Goal: Information Seeking & Learning: Learn about a topic

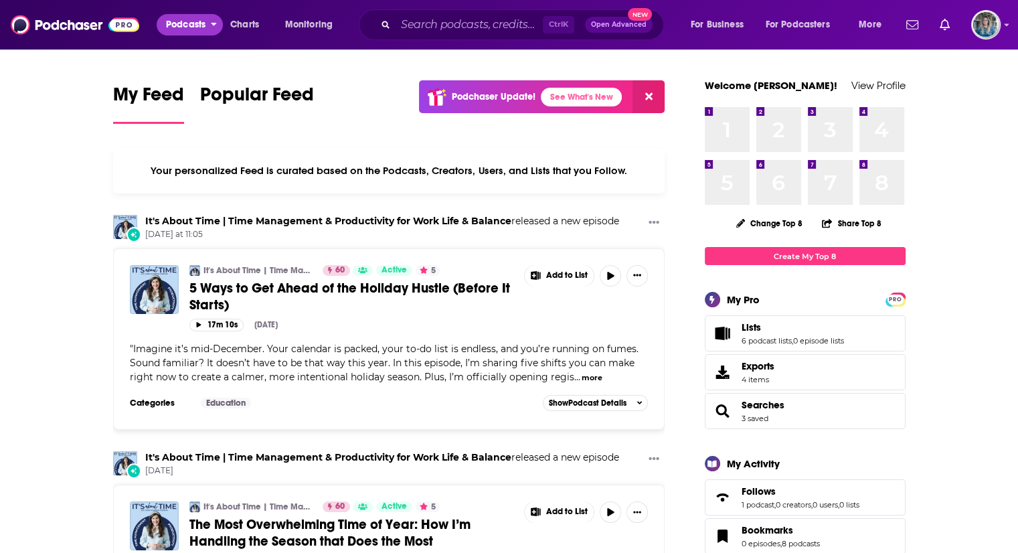
click at [217, 19] on icon "open menu" at bounding box center [214, 21] width 6 height 9
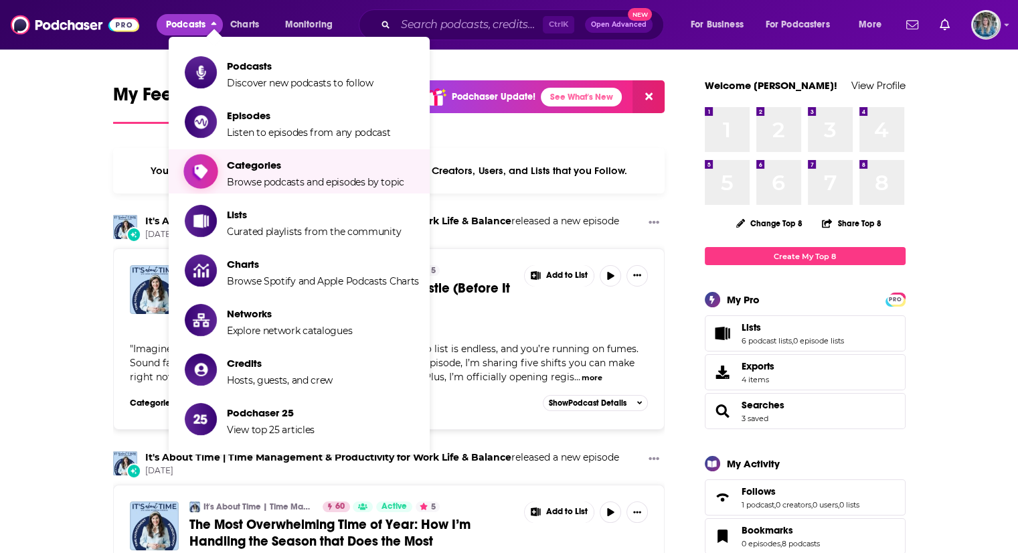
click at [230, 171] on span "Categories" at bounding box center [315, 165] width 177 height 13
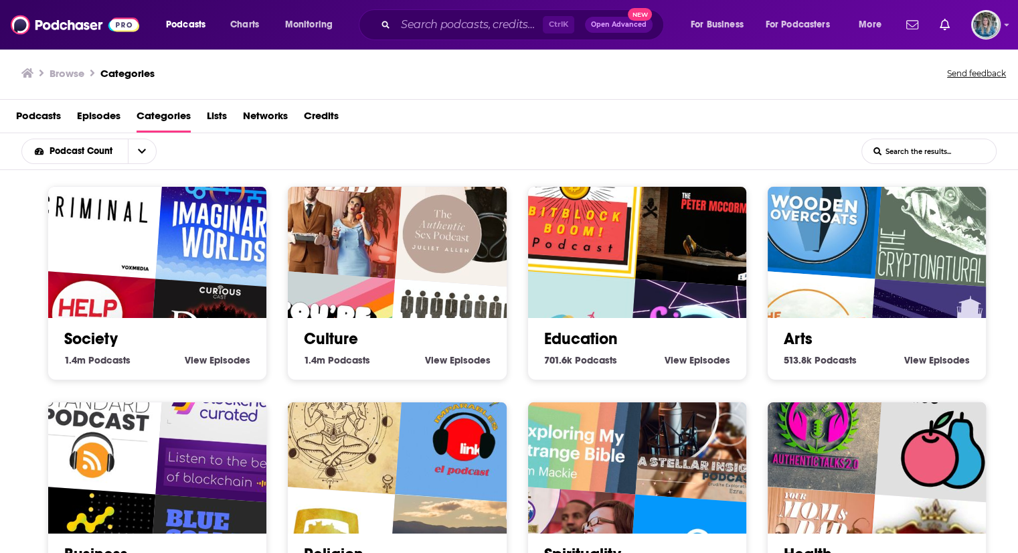
scroll to position [161, 0]
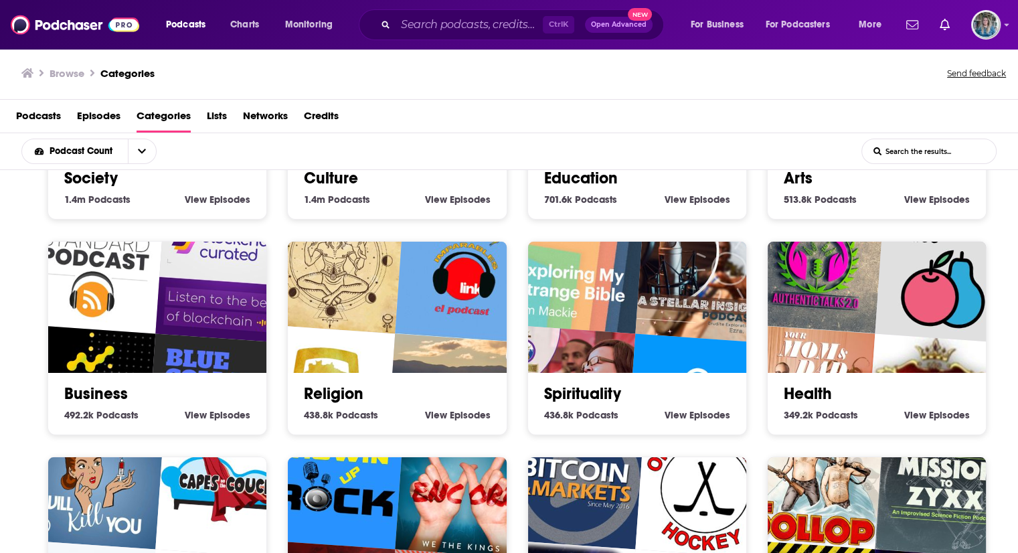
click at [121, 384] on link "Business" at bounding box center [96, 394] width 64 height 20
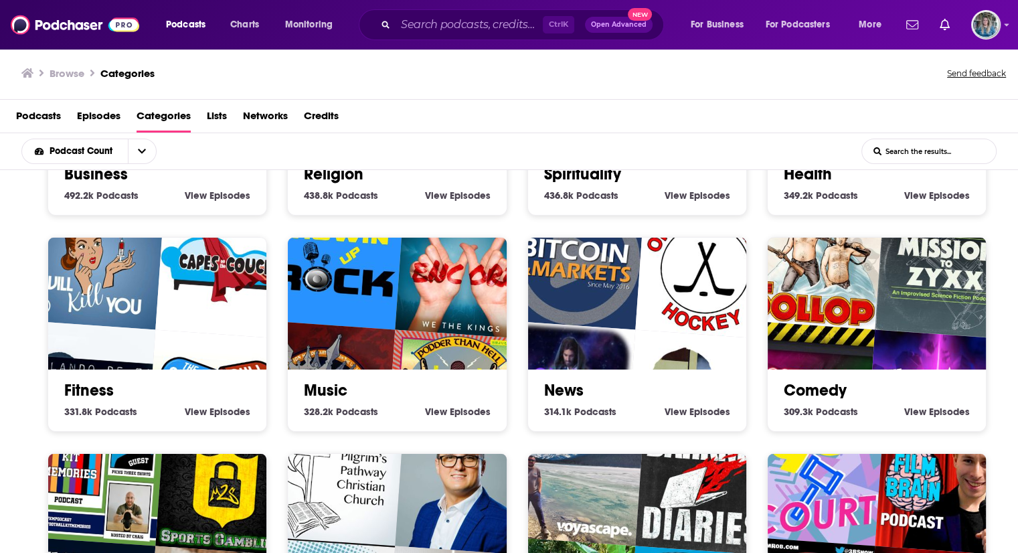
scroll to position [469, 0]
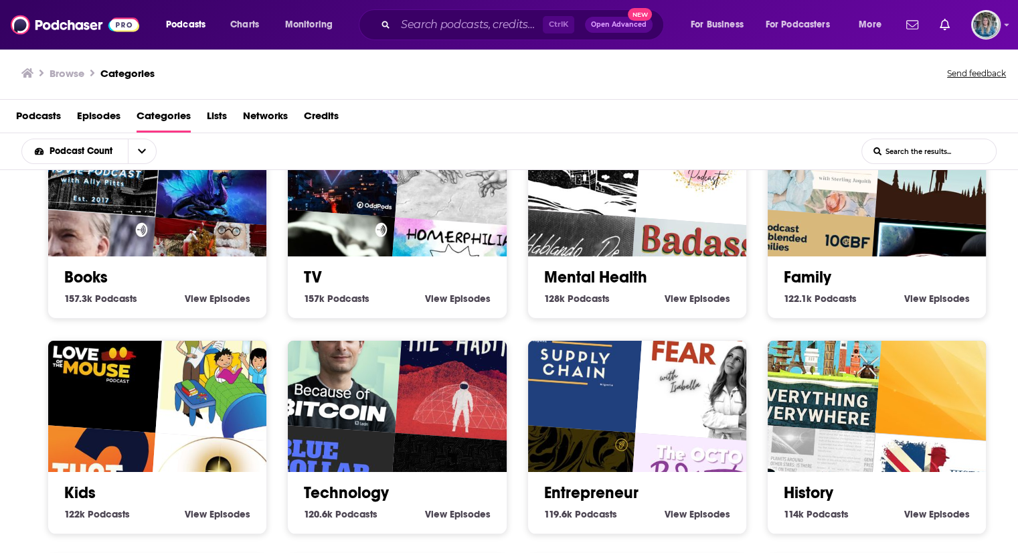
scroll to position [927, 0]
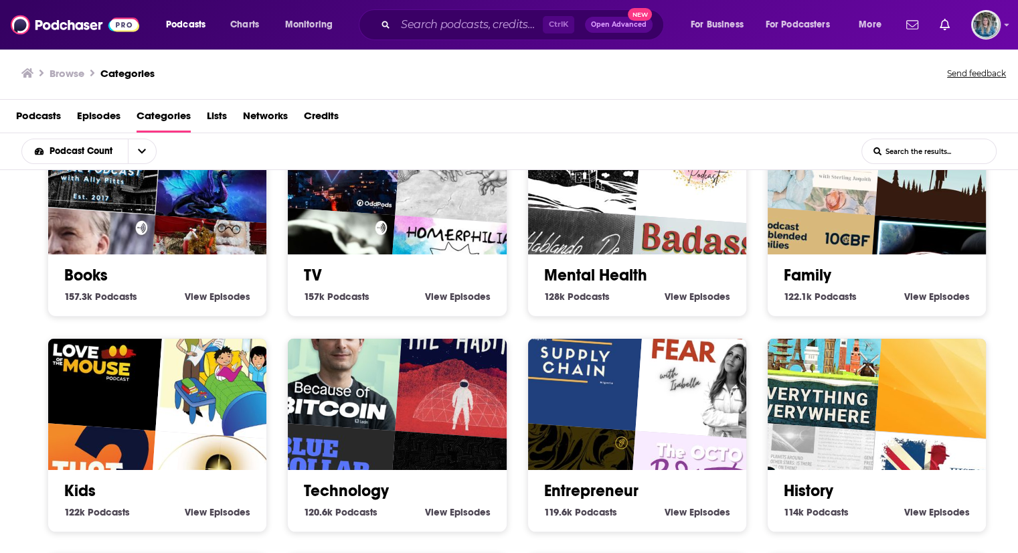
click at [544, 481] on link "Entrepreneur" at bounding box center [591, 491] width 94 height 20
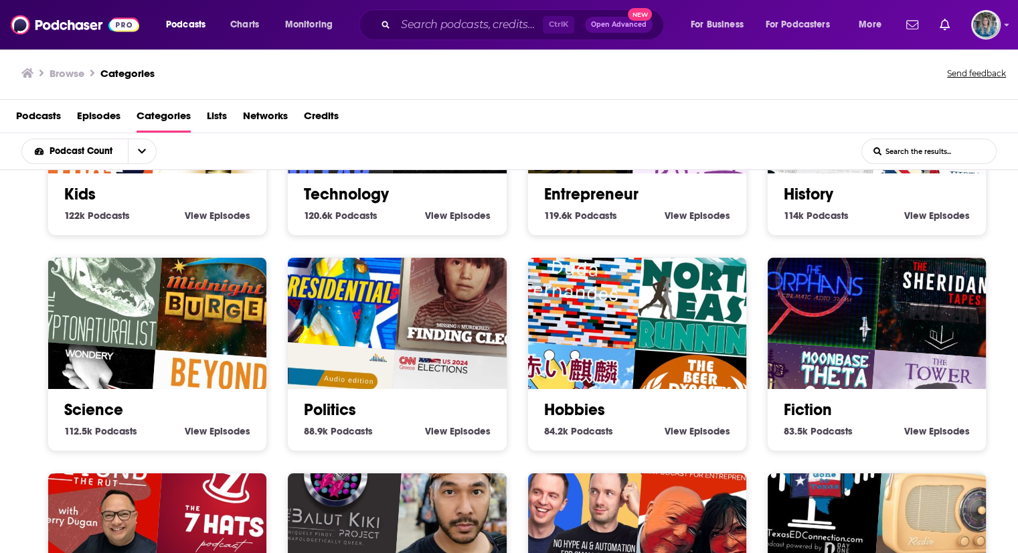
scroll to position [2, 0]
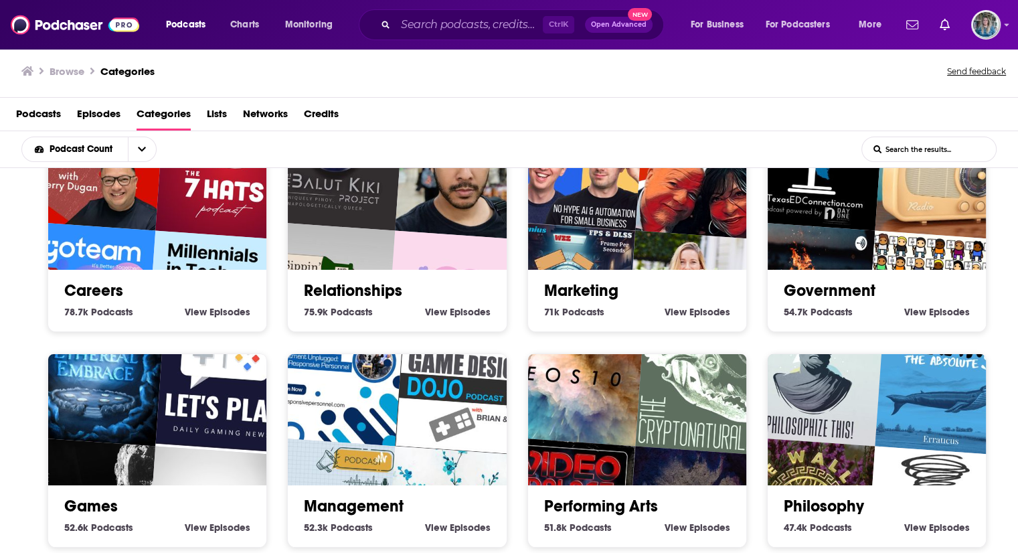
click at [327, 496] on link "Management" at bounding box center [354, 506] width 100 height 20
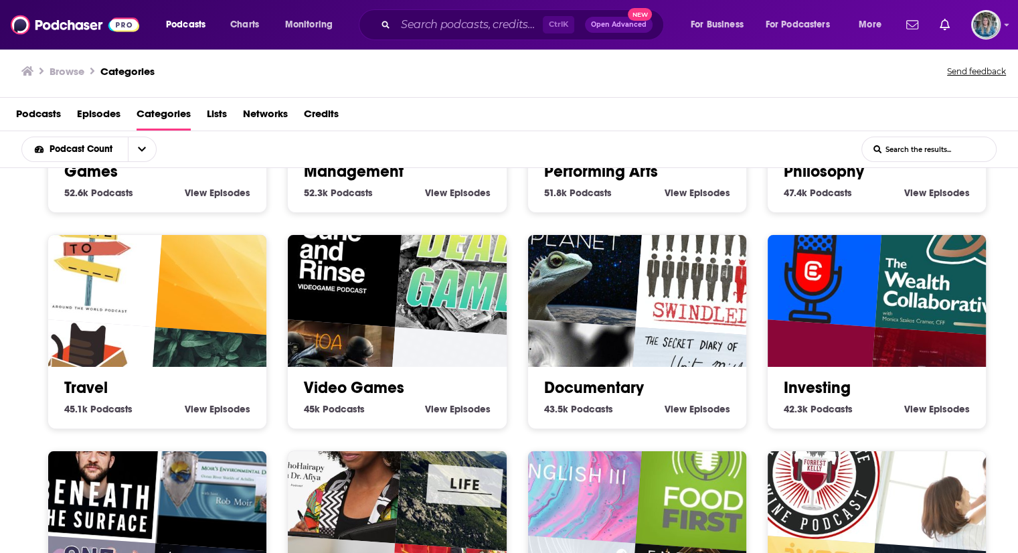
scroll to position [1977, 0]
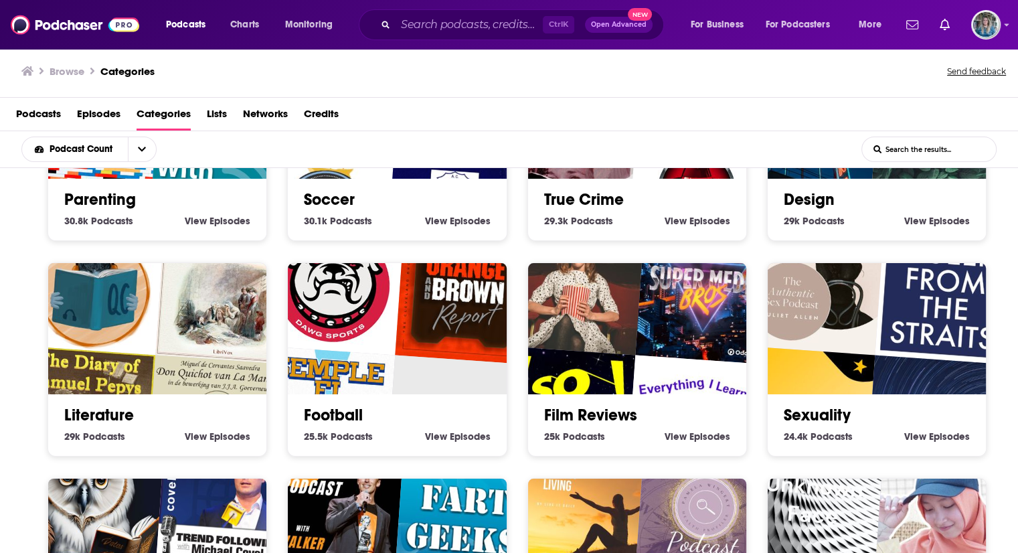
scroll to position [2726, 0]
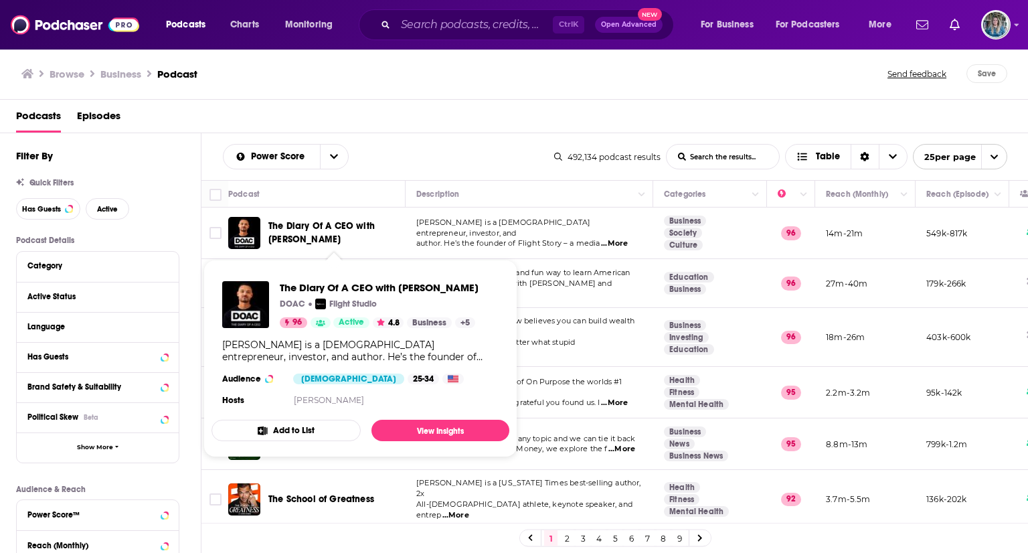
click at [333, 225] on span "The Diary Of A CEO with Steven Bartlett" at bounding box center [321, 232] width 106 height 25
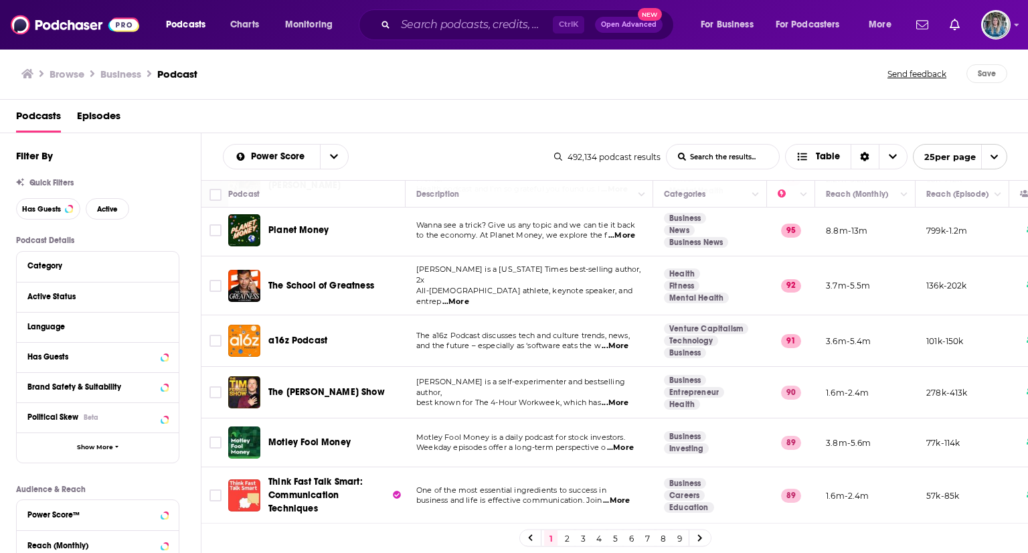
scroll to position [216, 0]
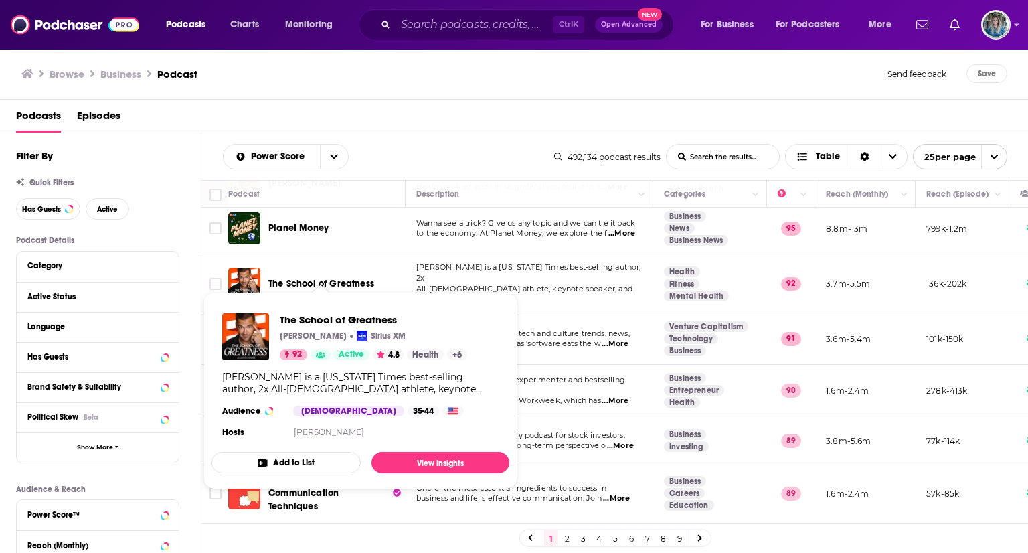
click at [313, 278] on span "The School of Greatness" at bounding box center [321, 283] width 106 height 11
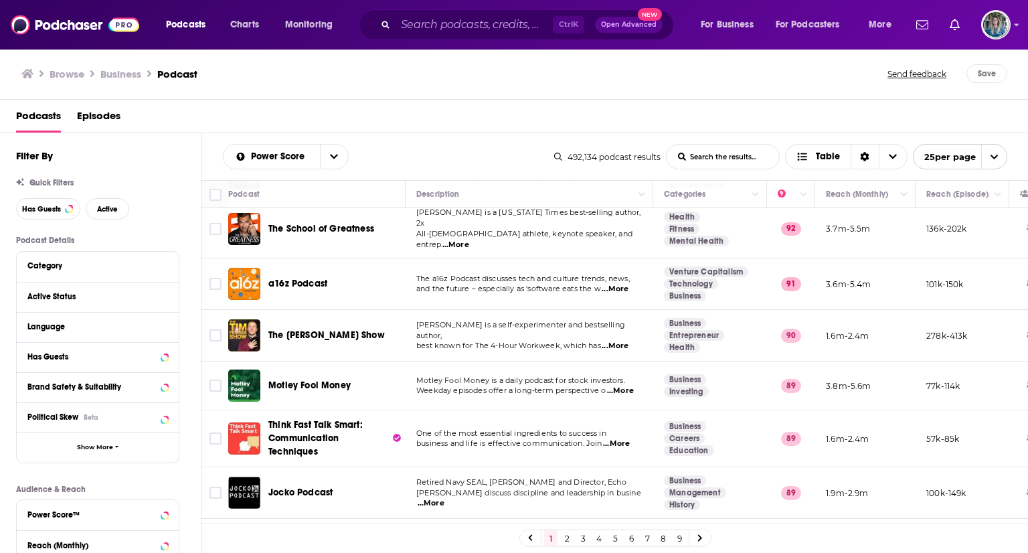
scroll to position [279, 0]
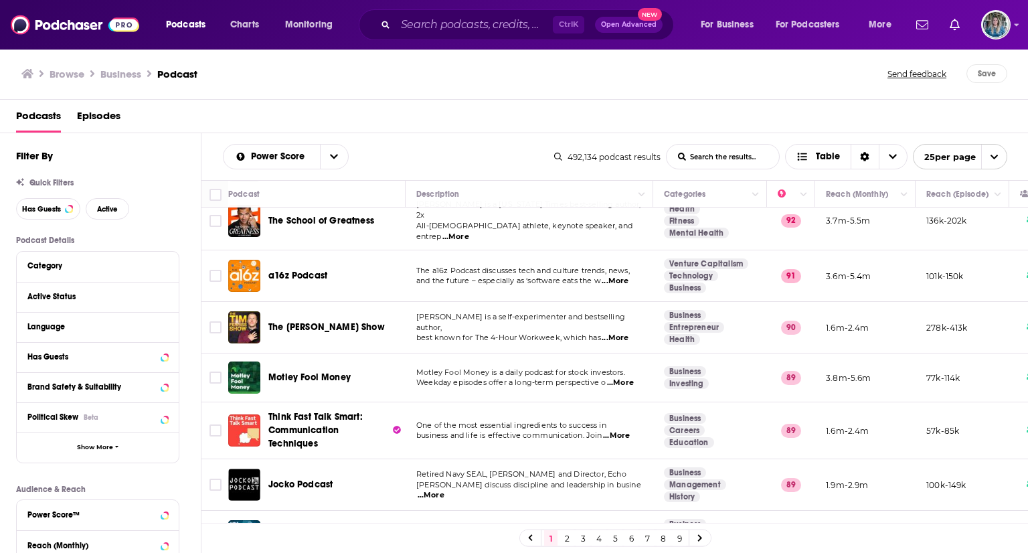
click at [316, 321] on span "The Tim Ferriss Show" at bounding box center [326, 326] width 116 height 11
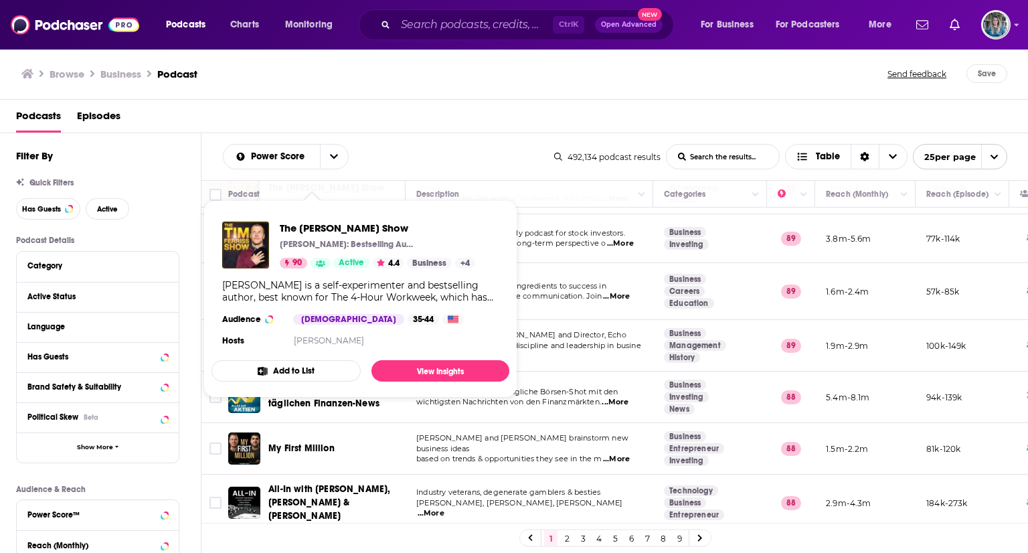
scroll to position [408, 0]
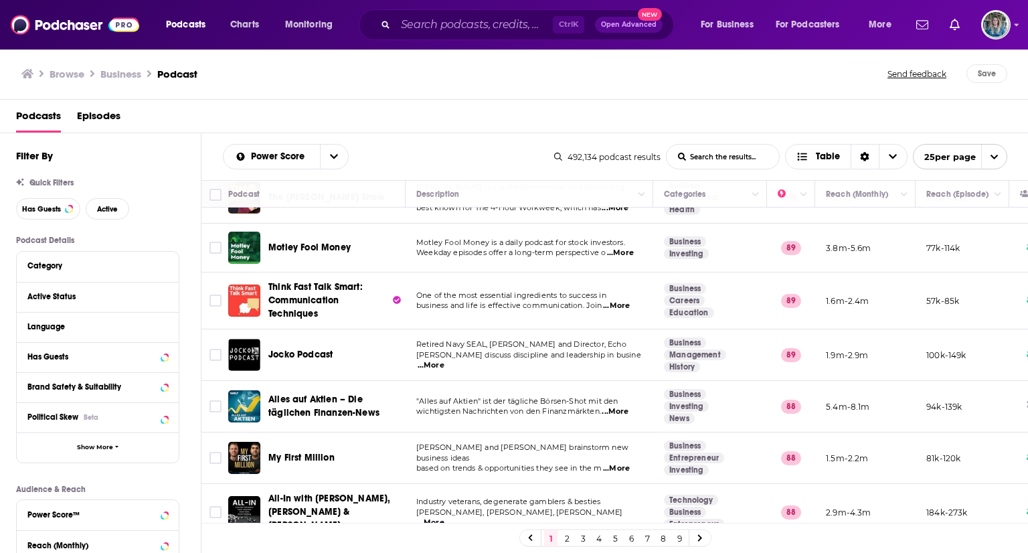
click at [588, 291] on span "One of the most essential ingredients to success in" at bounding box center [511, 295] width 190 height 9
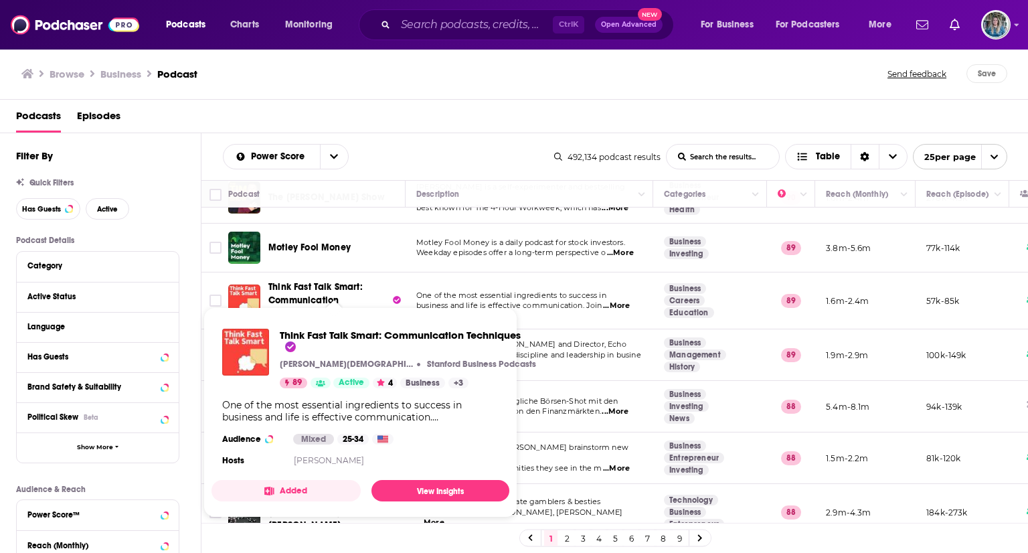
click at [316, 281] on span "Think Fast Talk Smart: Communication Techniques" at bounding box center [315, 300] width 94 height 38
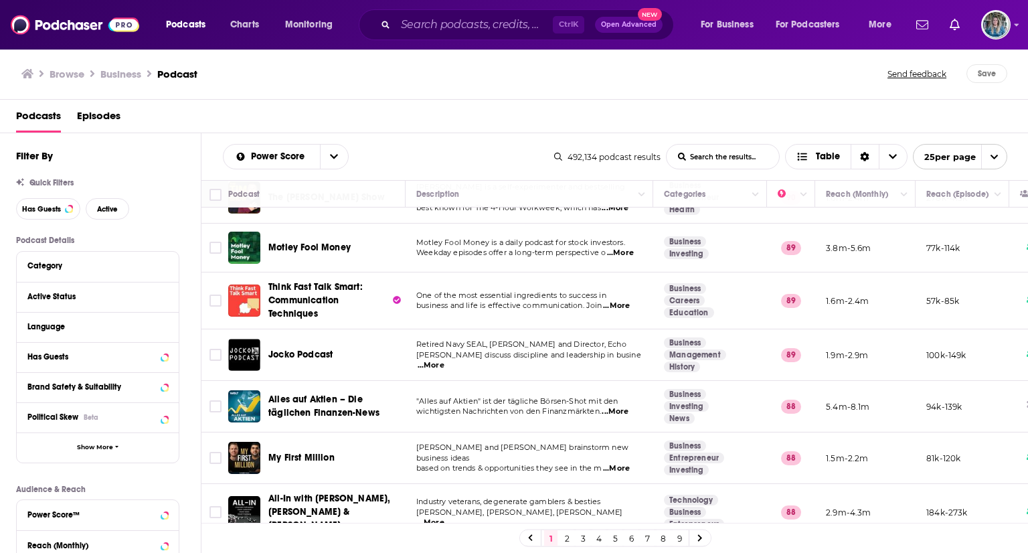
scroll to position [501, 0]
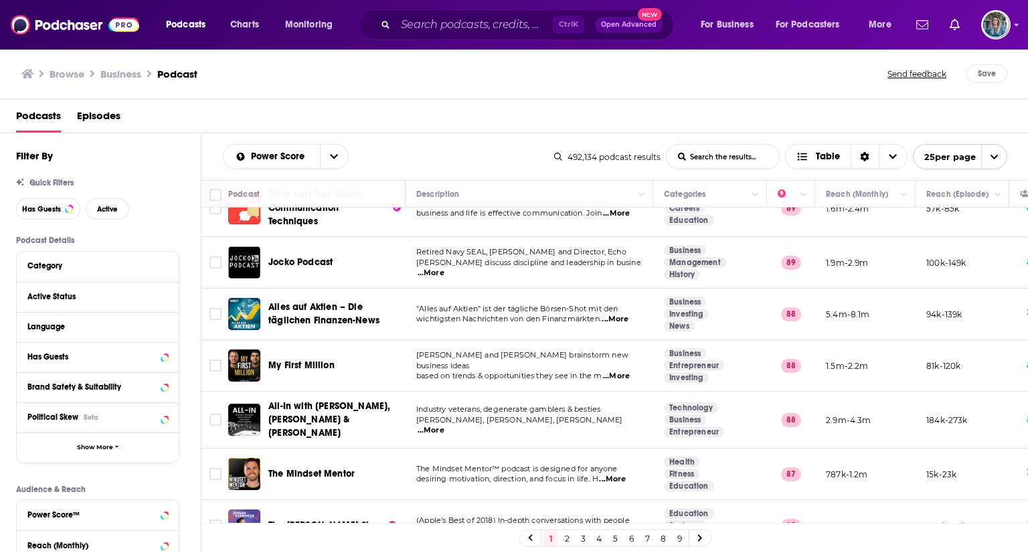
click at [298, 256] on span "Jocko Podcast" at bounding box center [300, 261] width 64 height 11
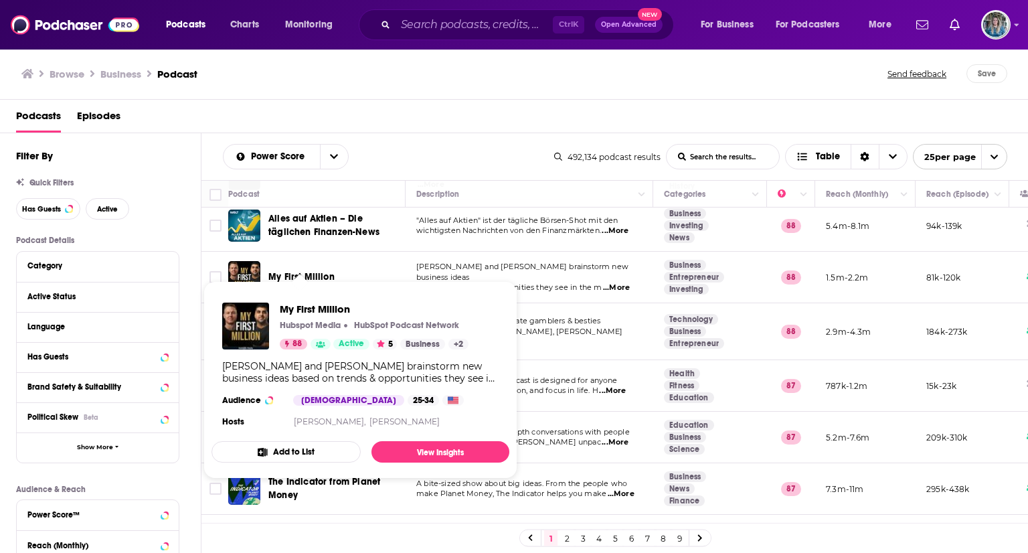
click at [284, 271] on span "My First Million" at bounding box center [301, 276] width 66 height 11
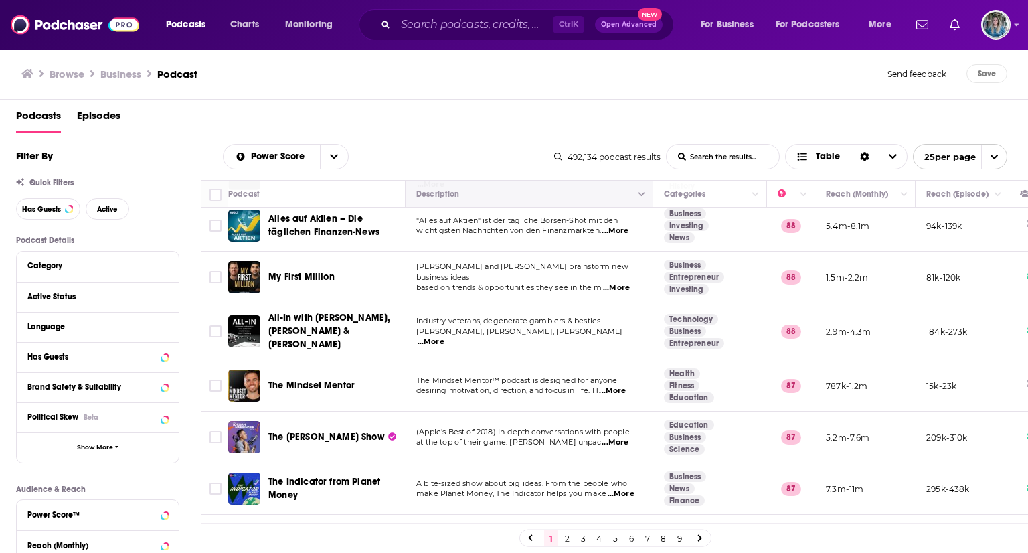
scroll to position [590, 0]
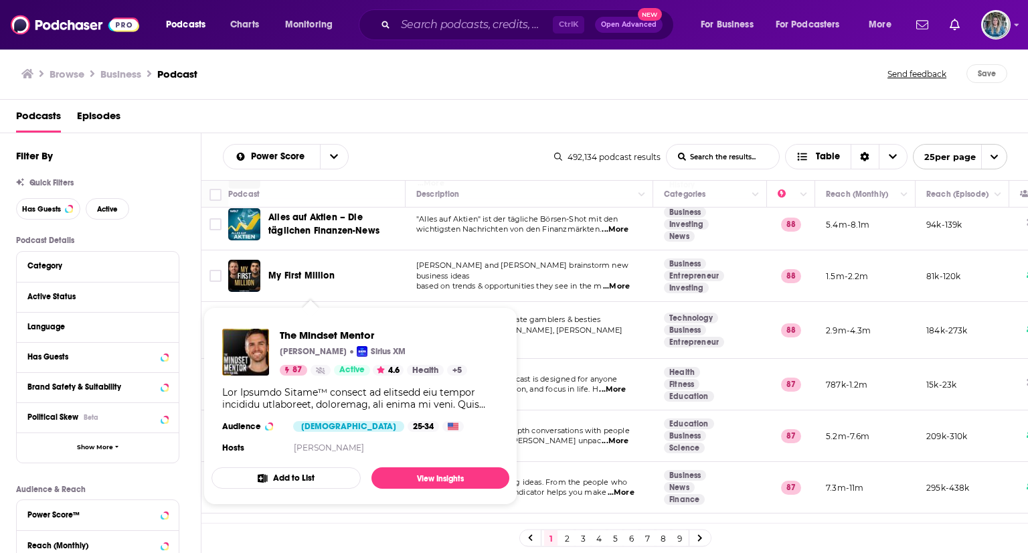
click at [285, 364] on div "Podcasts Charts Monitoring Ctrl K Open Advanced New For Business For Podcasters…" at bounding box center [514, 276] width 1028 height 553
click at [285, 364] on div "The Mindset Mentor Rob Dial Sirius XM 87 Active 4.6 Health + 5" at bounding box center [373, 352] width 187 height 47
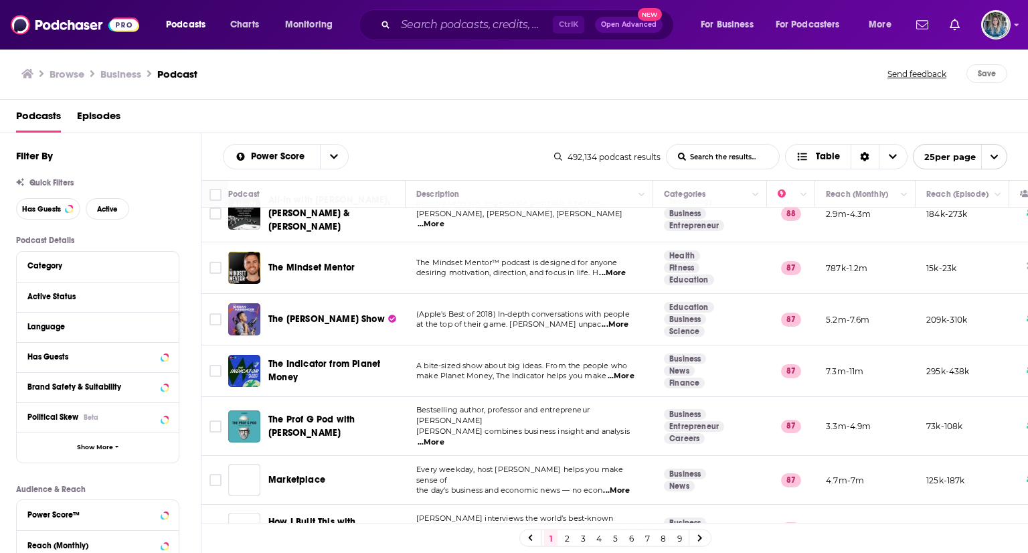
scroll to position [708, 0]
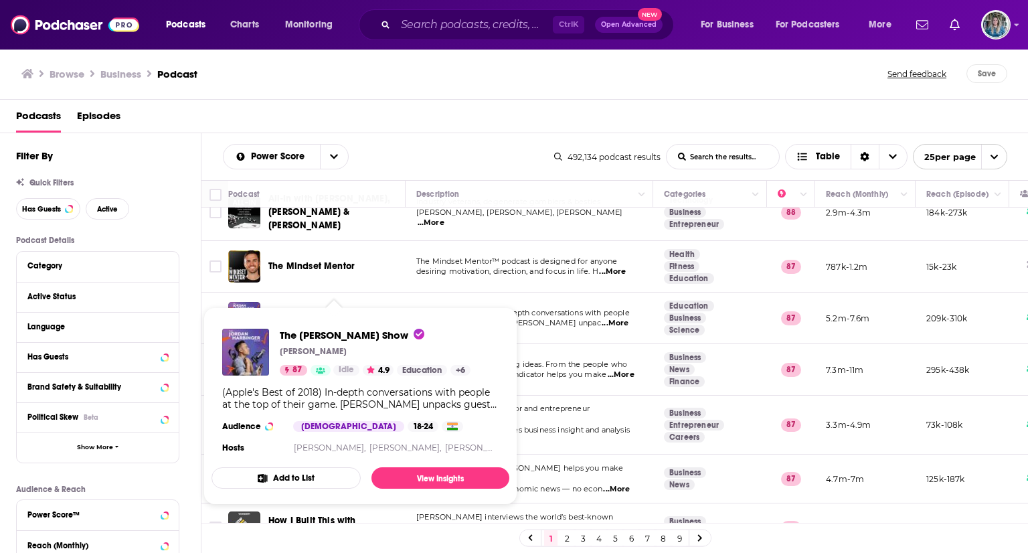
click at [333, 312] on span "The Jordan Harbinger Show" at bounding box center [326, 317] width 116 height 11
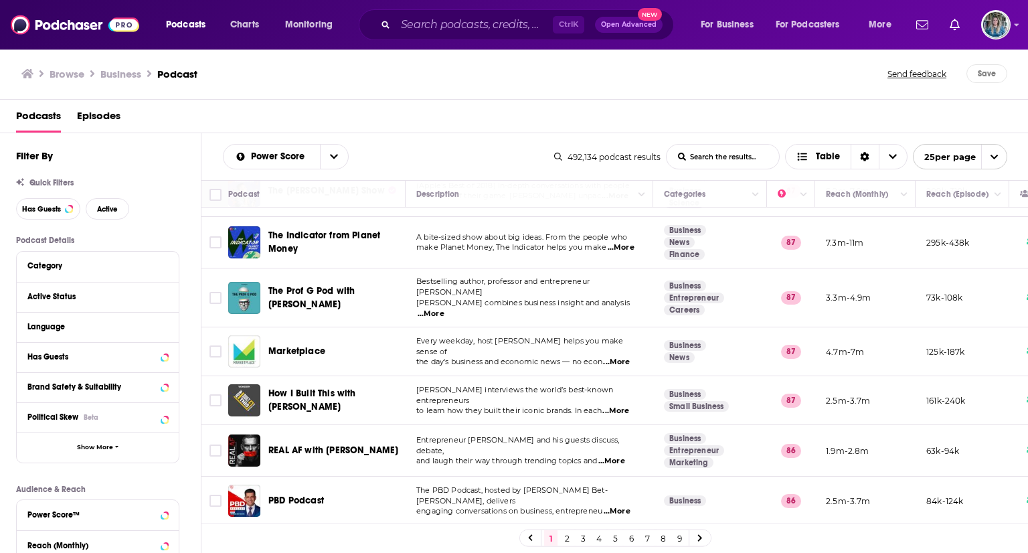
scroll to position [841, 0]
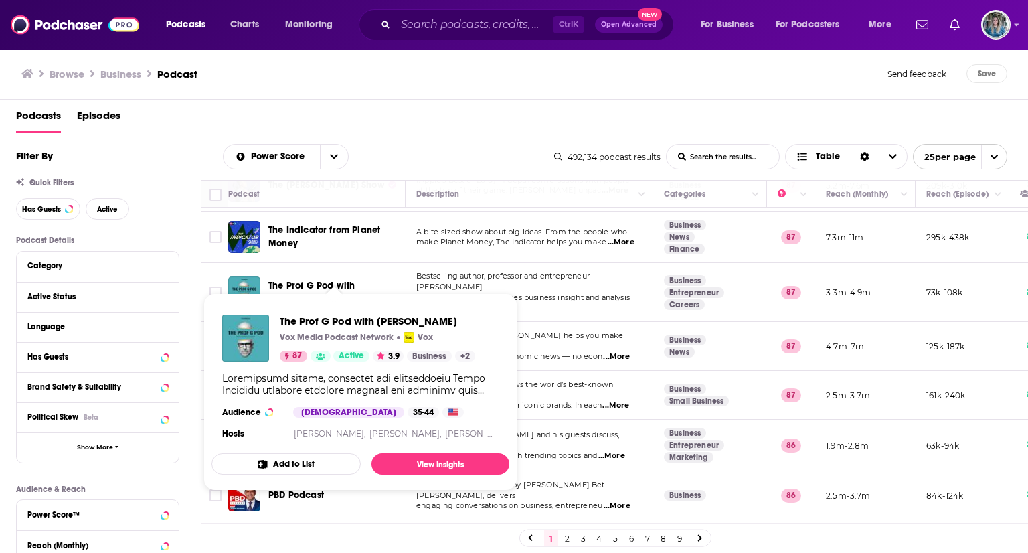
click at [355, 280] on span "The Prof G Pod with Scott Galloway" at bounding box center [311, 292] width 86 height 25
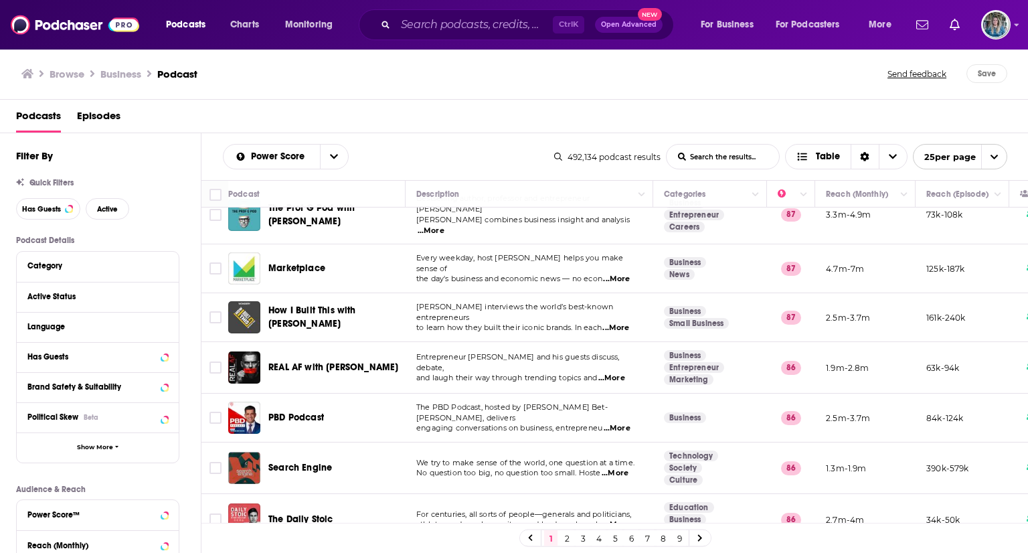
scroll to position [919, 0]
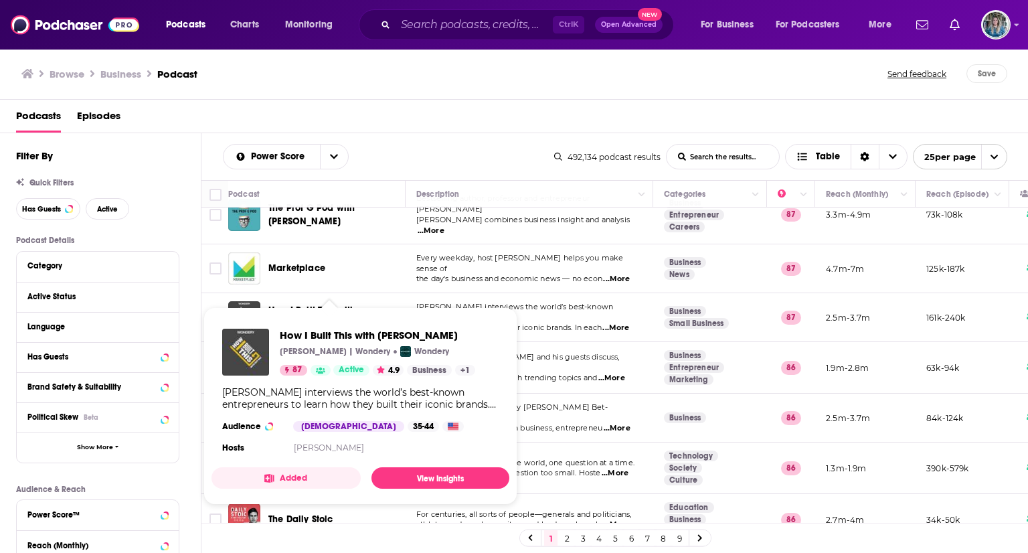
click at [356, 305] on span "How I Built This with Guy Raz" at bounding box center [312, 317] width 88 height 25
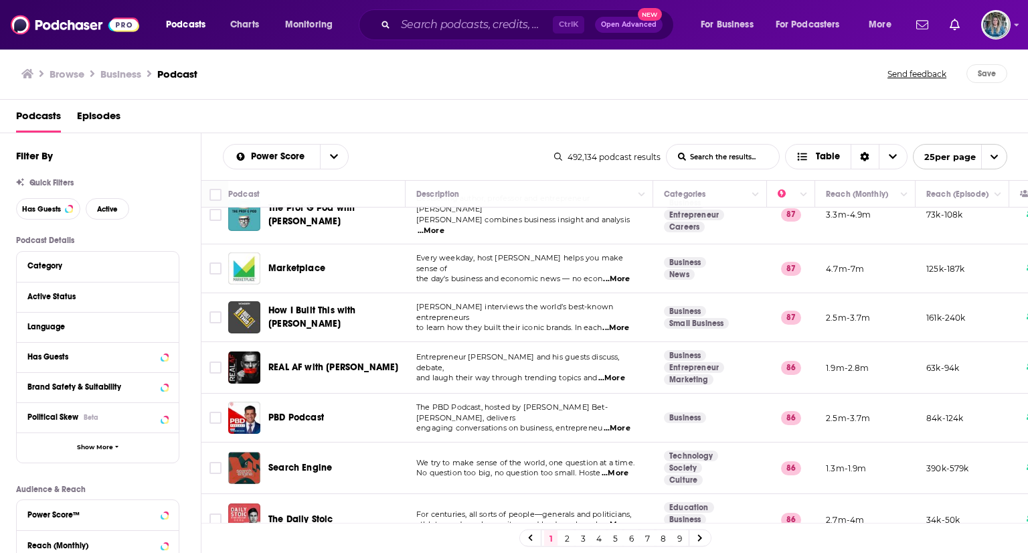
scroll to position [975, 0]
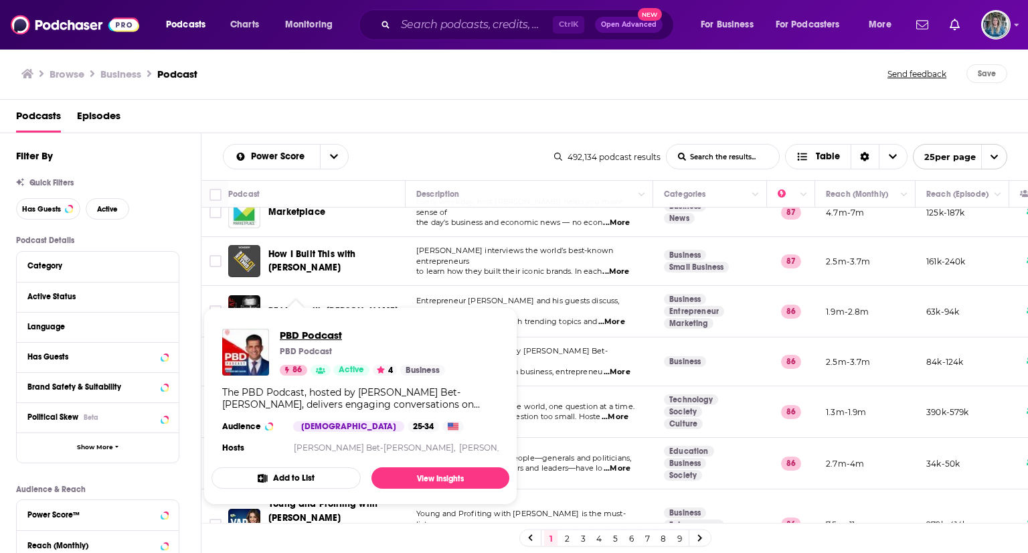
click at [315, 329] on span "PBD Podcast" at bounding box center [362, 335] width 165 height 13
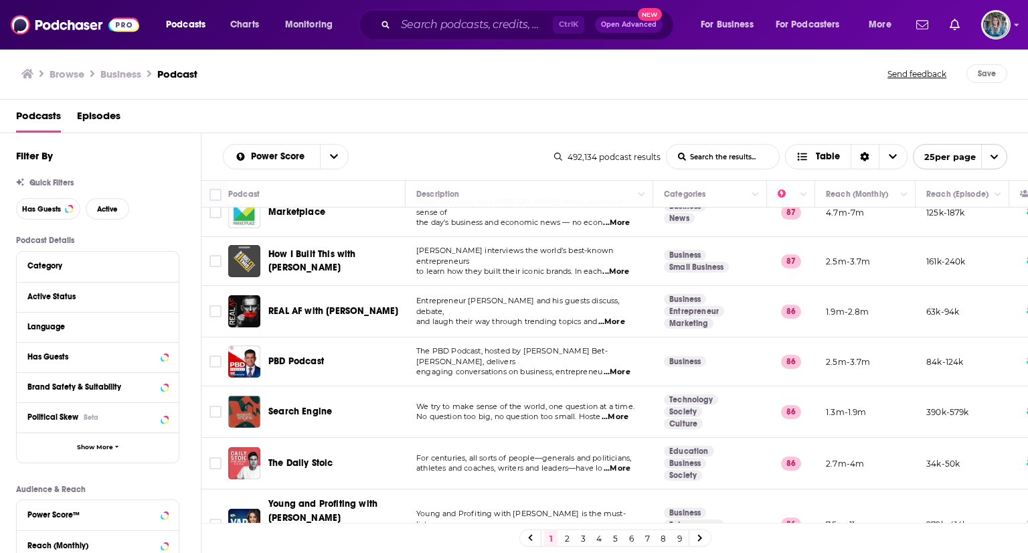
click at [291, 457] on span "The Daily Stoic" at bounding box center [300, 462] width 65 height 11
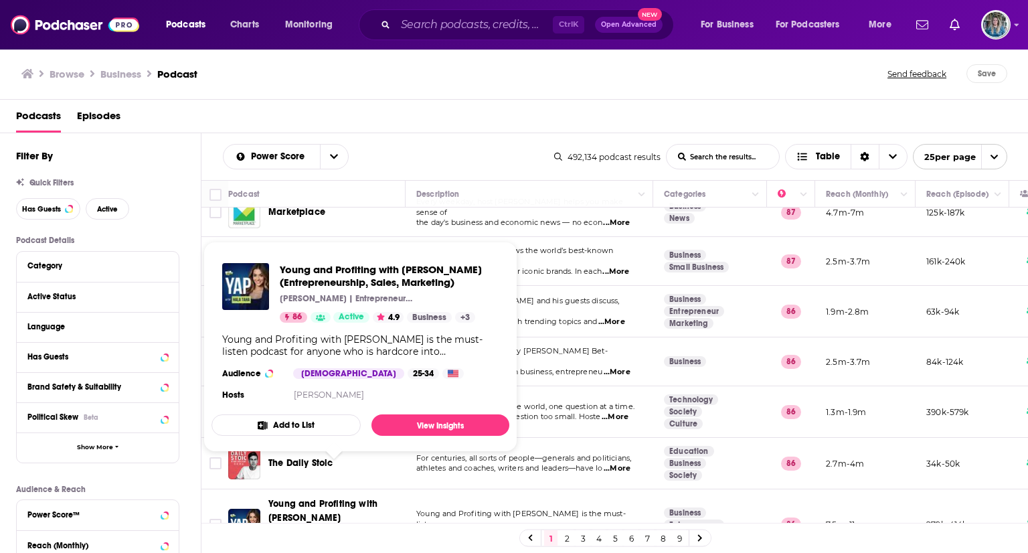
click at [351, 498] on span "Young and Profiting with Hala Taha (Entrepreneurship, Sales, Marketing)" at bounding box center [323, 524] width 110 height 52
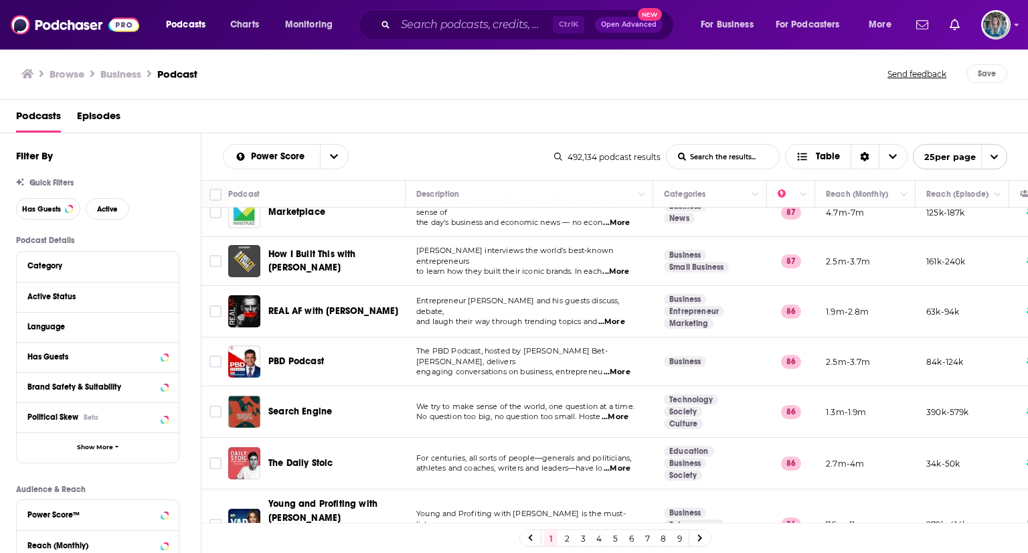
click at [566, 536] on link "2" at bounding box center [566, 538] width 13 height 16
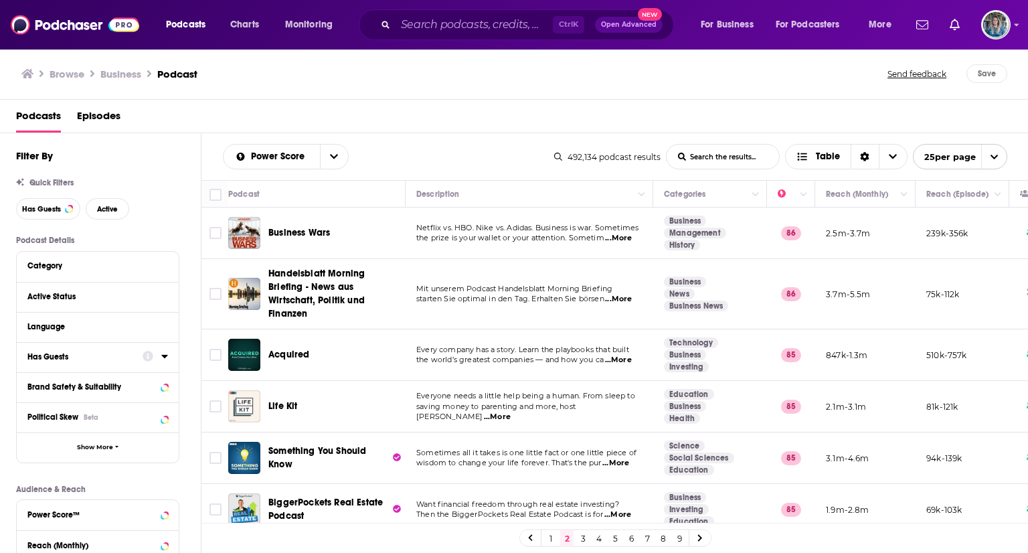
click at [123, 349] on button "Has Guests" at bounding box center [84, 356] width 115 height 17
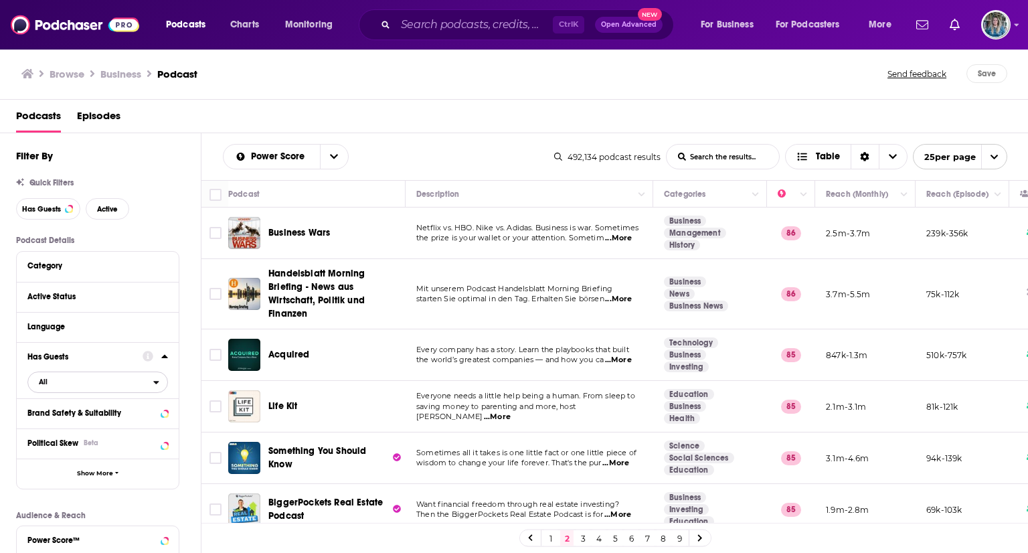
click at [147, 383] on span "All" at bounding box center [90, 381] width 125 height 17
click at [116, 425] on span "97k" at bounding box center [139, 425] width 55 height 7
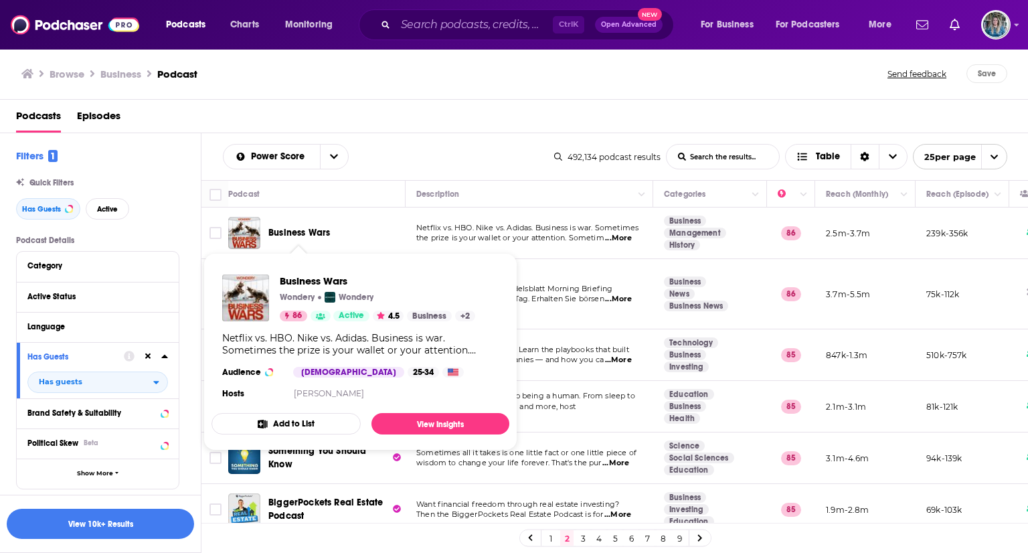
click at [309, 233] on span "Business Wars" at bounding box center [299, 232] width 62 height 11
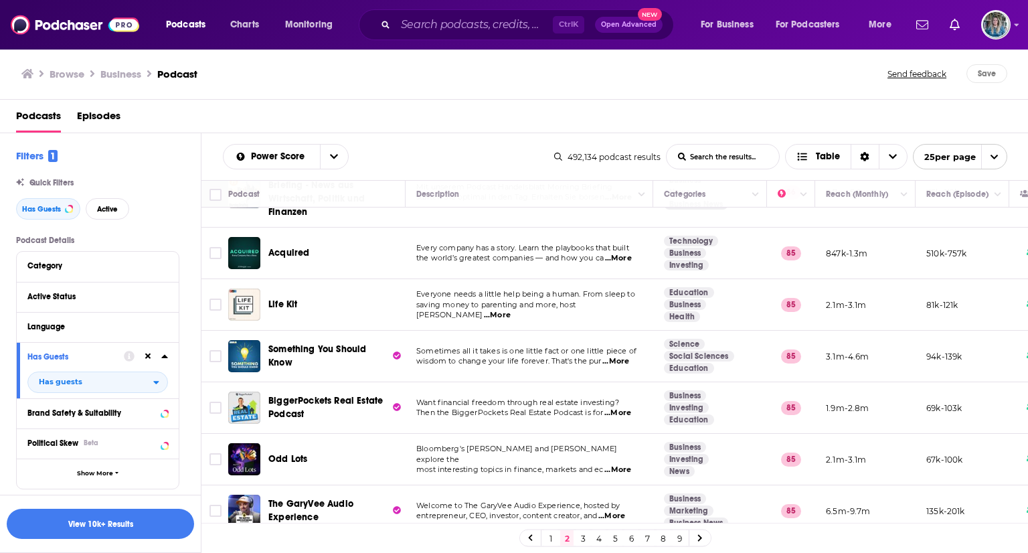
scroll to position [103, 0]
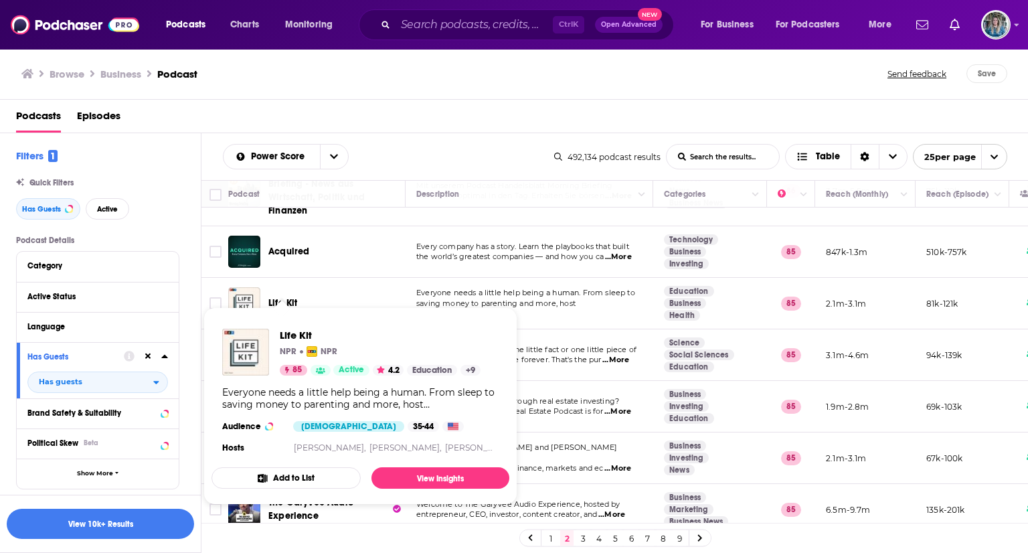
click at [288, 297] on span "Life Kit" at bounding box center [282, 302] width 29 height 11
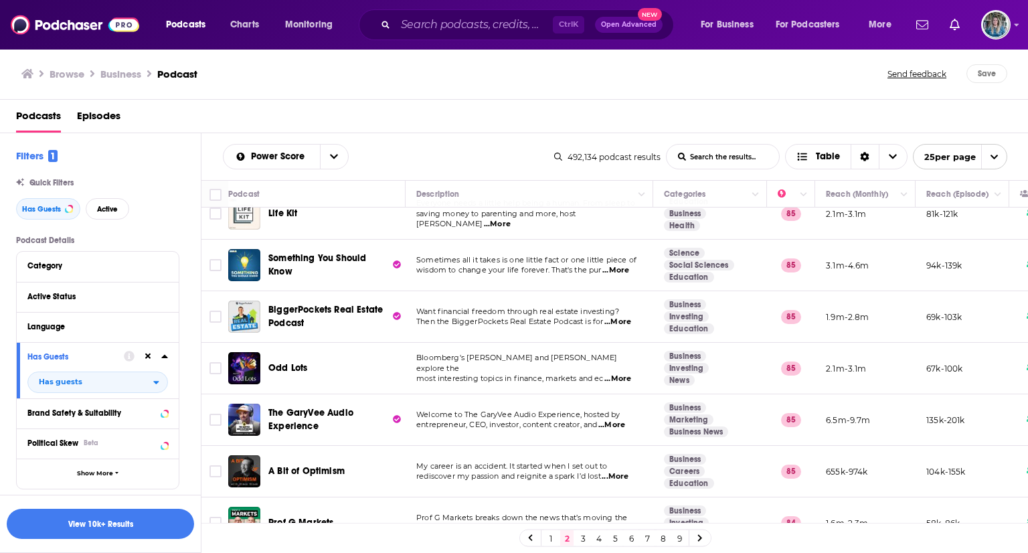
scroll to position [194, 0]
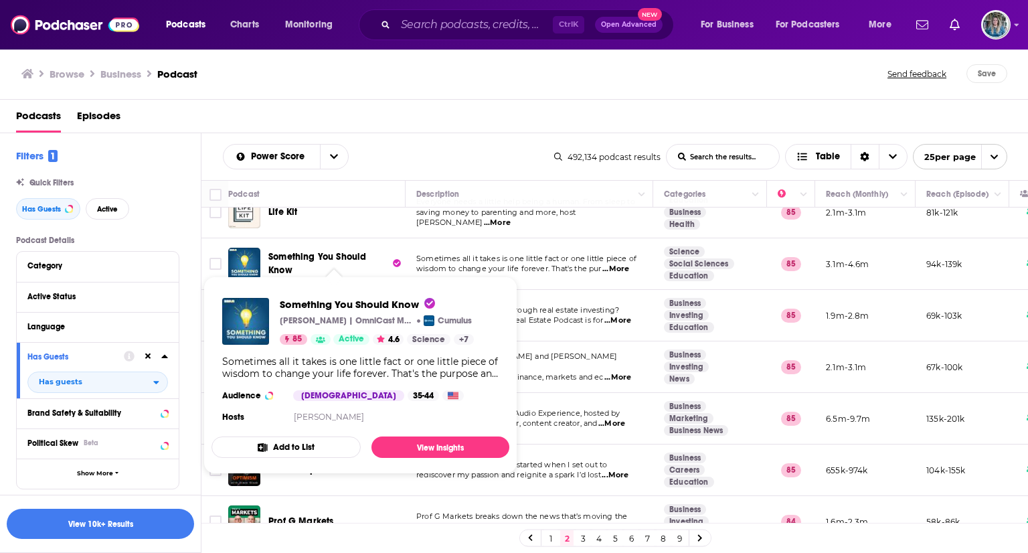
click at [311, 251] on span "Something You Should Know" at bounding box center [317, 263] width 98 height 25
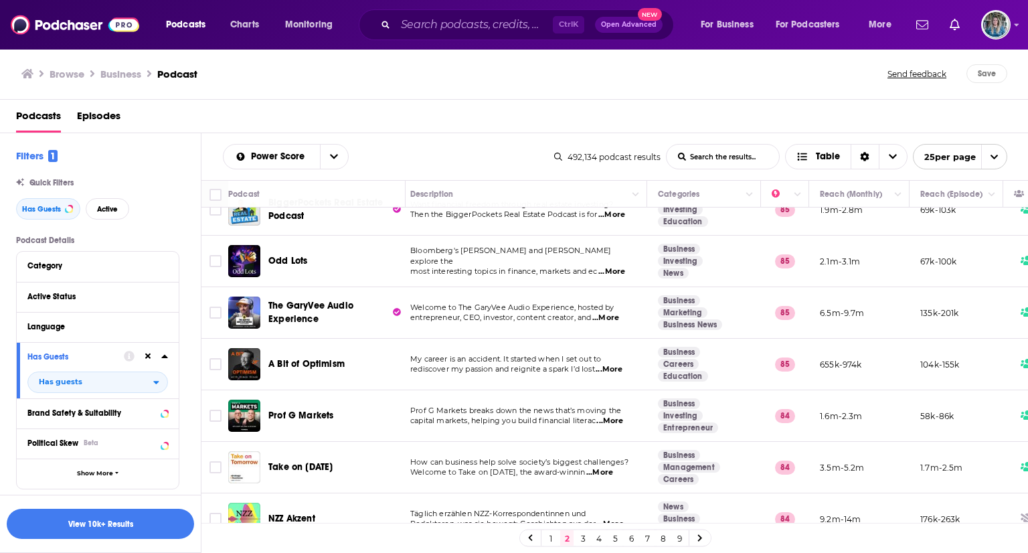
scroll to position [300, 5]
click at [613, 266] on span "...More" at bounding box center [612, 271] width 27 height 11
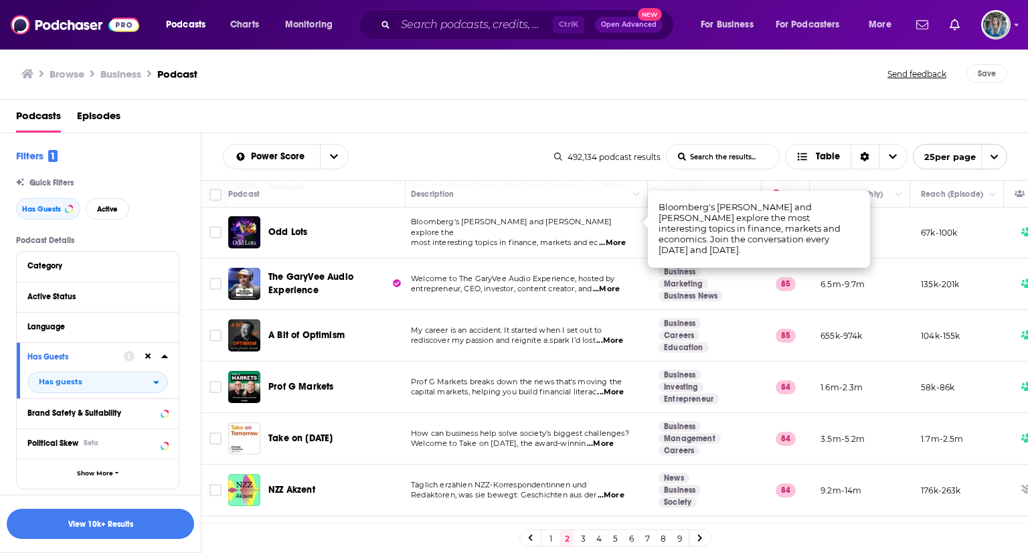
scroll to position [329, 5]
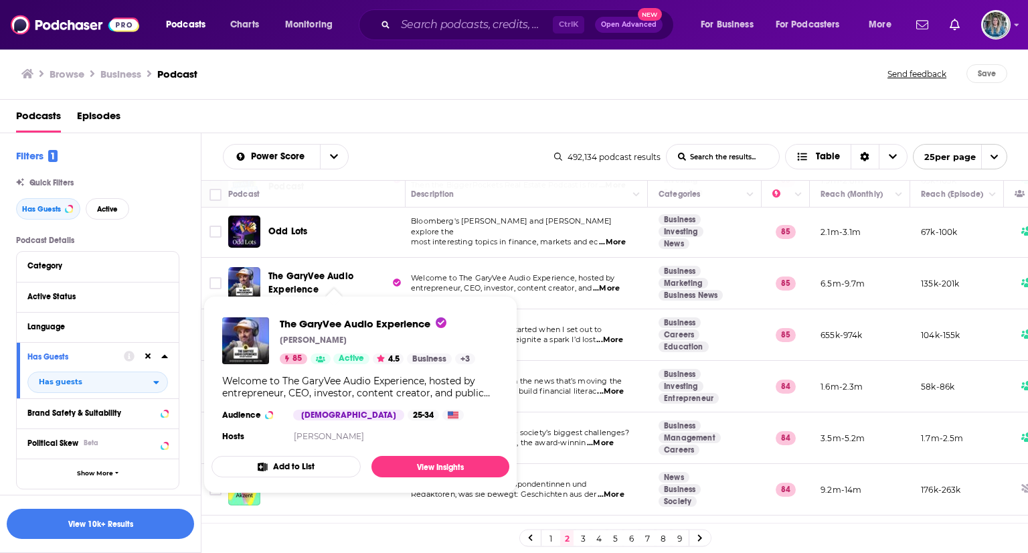
click at [308, 270] on span "The GaryVee Audio Experience" at bounding box center [310, 282] width 85 height 25
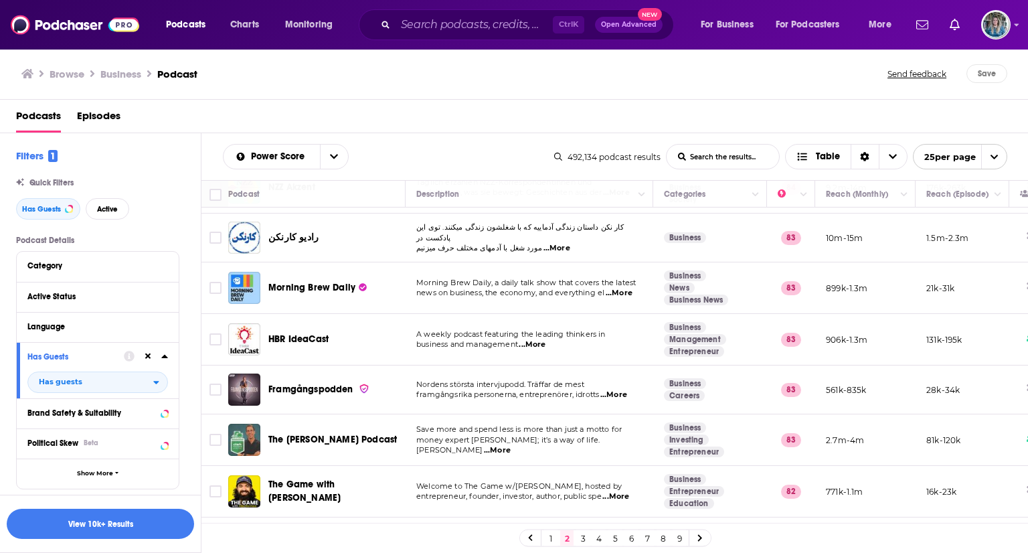
scroll to position [661, 0]
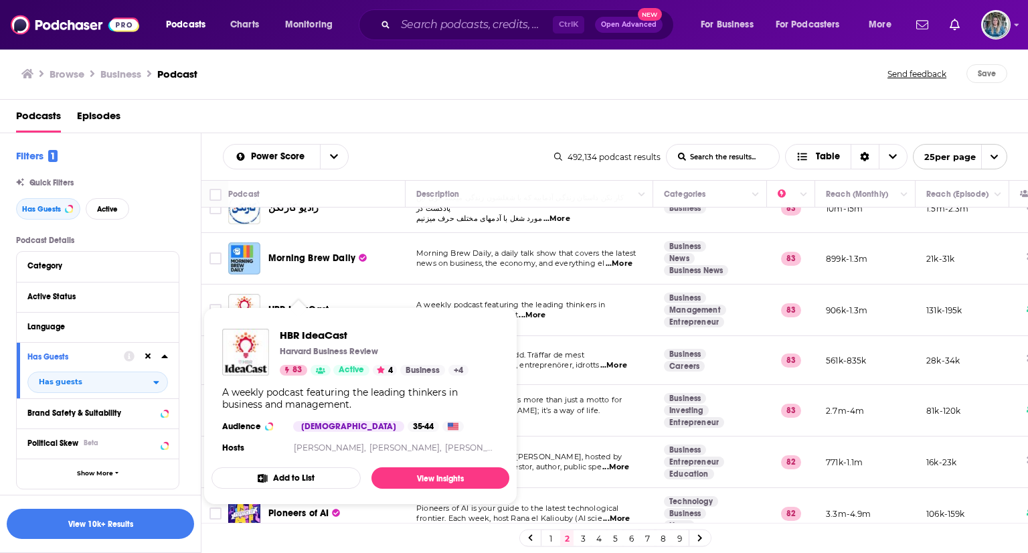
click at [280, 304] on span "HBR IdeaCast" at bounding box center [298, 309] width 60 height 11
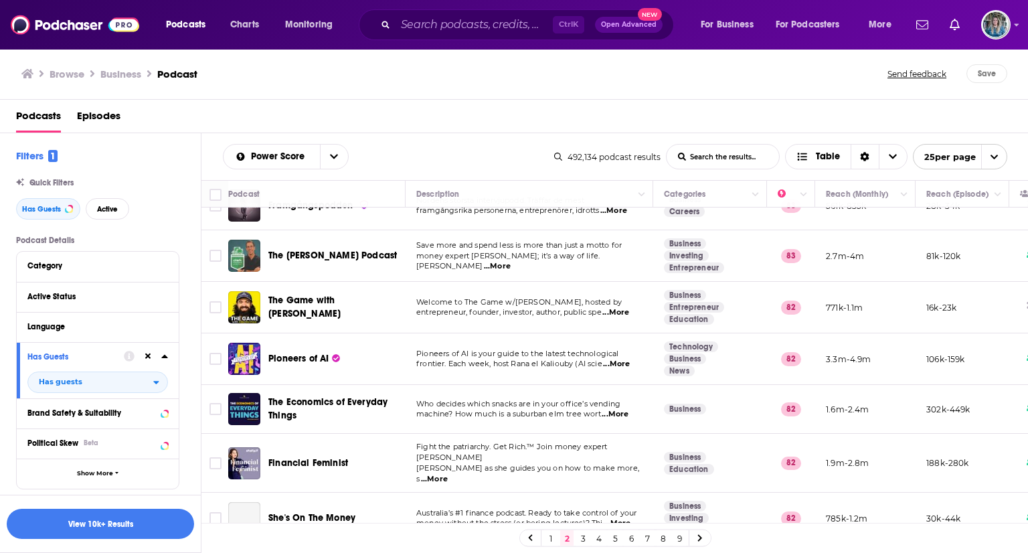
scroll to position [818, 0]
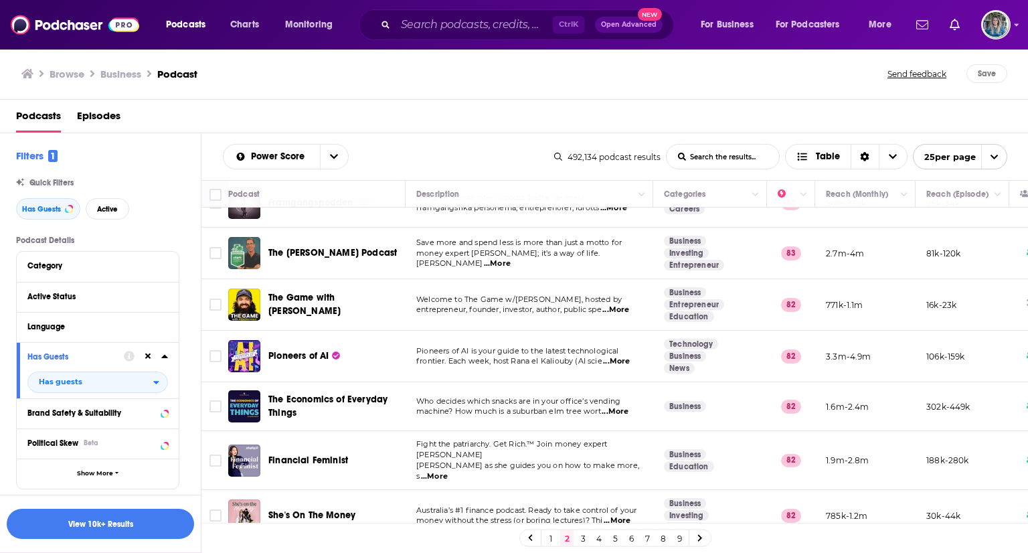
click at [628, 305] on span "...More" at bounding box center [616, 310] width 27 height 11
click at [311, 292] on span "The Game with Alex Hormozi" at bounding box center [304, 304] width 72 height 25
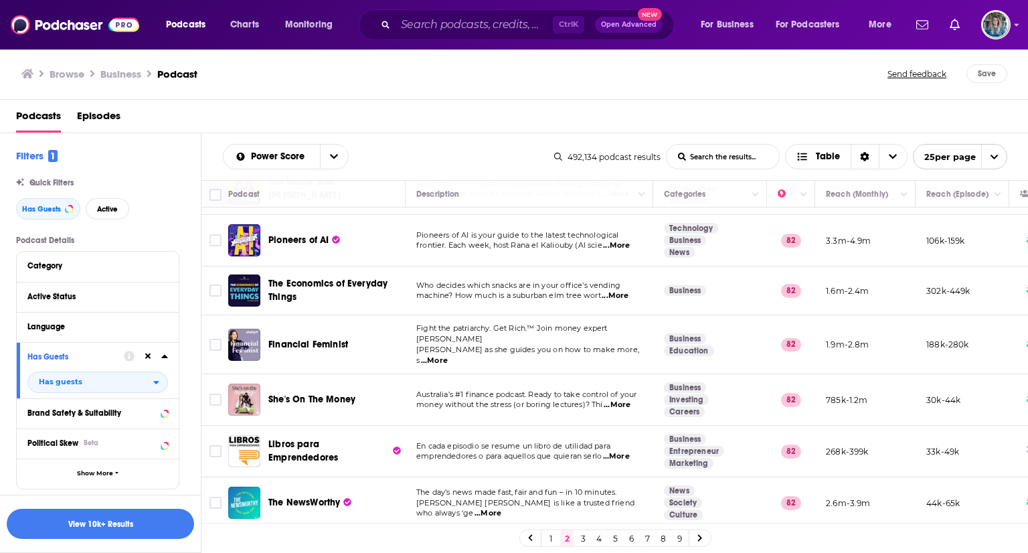
scroll to position [972, 0]
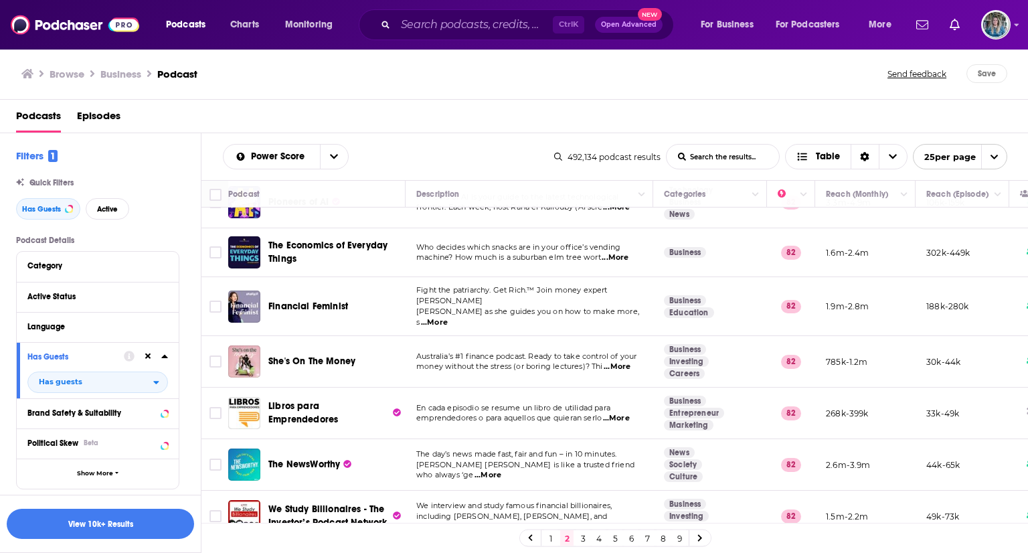
click at [581, 539] on link "3" at bounding box center [582, 538] width 13 height 16
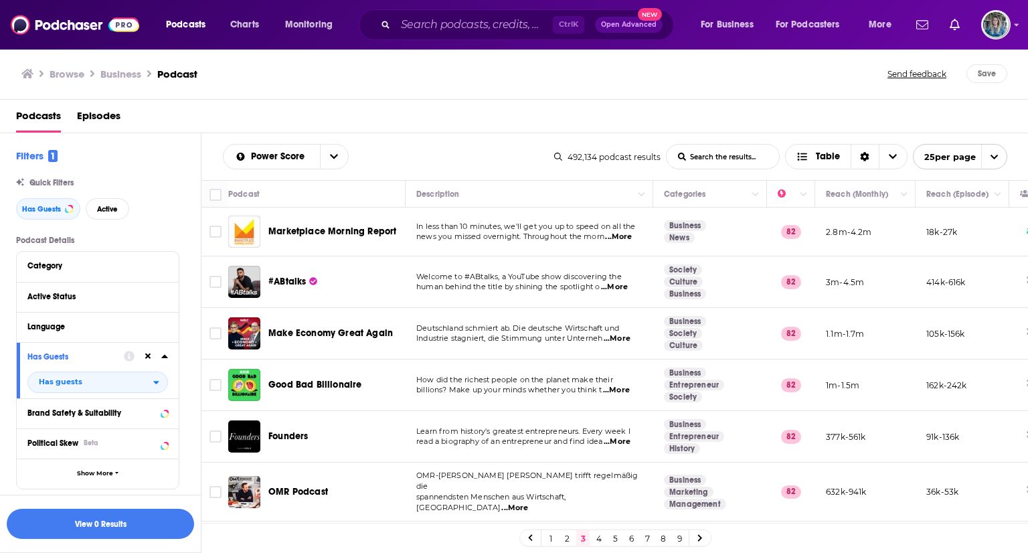
click at [619, 280] on p "Welcome to #ABtalks, a YouTube show discovering the" at bounding box center [529, 277] width 226 height 11
click at [619, 285] on span "...More" at bounding box center [614, 287] width 27 height 11
click at [509, 285] on span "human behind the title by shining the spotlight o" at bounding box center [507, 286] width 183 height 9
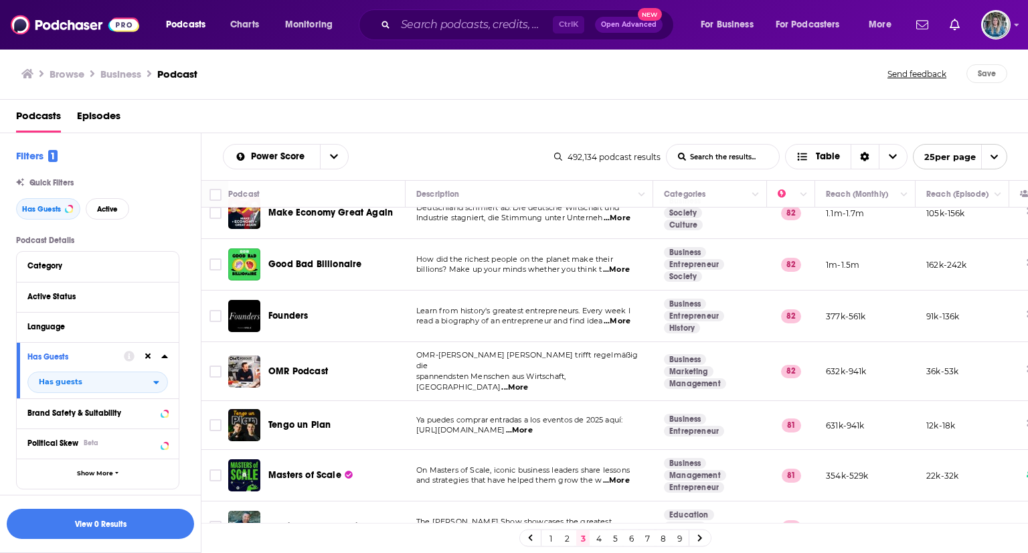
click at [625, 317] on span "...More" at bounding box center [617, 321] width 27 height 11
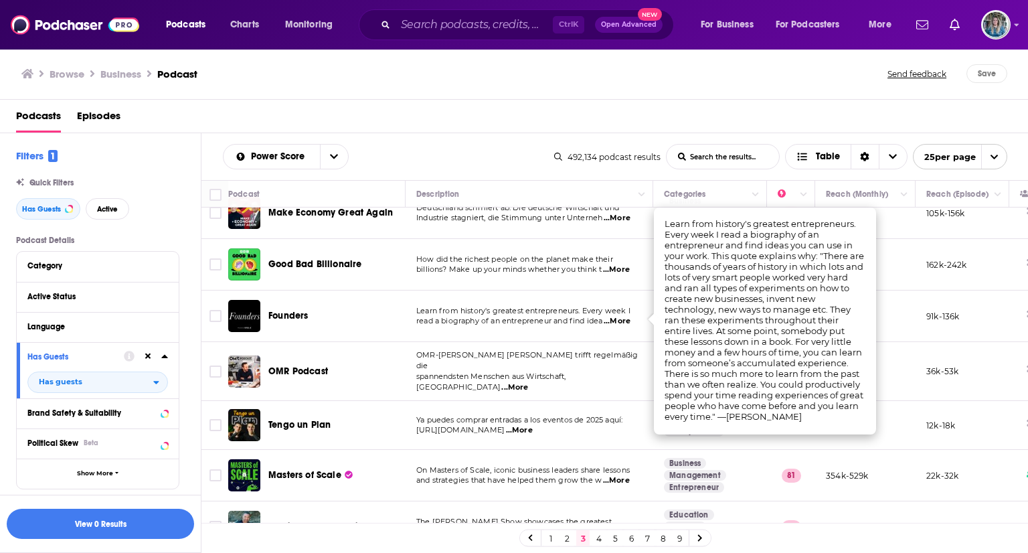
click at [517, 316] on span "read a biography of an entrepreneur and find idea" at bounding box center [509, 320] width 186 height 9
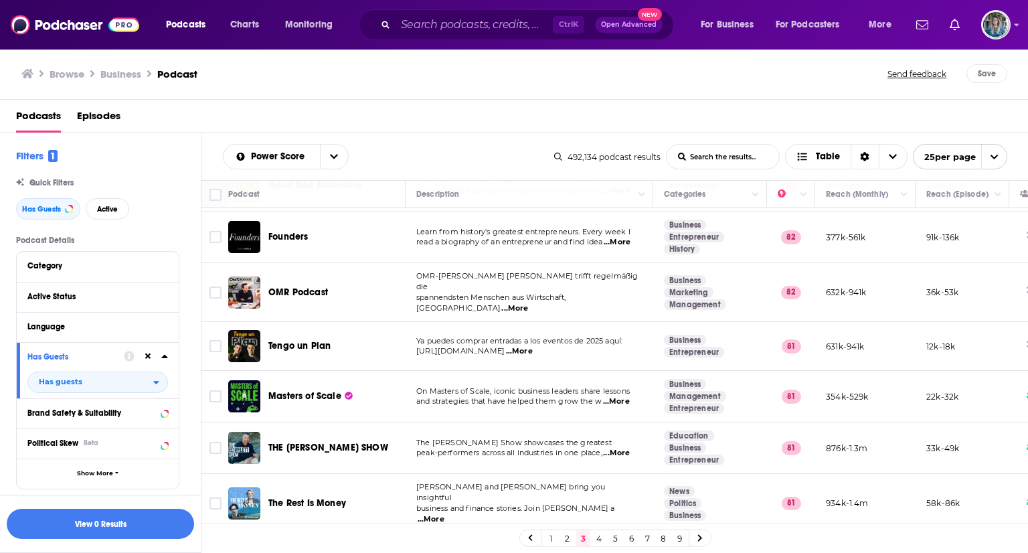
scroll to position [200, 0]
click at [528, 303] on span "...More" at bounding box center [514, 308] width 27 height 11
click at [505, 285] on p "OMR-Gründer Philipp Westermeyer trifft regelmäßig die" at bounding box center [529, 280] width 226 height 21
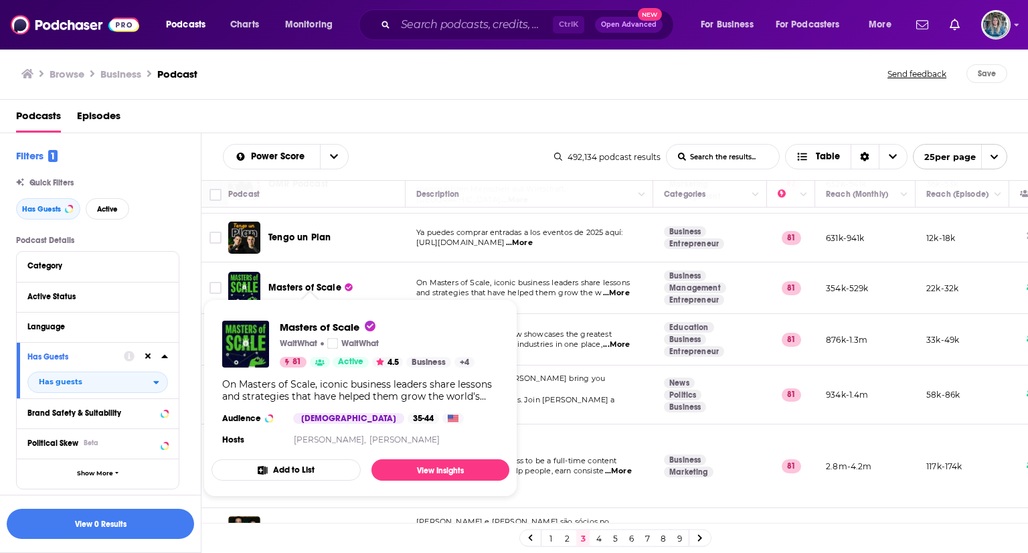
click at [295, 282] on span "Masters of Scale" at bounding box center [304, 287] width 73 height 11
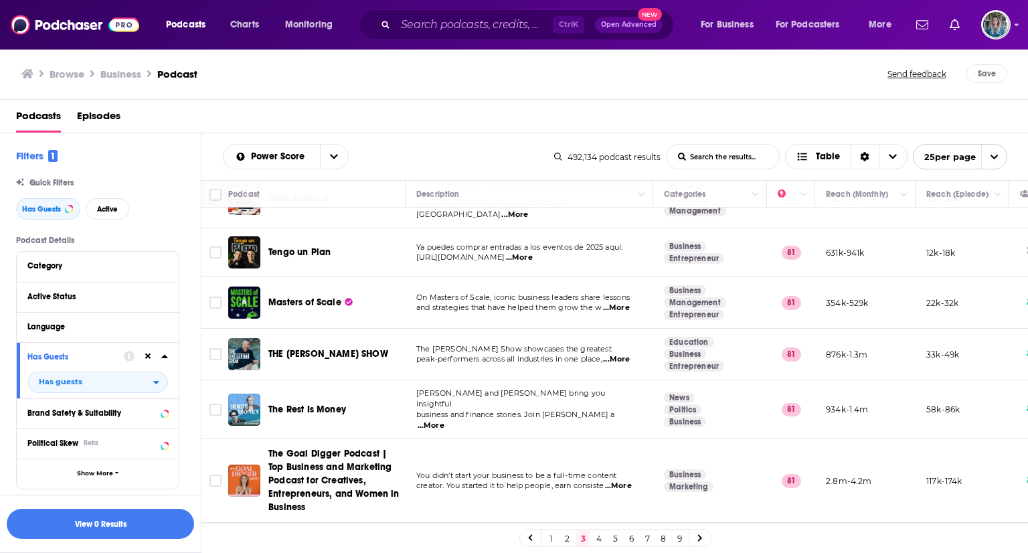
scroll to position [292, 0]
click at [624, 356] on span "...More" at bounding box center [616, 361] width 27 height 11
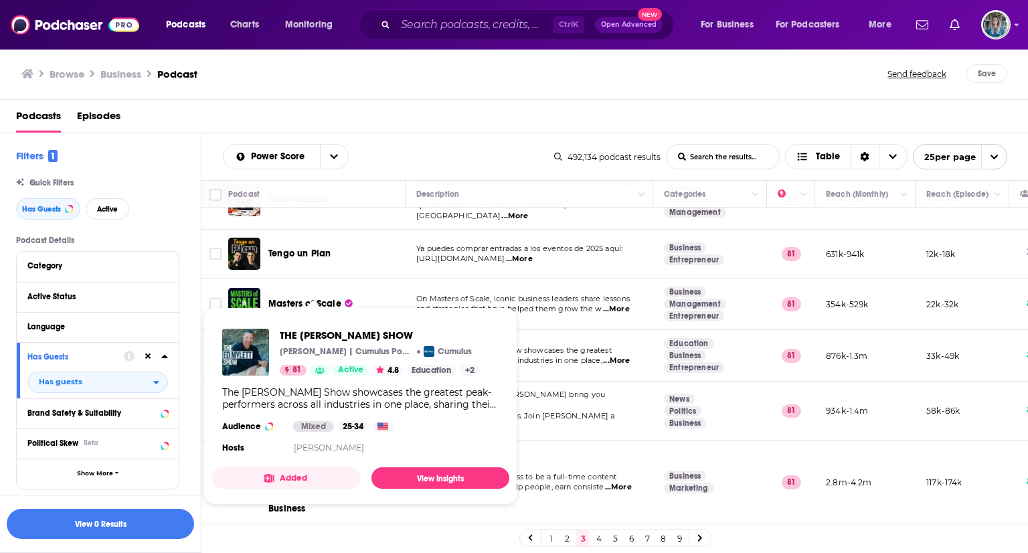
click at [335, 341] on span "THE ED MYLETT SHOW" at bounding box center [380, 335] width 200 height 13
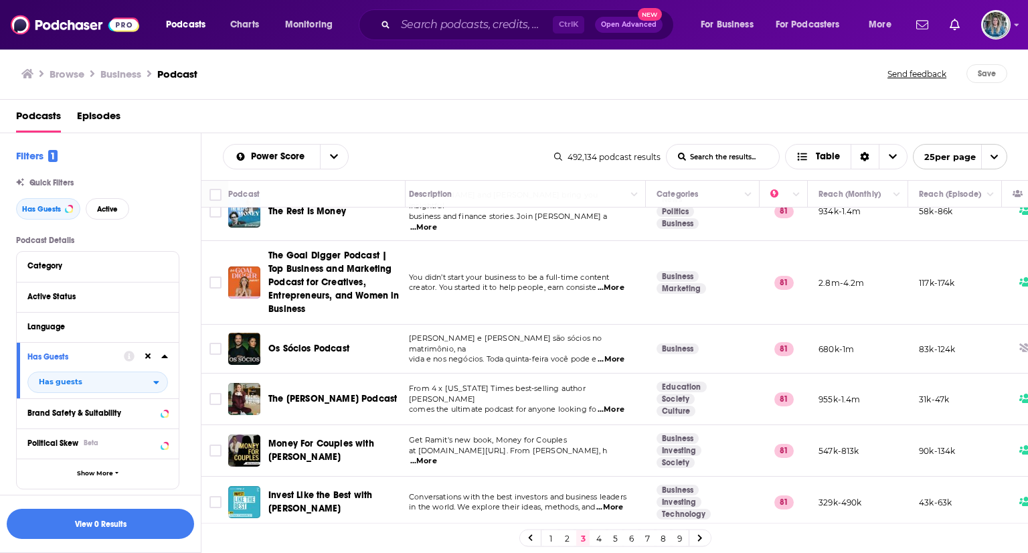
scroll to position [491, 0]
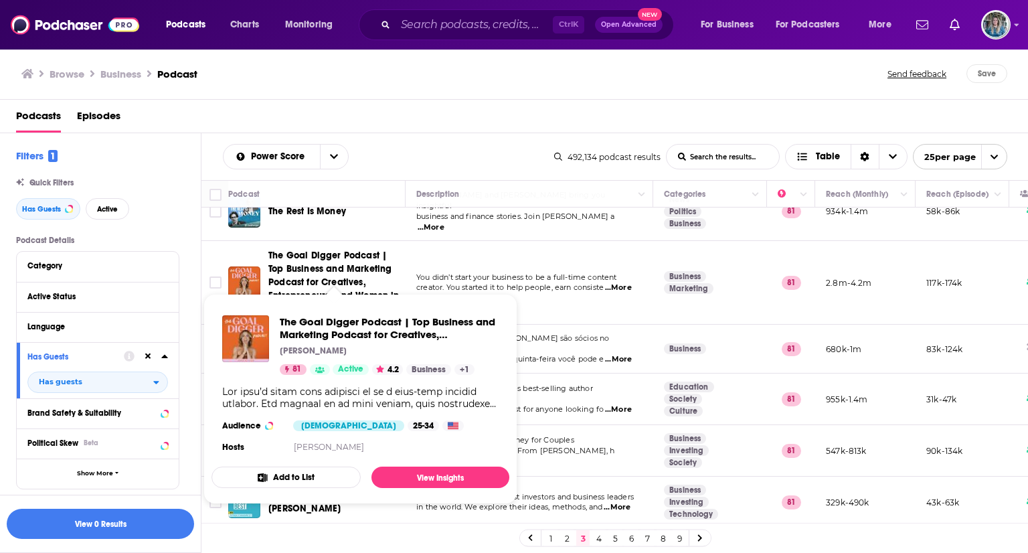
click at [285, 271] on span "The Goal Digger Podcast | Top Business and Marketing Podcast for Creatives, Ent…" at bounding box center [333, 282] width 131 height 65
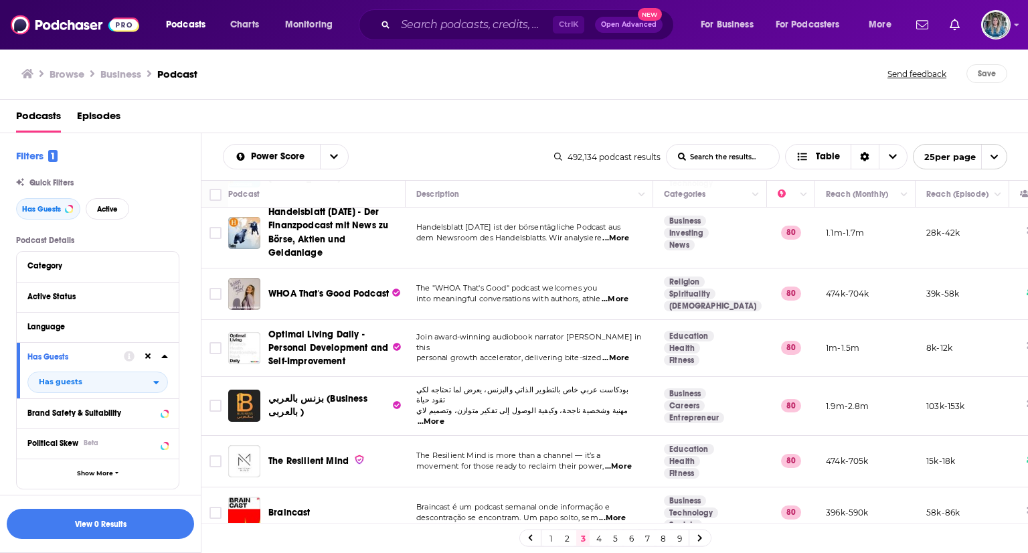
scroll to position [880, 0]
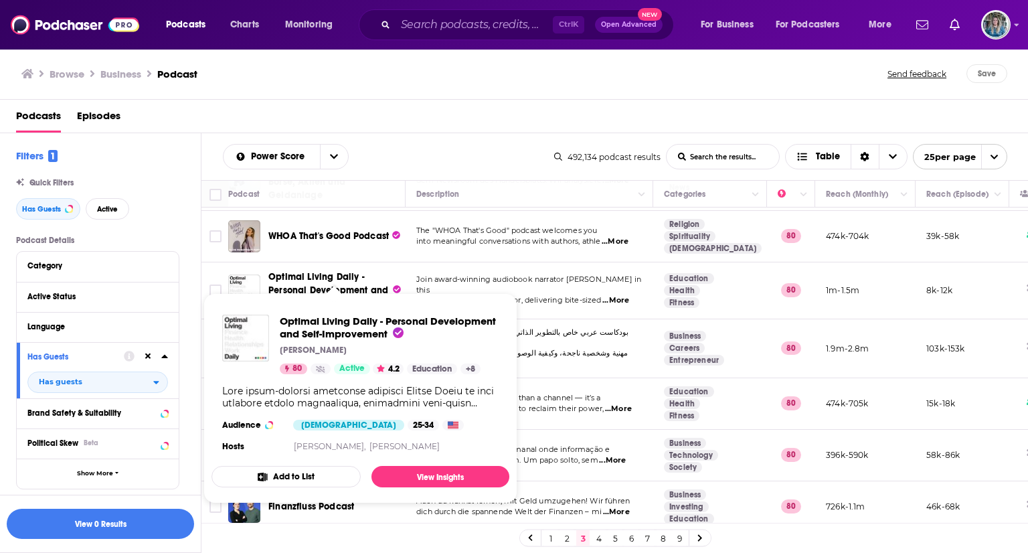
click at [308, 271] on span "Optimal Living Daily - Personal Development and Self-Improvement" at bounding box center [328, 290] width 120 height 38
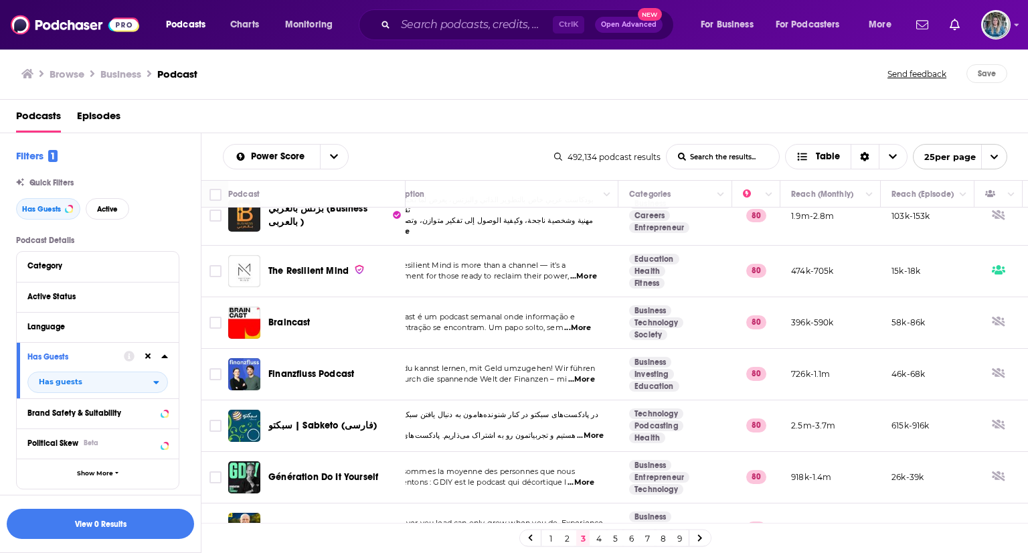
scroll to position [1012, 0]
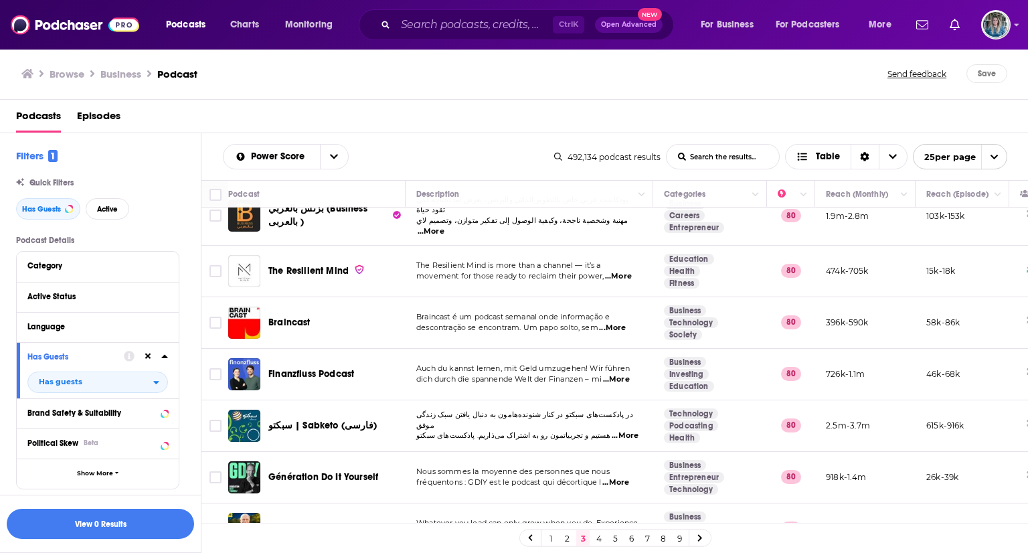
click at [329, 523] on span "The EntreLeadership Podcast" at bounding box center [332, 528] width 128 height 11
click at [597, 536] on link "4" at bounding box center [599, 538] width 13 height 16
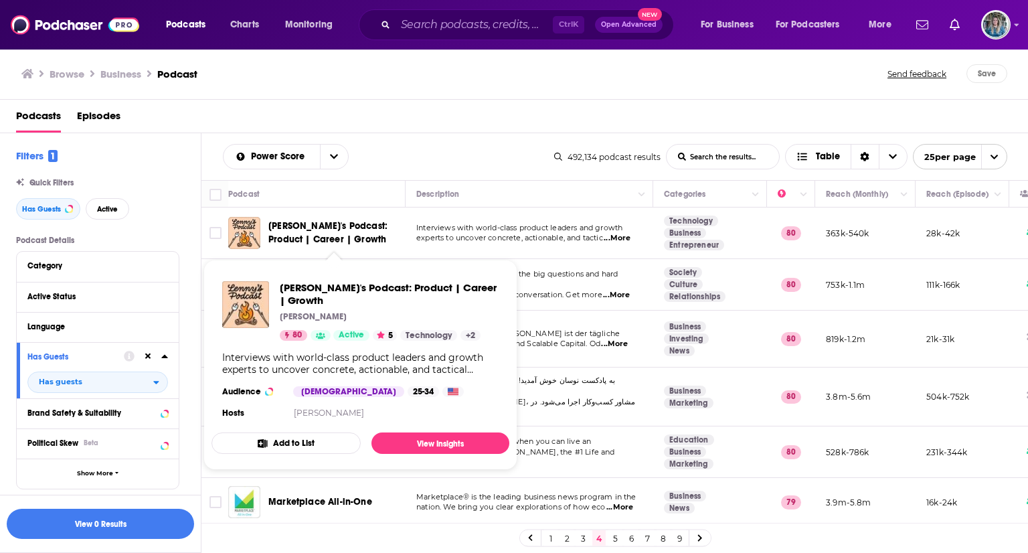
click at [335, 232] on span "Lenny's Podcast: Product | Career | Growth" at bounding box center [334, 233] width 133 height 27
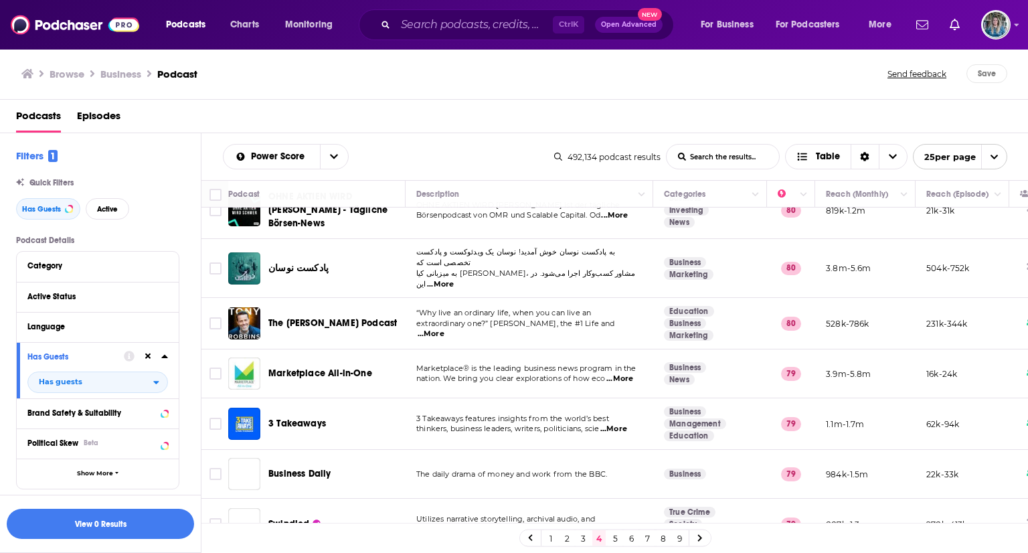
scroll to position [139, 0]
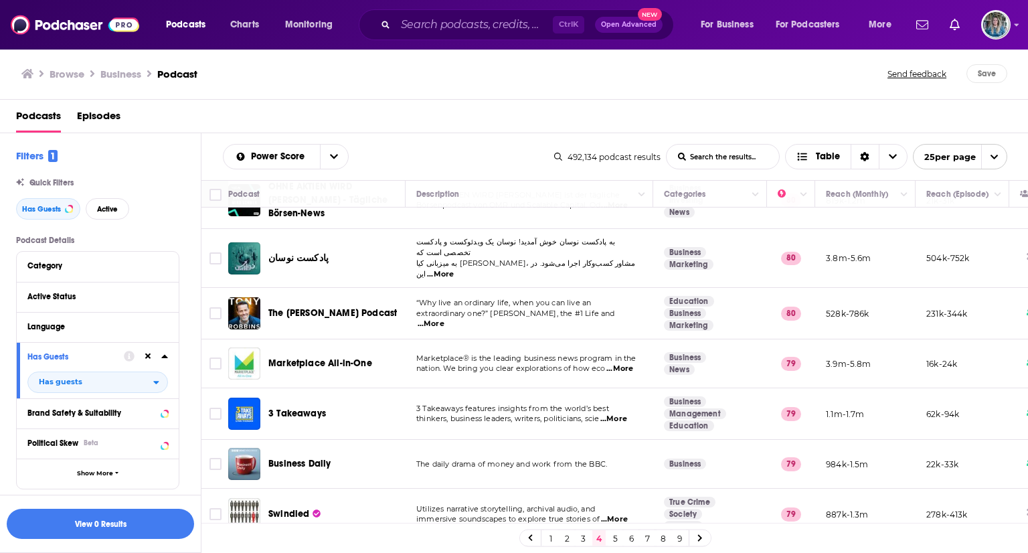
click at [279, 307] on span "The [PERSON_NAME] Podcast" at bounding box center [332, 312] width 129 height 11
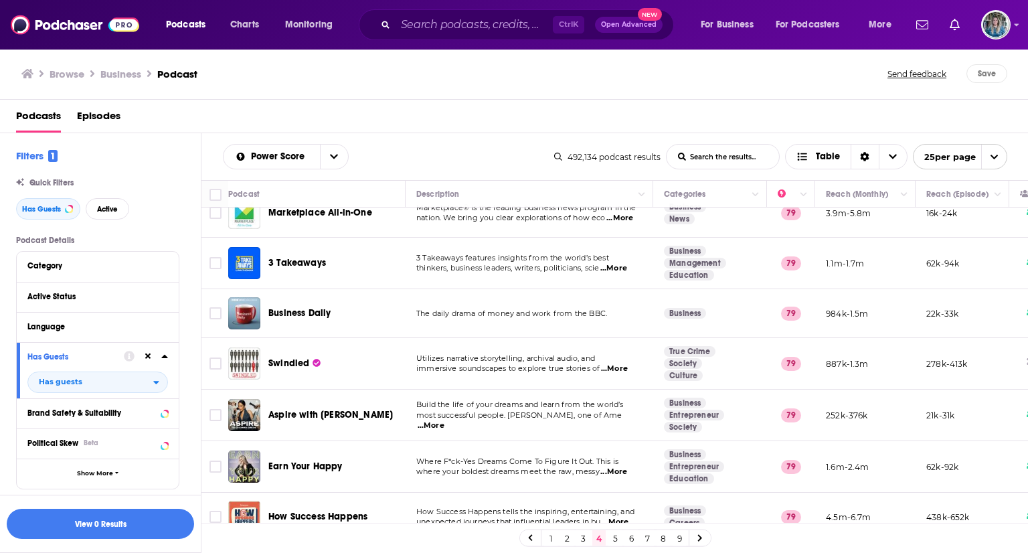
scroll to position [302, 0]
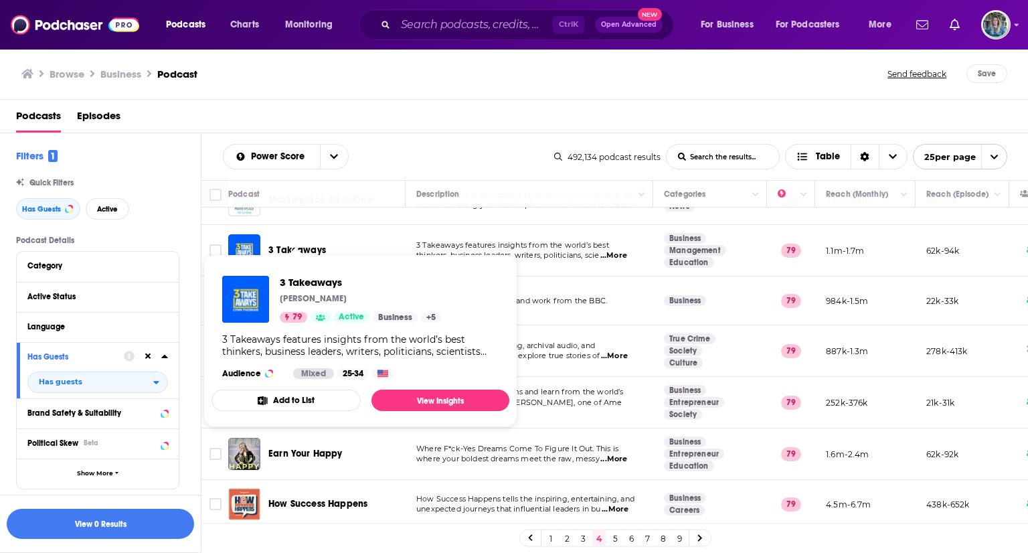
click at [291, 244] on span "3 Takeaways" at bounding box center [297, 249] width 58 height 11
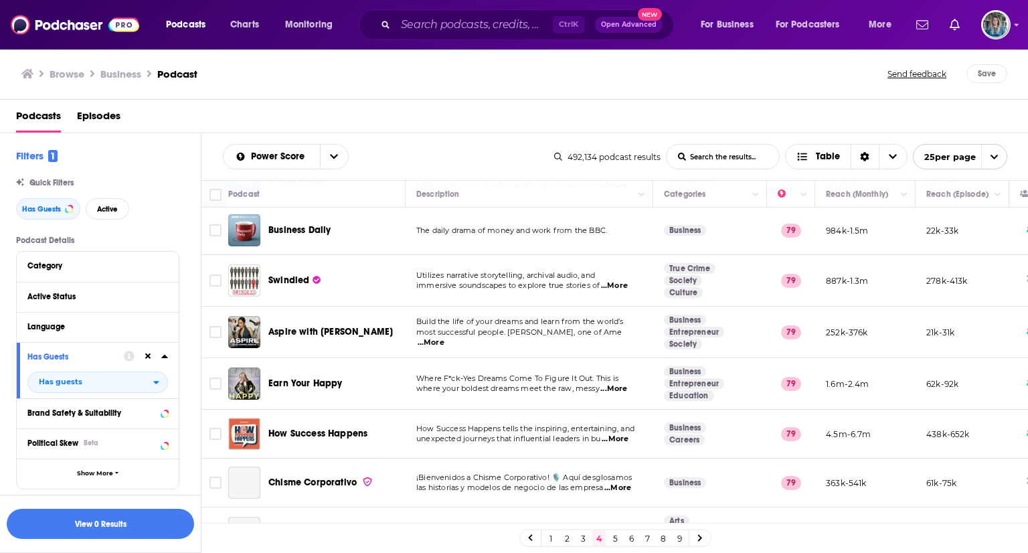
scroll to position [374, 0]
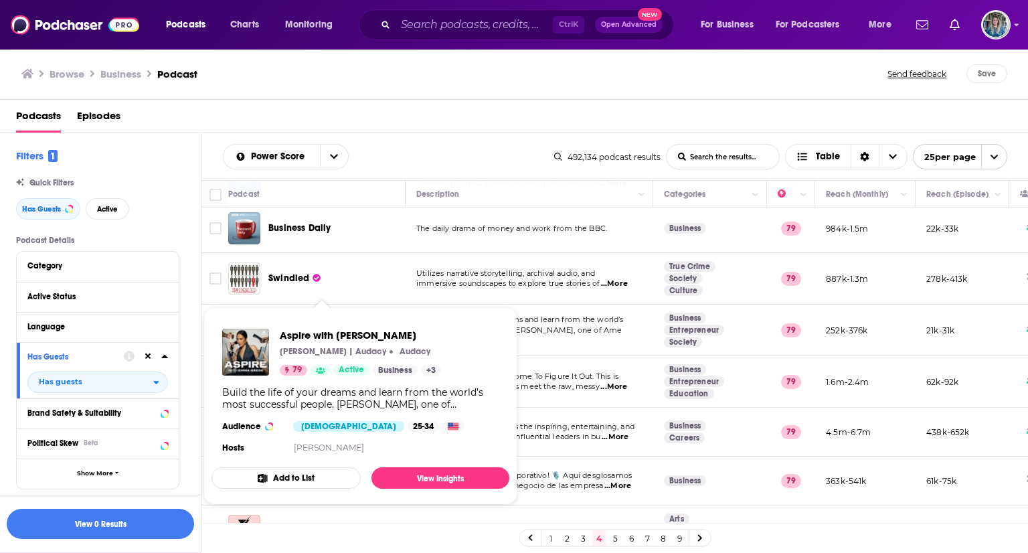
click at [347, 318] on div "Aspire with Emma Grede Emma Grede | Audacy Audacy 79 Active Business + 3 Audien…" at bounding box center [361, 392] width 298 height 149
click at [357, 312] on span "Aspire with Emma Grede Emma Grede | Audacy Audacy 79 Active Business + 3 Audien…" at bounding box center [361, 406] width 298 height 198
click at [351, 337] on span "Aspire with Emma Grede" at bounding box center [360, 335] width 161 height 13
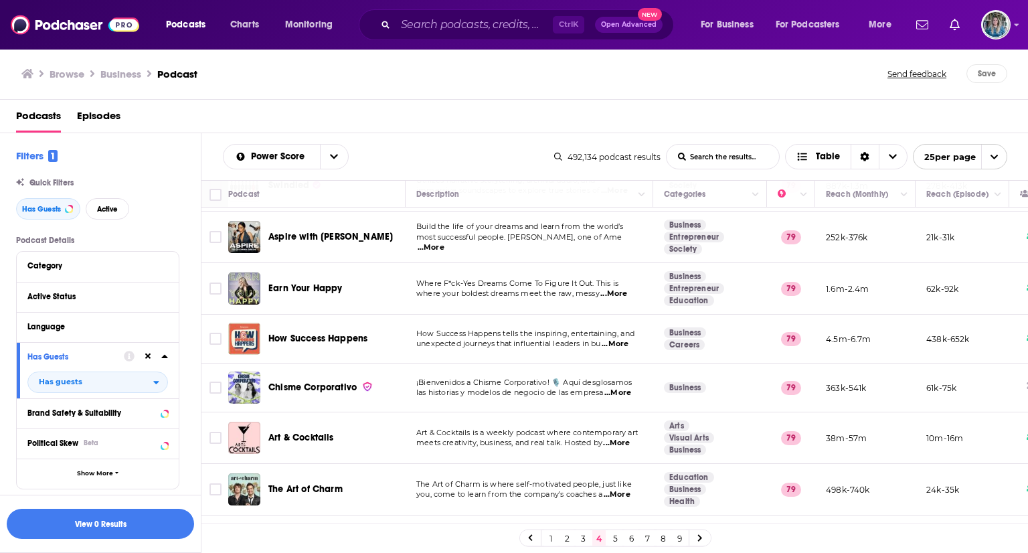
scroll to position [500, 0]
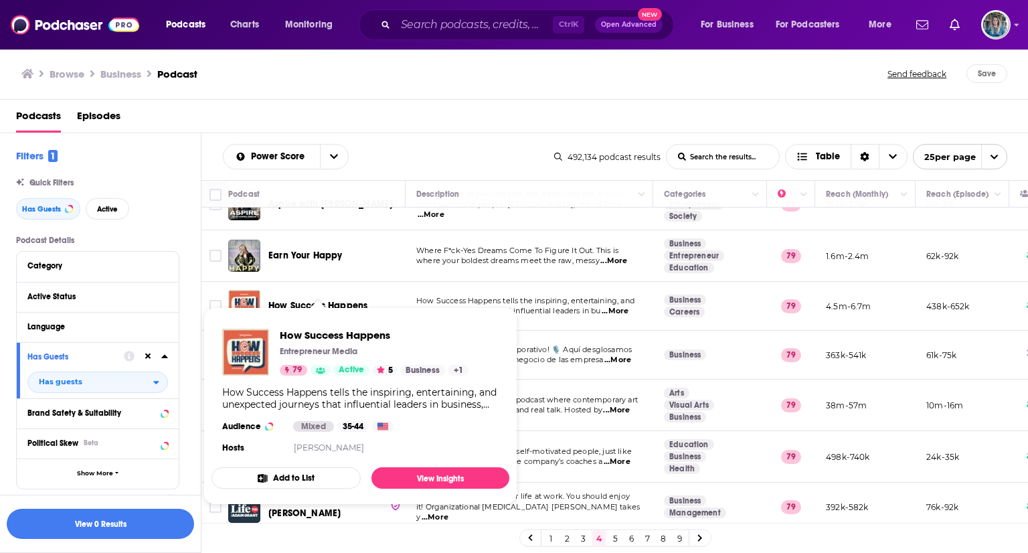
click at [313, 300] on span "How Success Happens" at bounding box center [317, 305] width 99 height 11
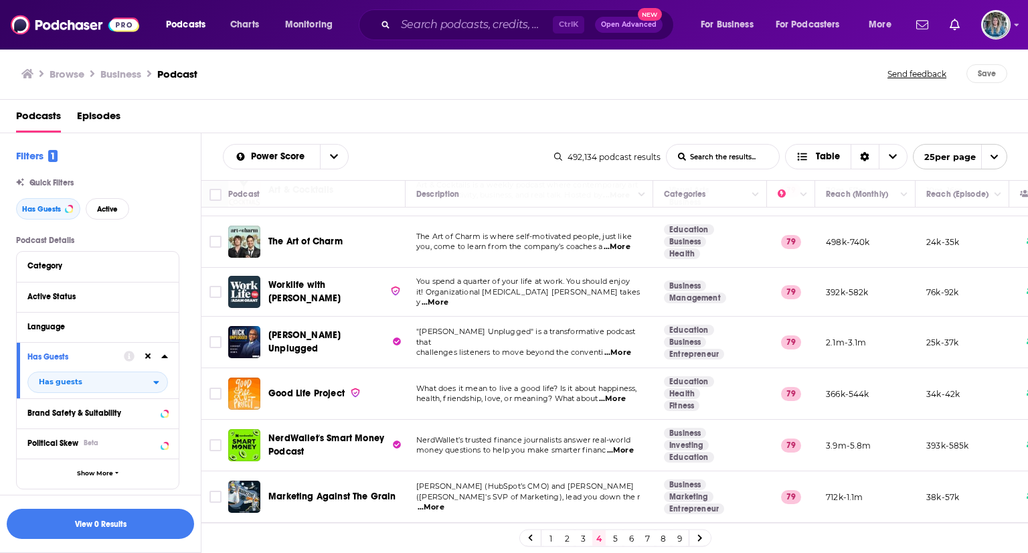
scroll to position [718, 0]
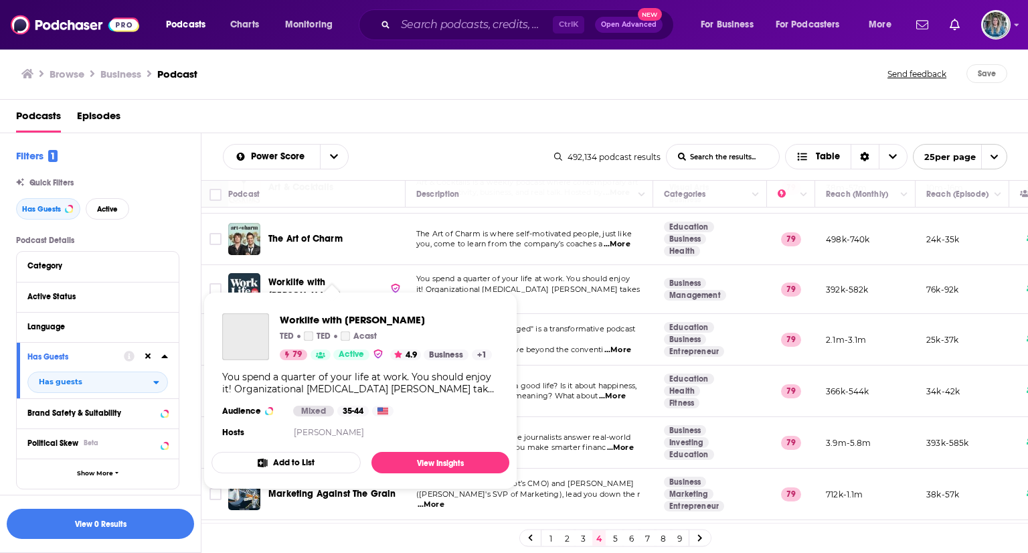
click at [291, 277] on span "Worklife with [PERSON_NAME]" at bounding box center [304, 289] width 72 height 25
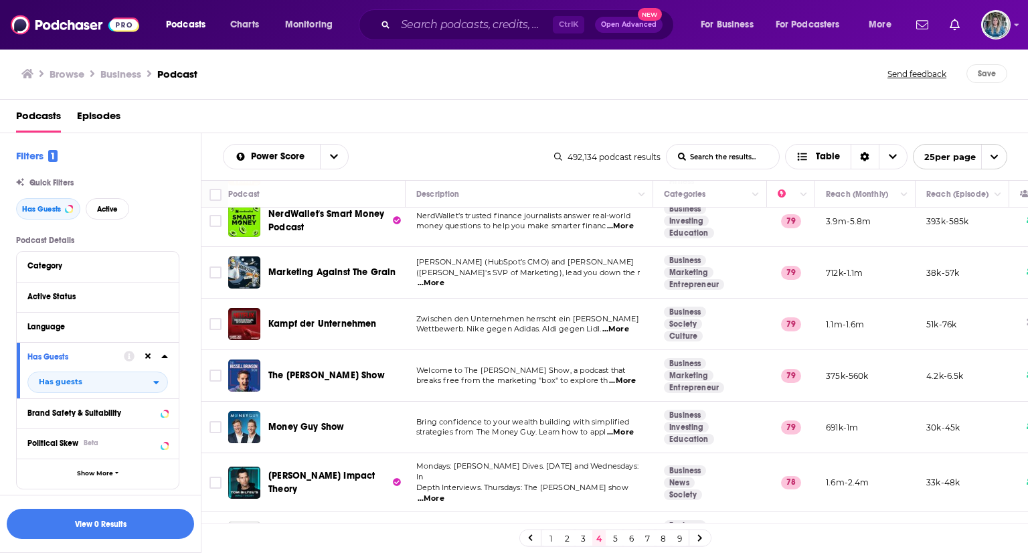
scroll to position [945, 0]
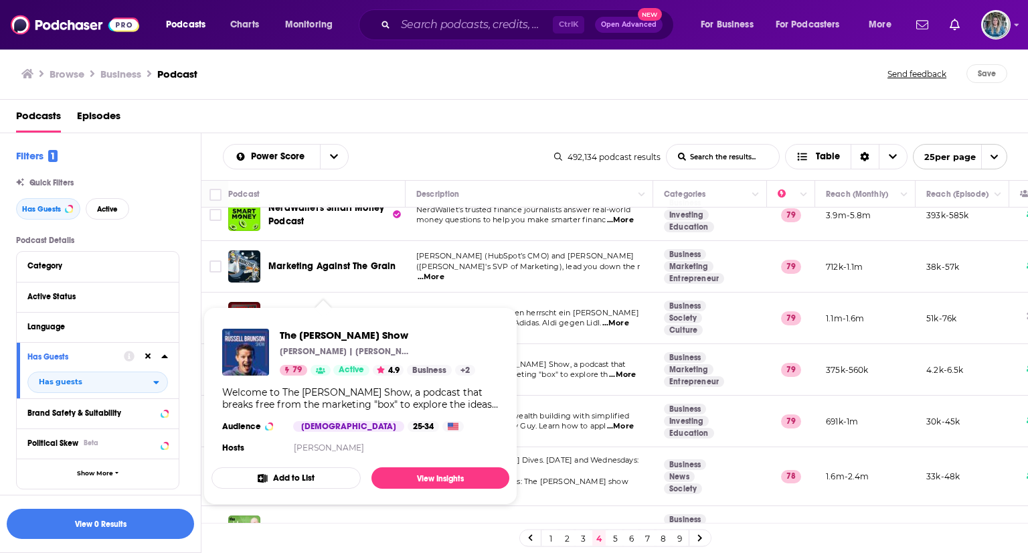
click at [353, 351] on p "Russell Brunson | YAP Media" at bounding box center [347, 351] width 134 height 11
click at [345, 331] on span "The Russell Brunson Show" at bounding box center [377, 335] width 195 height 13
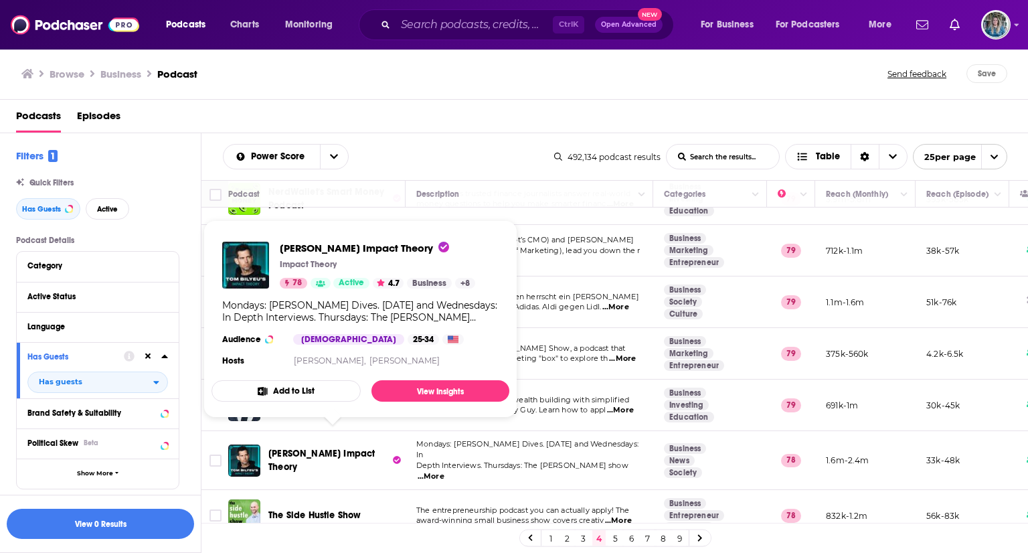
click at [362, 448] on span "Tom Bilyeu's Impact Theory" at bounding box center [321, 460] width 106 height 25
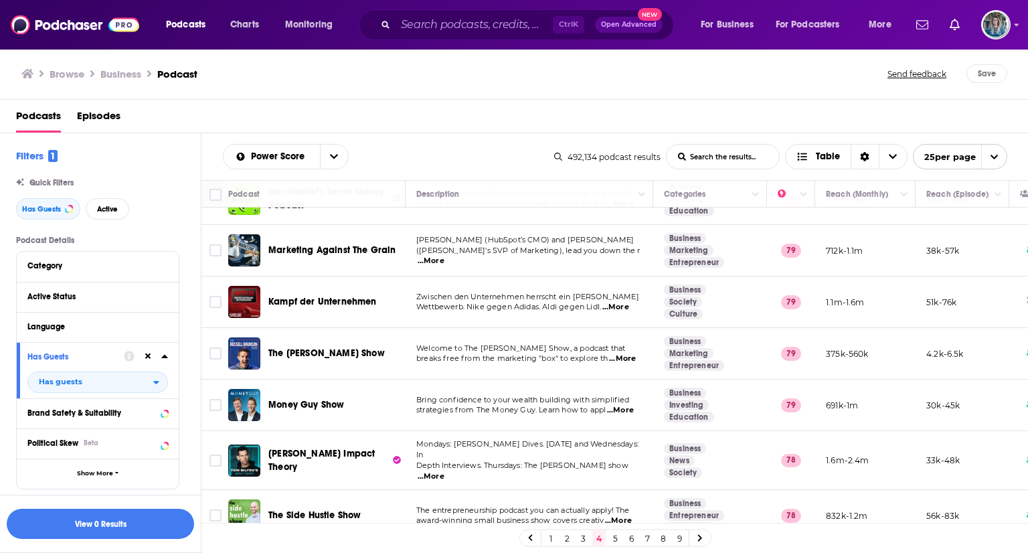
click at [614, 538] on link "5" at bounding box center [615, 538] width 13 height 16
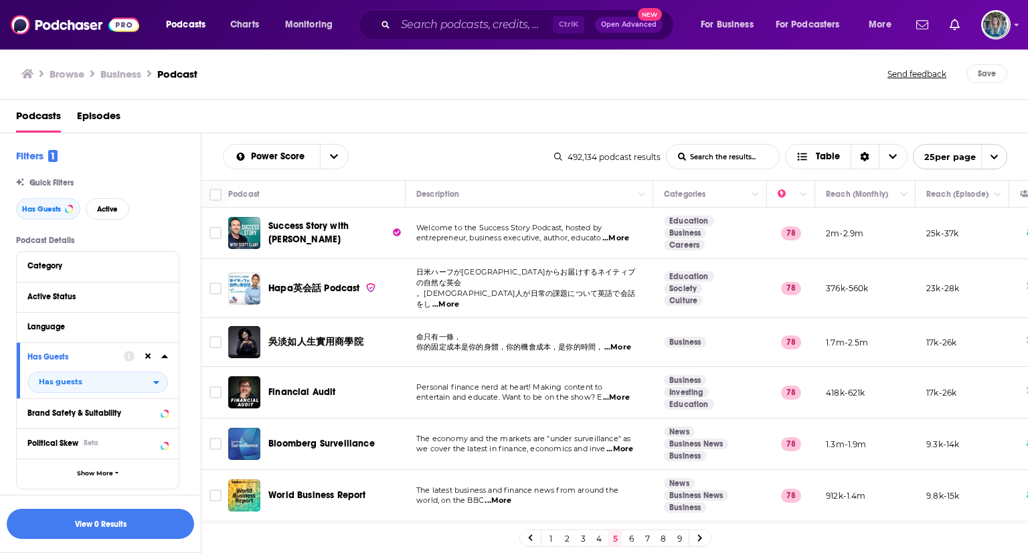
click at [343, 226] on span "Success Story with [PERSON_NAME]" at bounding box center [308, 232] width 80 height 25
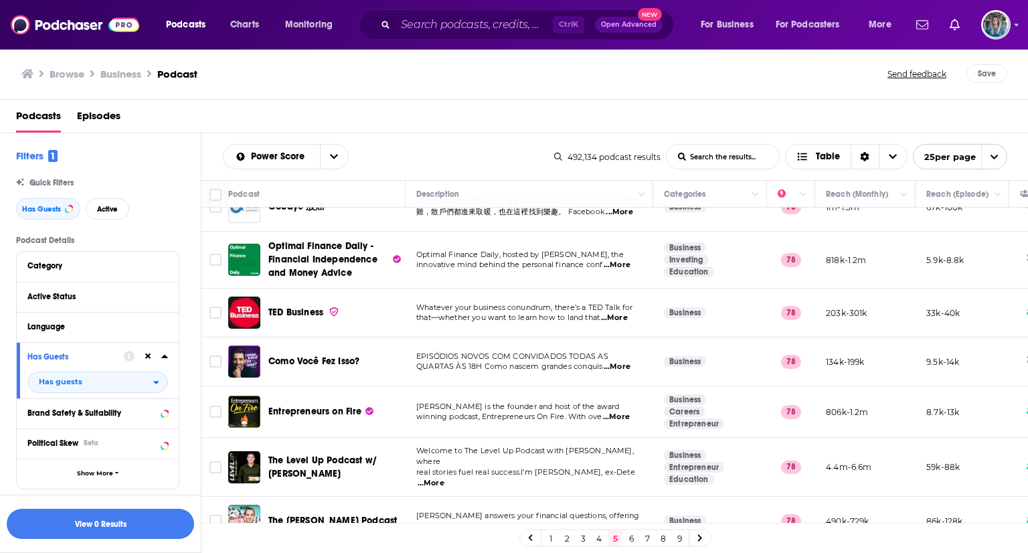
scroll to position [340, 0]
click at [293, 305] on span "TED Business" at bounding box center [295, 310] width 55 height 11
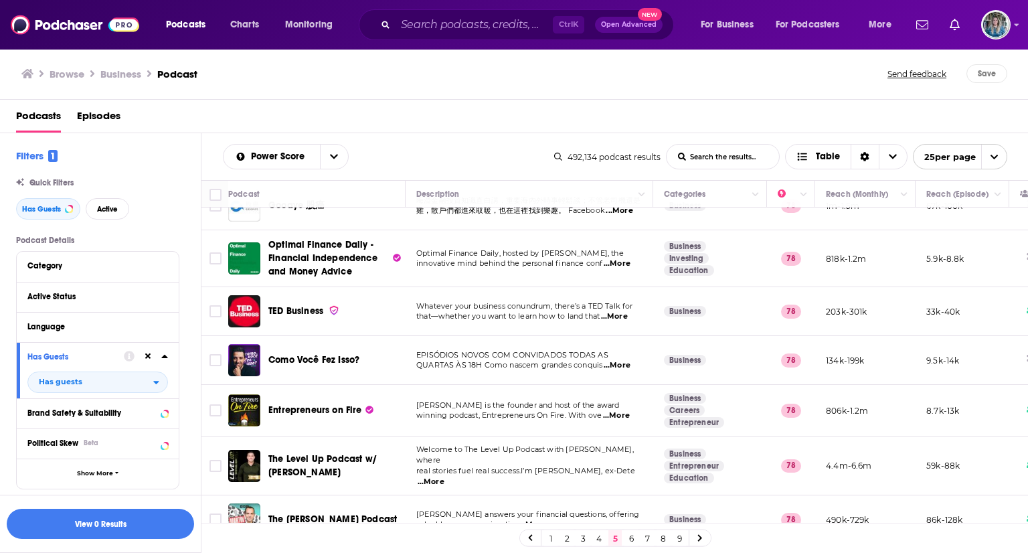
scroll to position [501, 0]
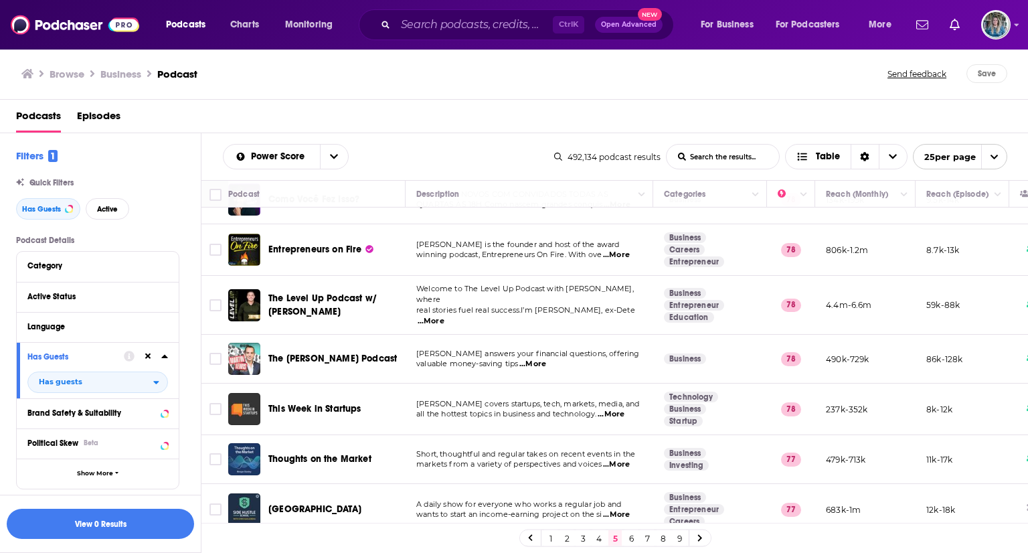
click at [327, 293] on span "The Level Up Podcast w/ Paul Alex" at bounding box center [322, 305] width 108 height 25
click at [317, 244] on span "Entrepreneurs on Fire" at bounding box center [315, 249] width 94 height 11
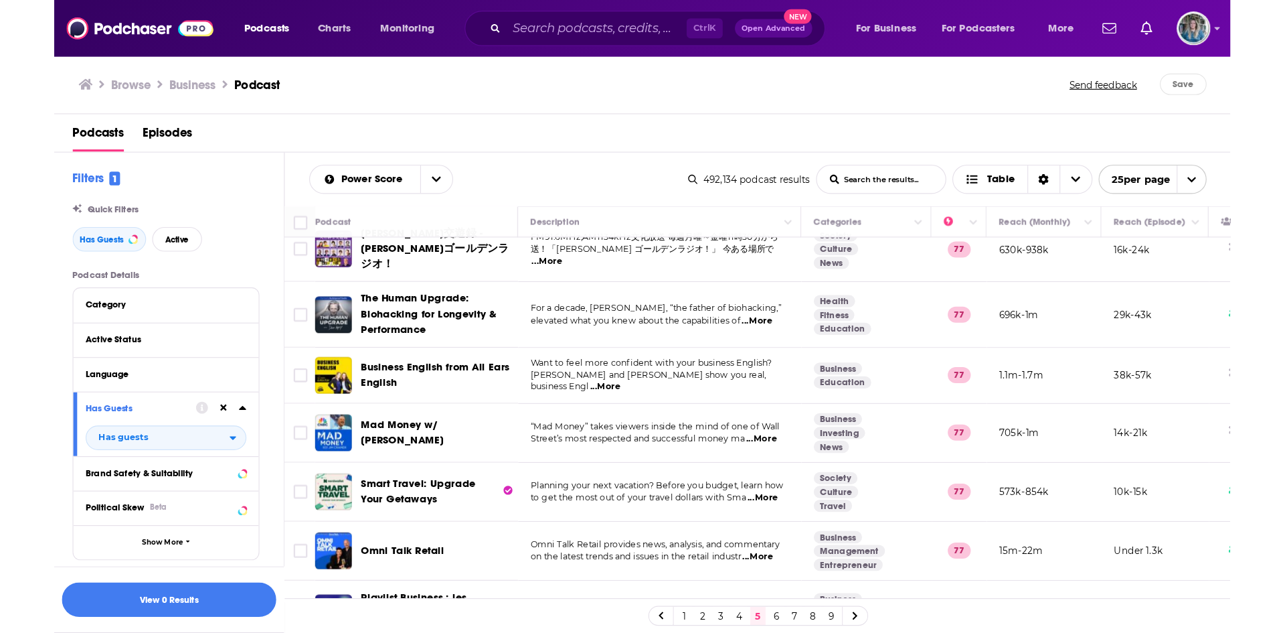
scroll to position [975, 0]
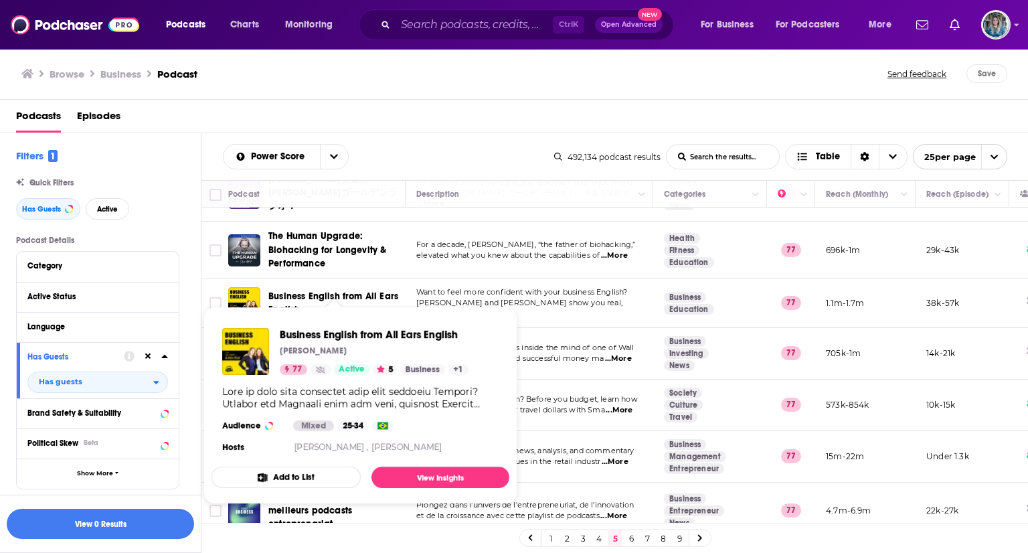
click at [360, 291] on span "Business English from All Ears English" at bounding box center [333, 303] width 130 height 25
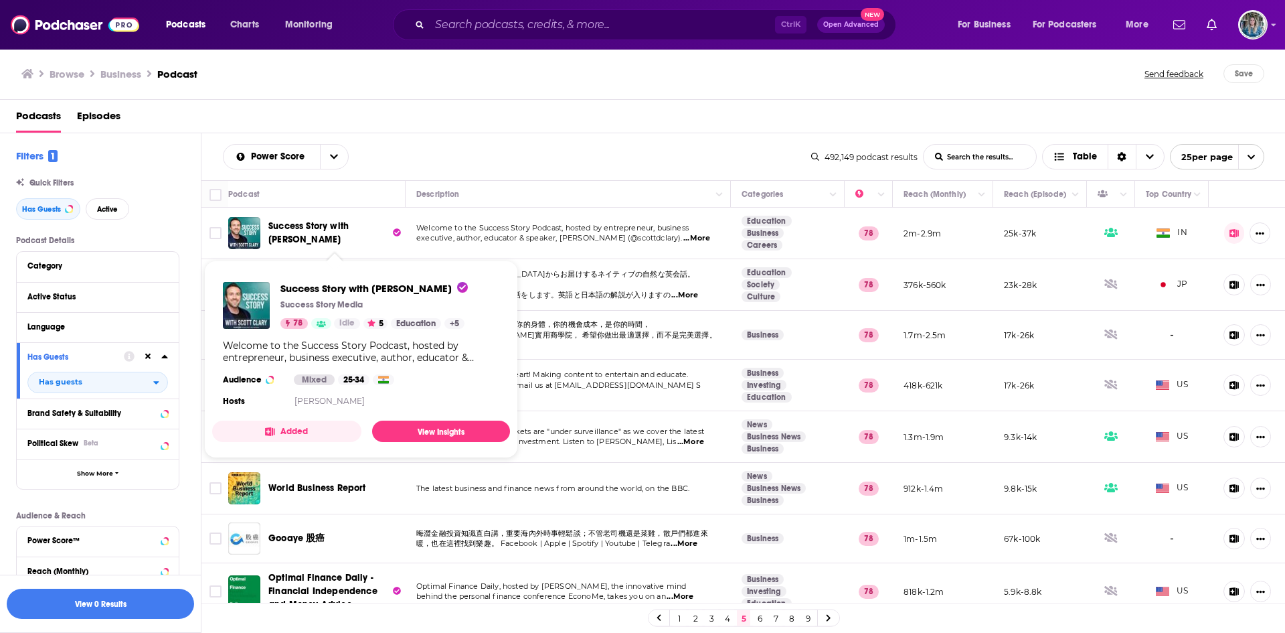
click at [287, 235] on span "Success Story with [PERSON_NAME]" at bounding box center [308, 232] width 80 height 25
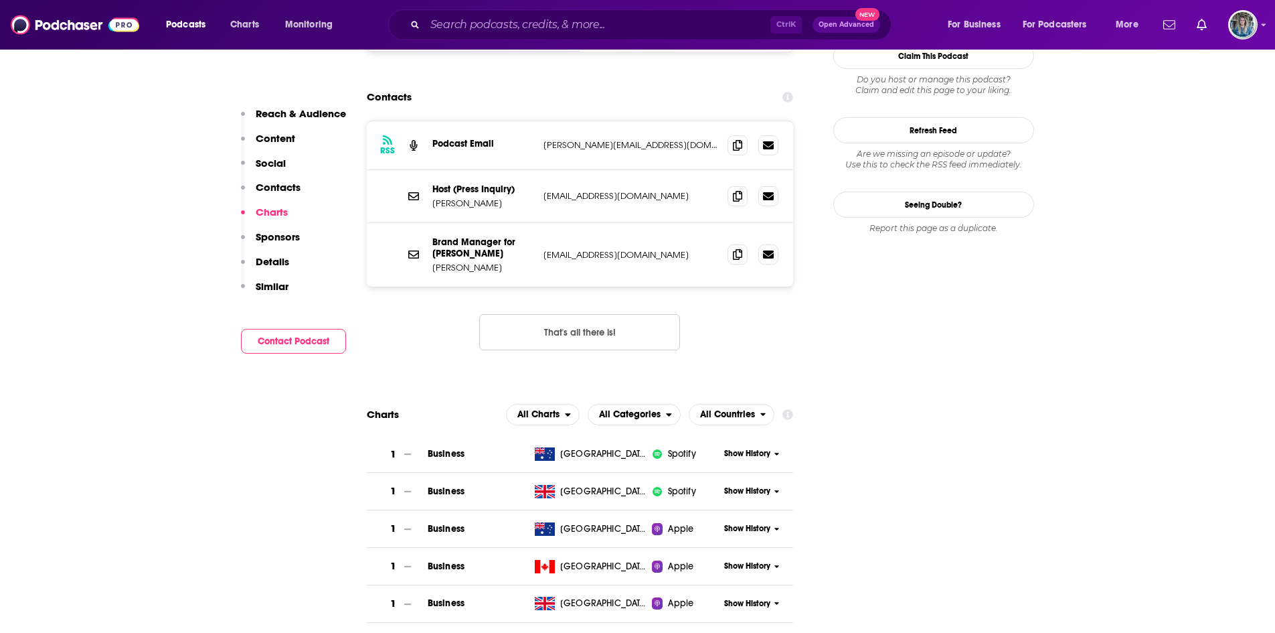
scroll to position [1618, 0]
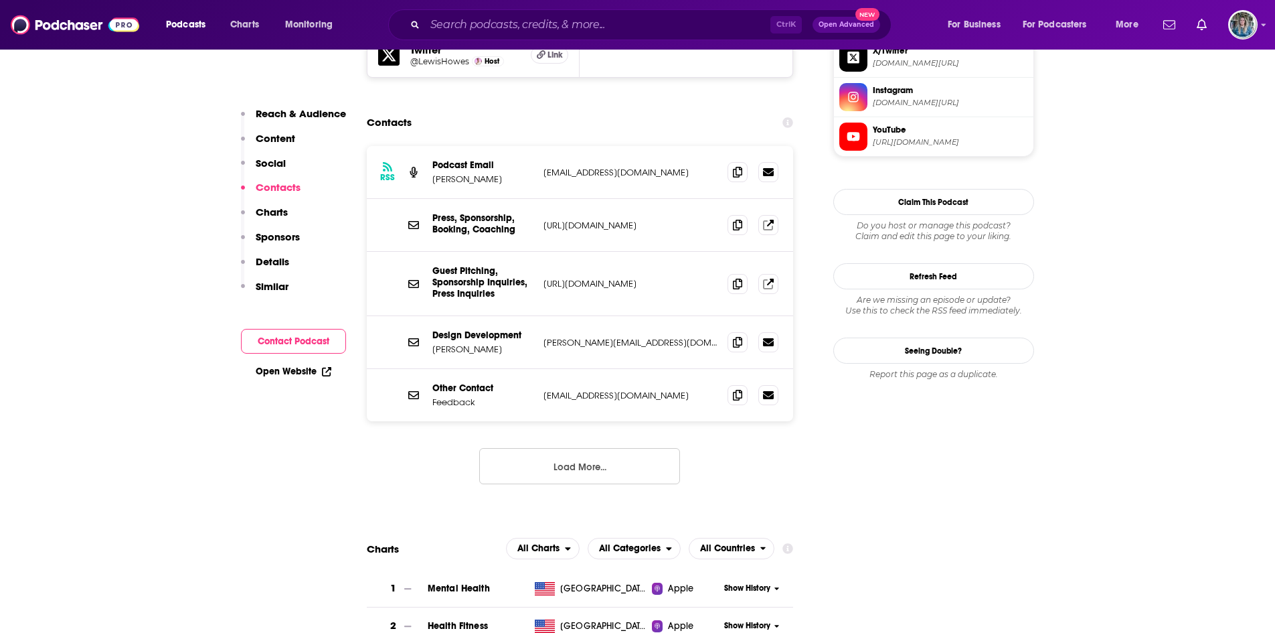
scroll to position [1346, 0]
drag, startPoint x: 688, startPoint y: 192, endPoint x: 543, endPoint y: 188, distance: 144.7
click at [544, 279] on p "https://lewishowes.com/contact/" at bounding box center [631, 284] width 174 height 11
copy p "https://lewishowes.com/contact/"
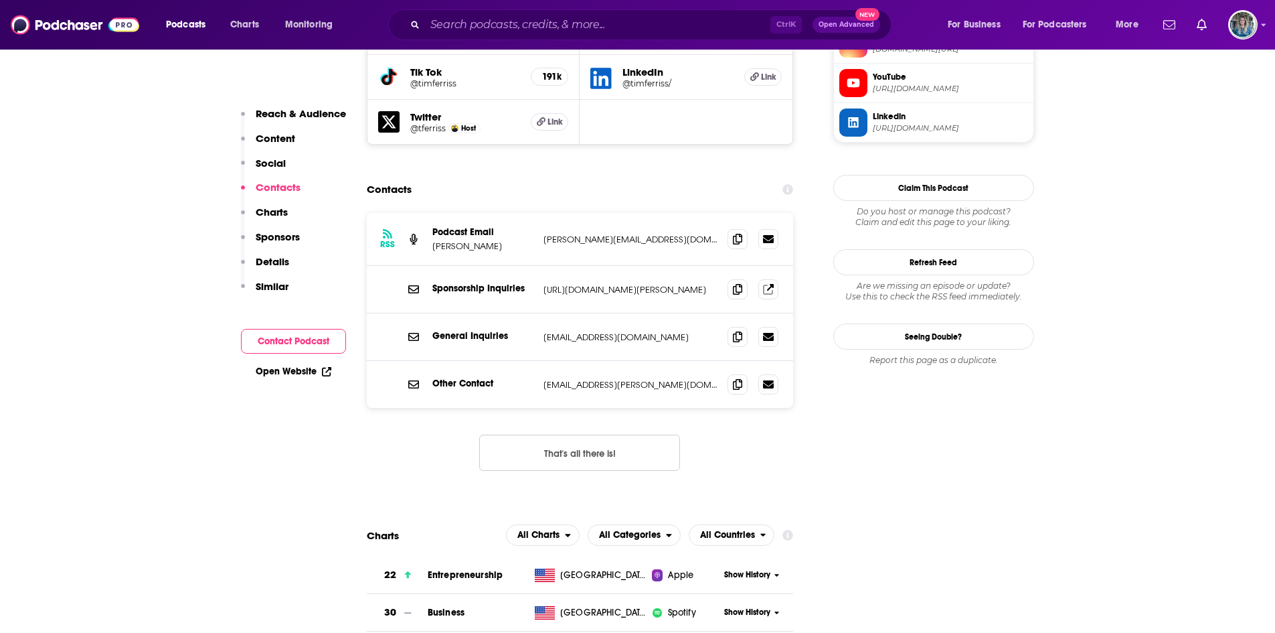
scroll to position [1307, 0]
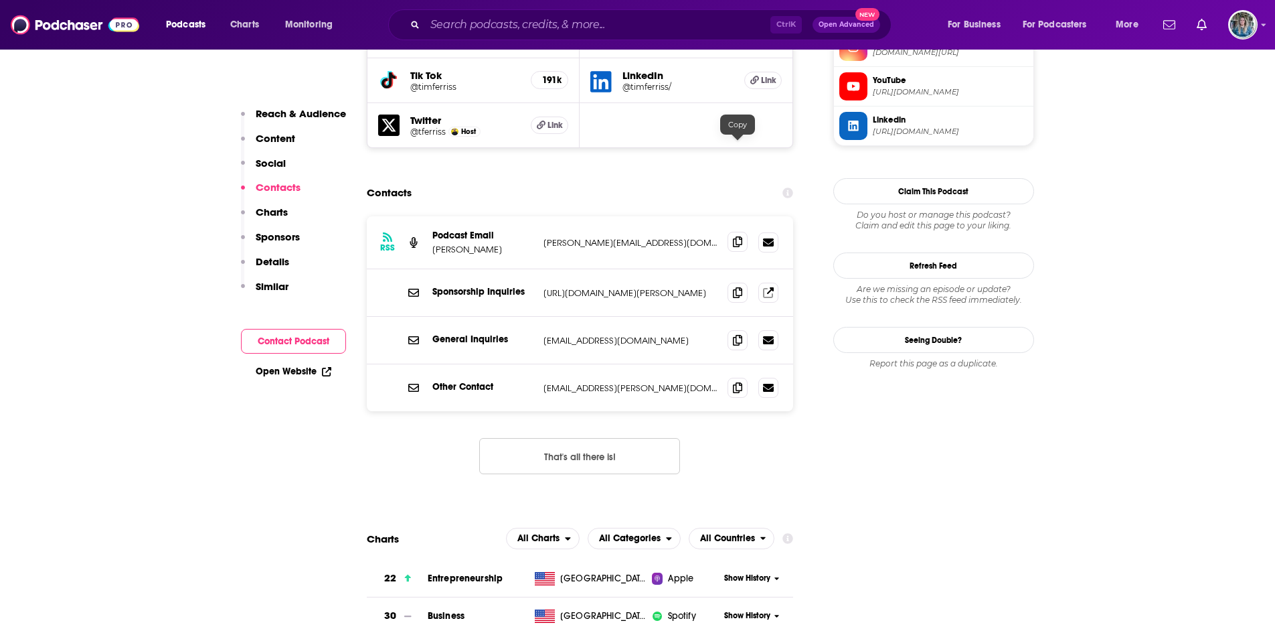
click at [737, 232] on span at bounding box center [738, 242] width 20 height 20
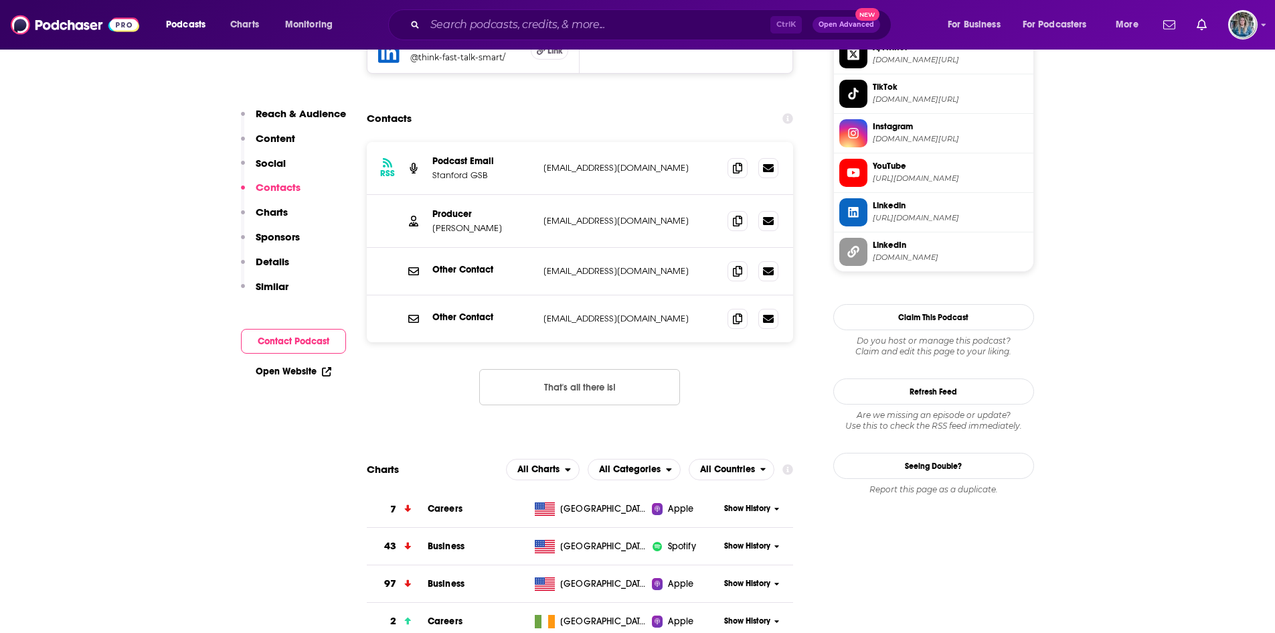
scroll to position [1303, 0]
click at [736, 163] on icon at bounding box center [737, 168] width 9 height 11
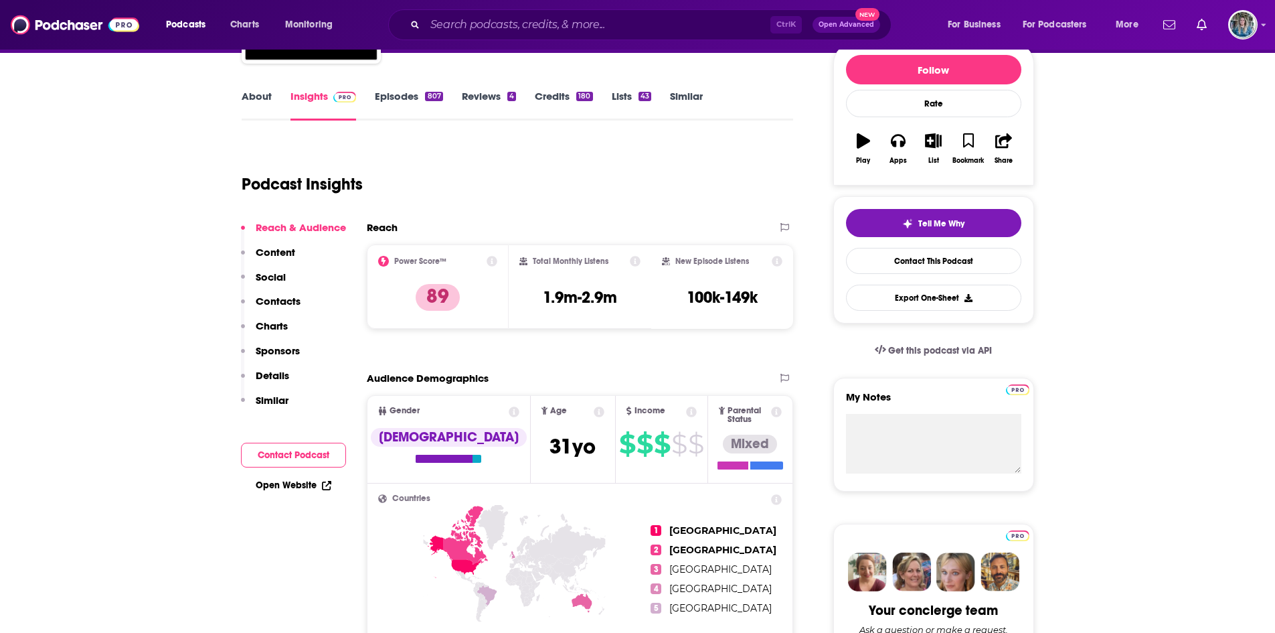
scroll to position [105, 0]
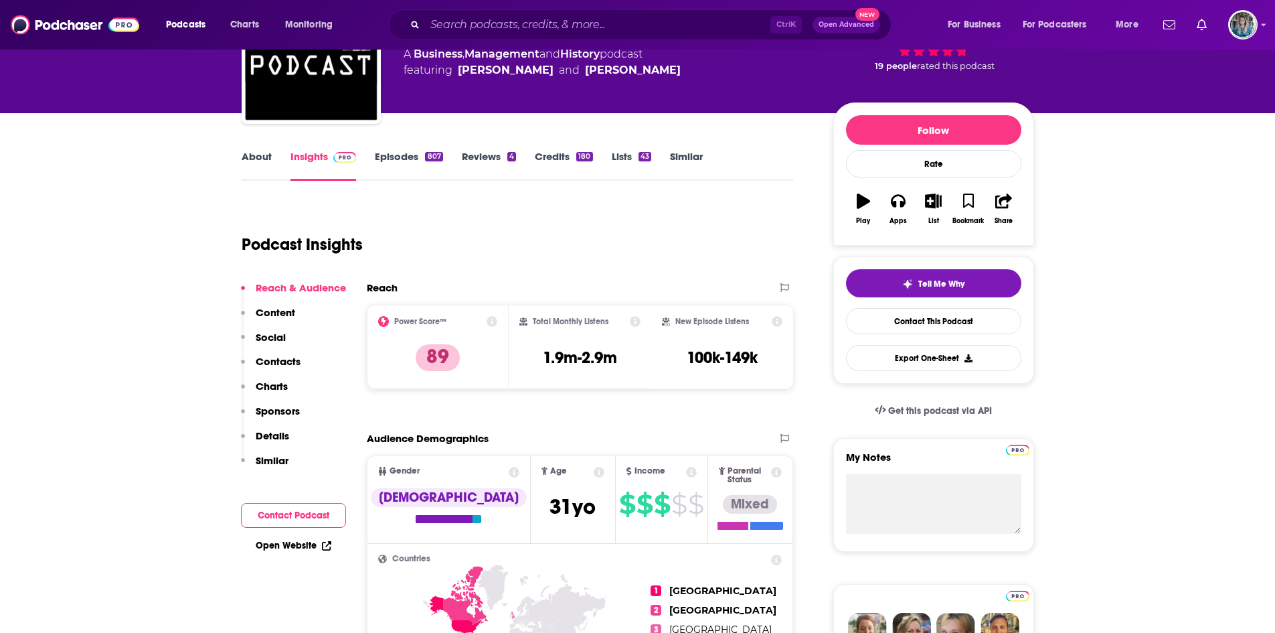
click at [383, 155] on link "Episodes 807" at bounding box center [409, 165] width 68 height 31
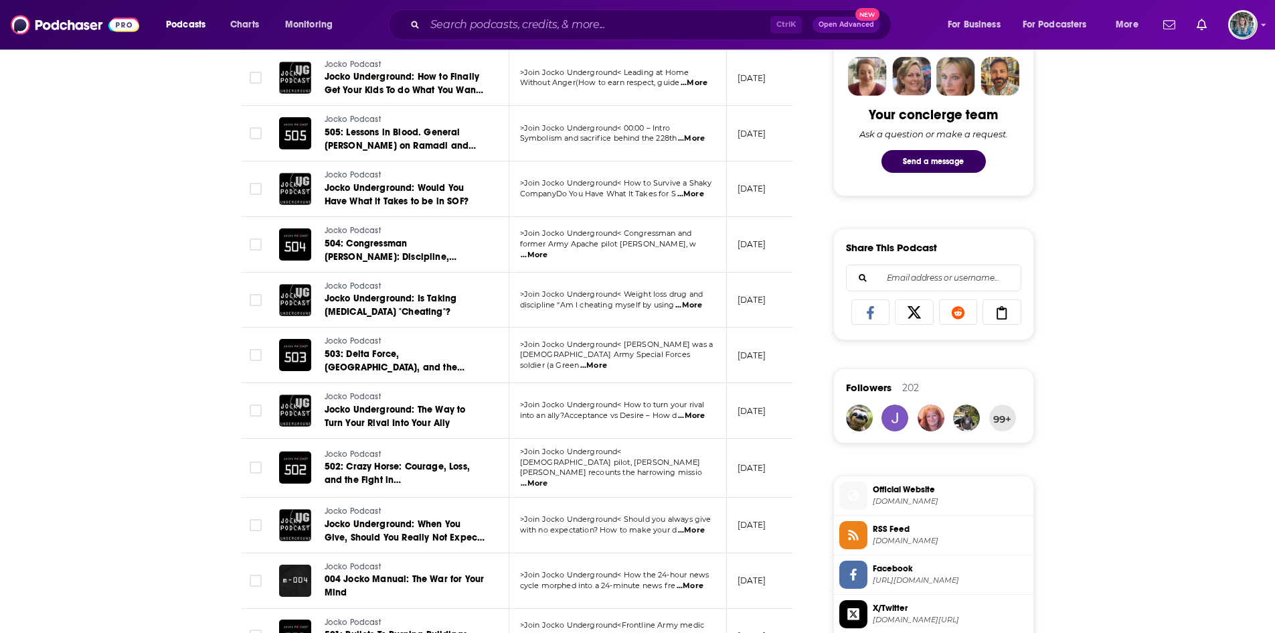
scroll to position [662, 0]
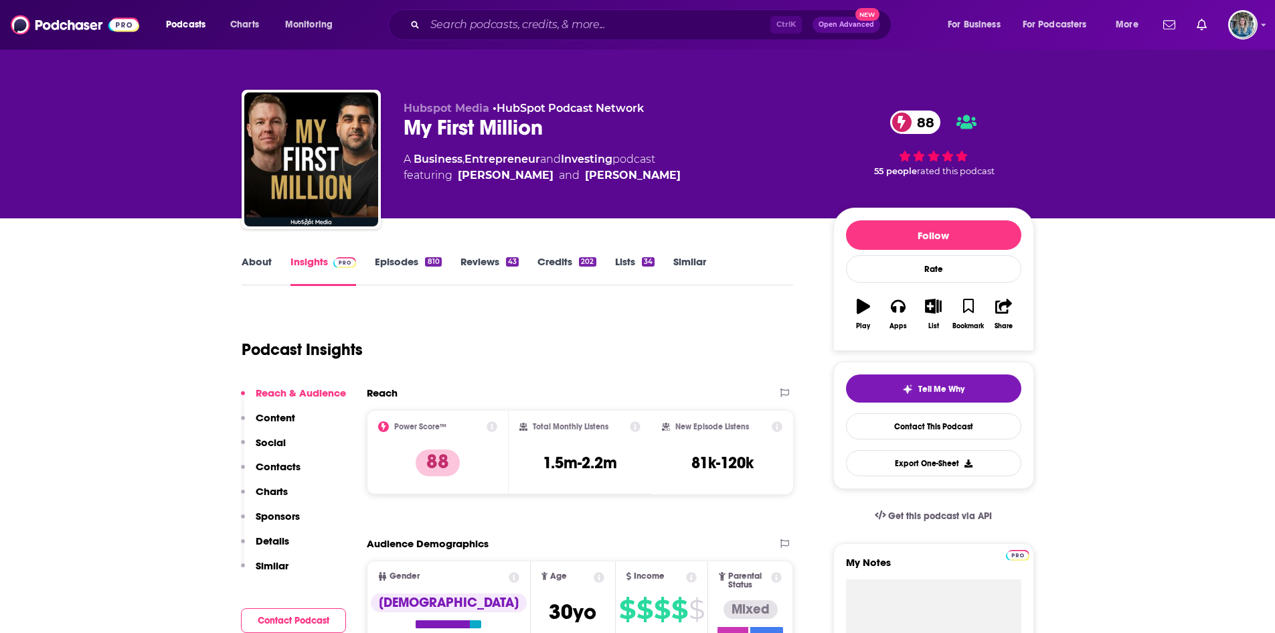
scroll to position [48, 0]
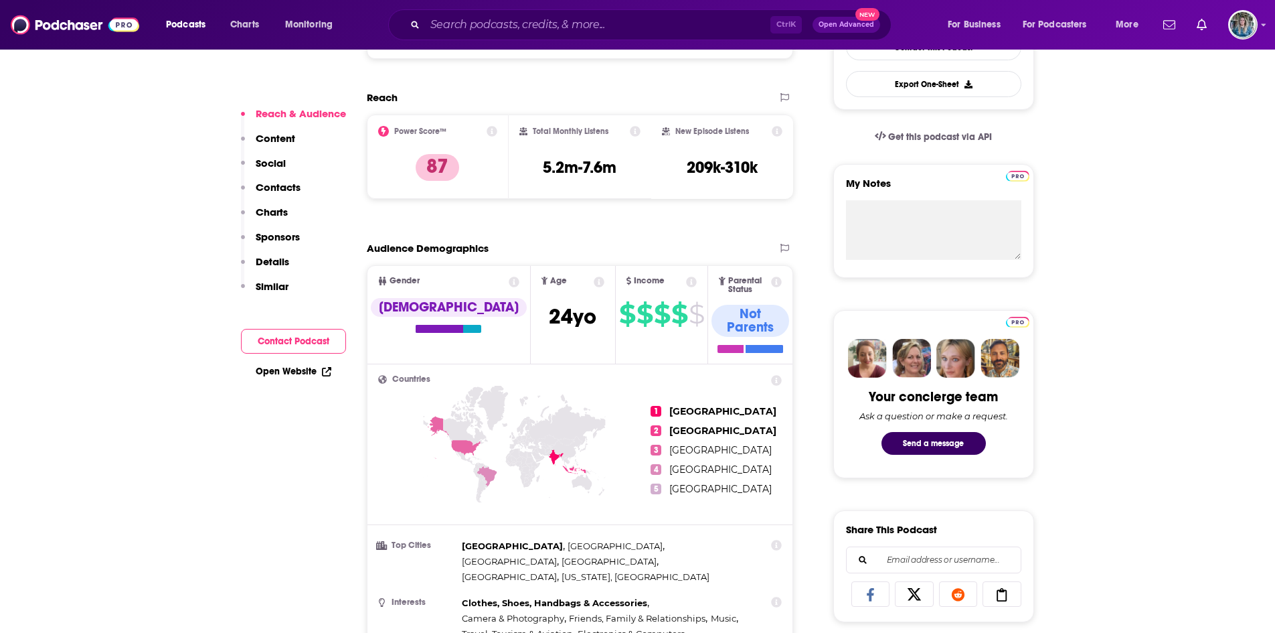
scroll to position [202, 0]
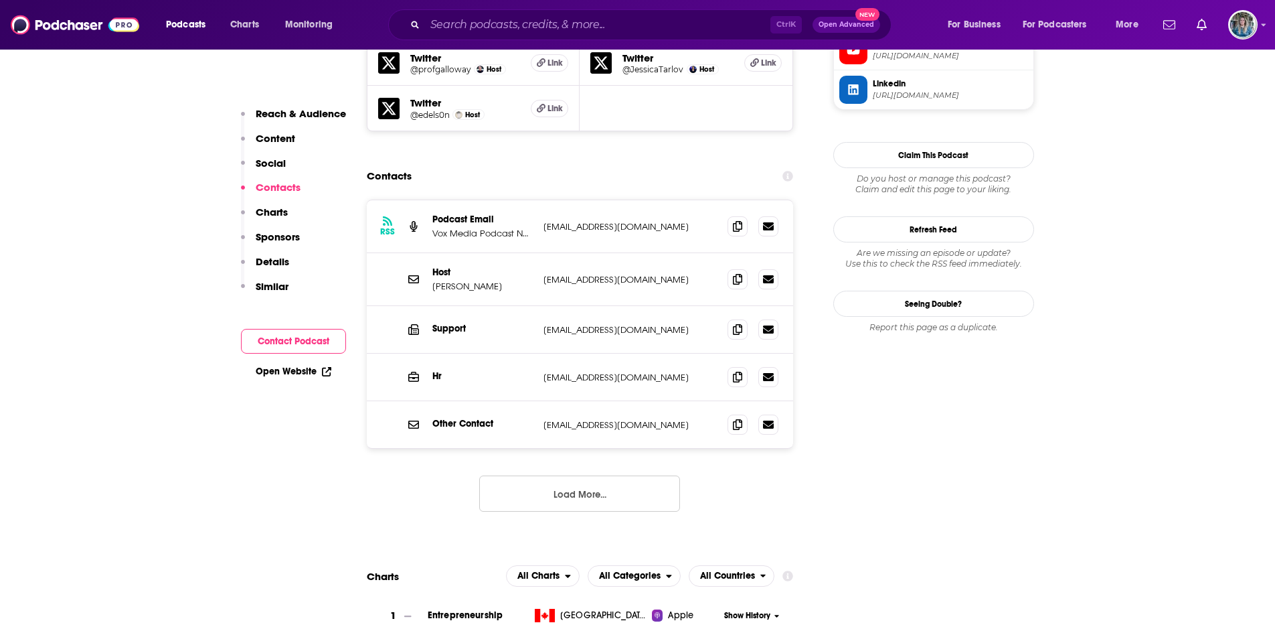
scroll to position [1344, 0]
click at [734, 272] on icon at bounding box center [737, 277] width 9 height 11
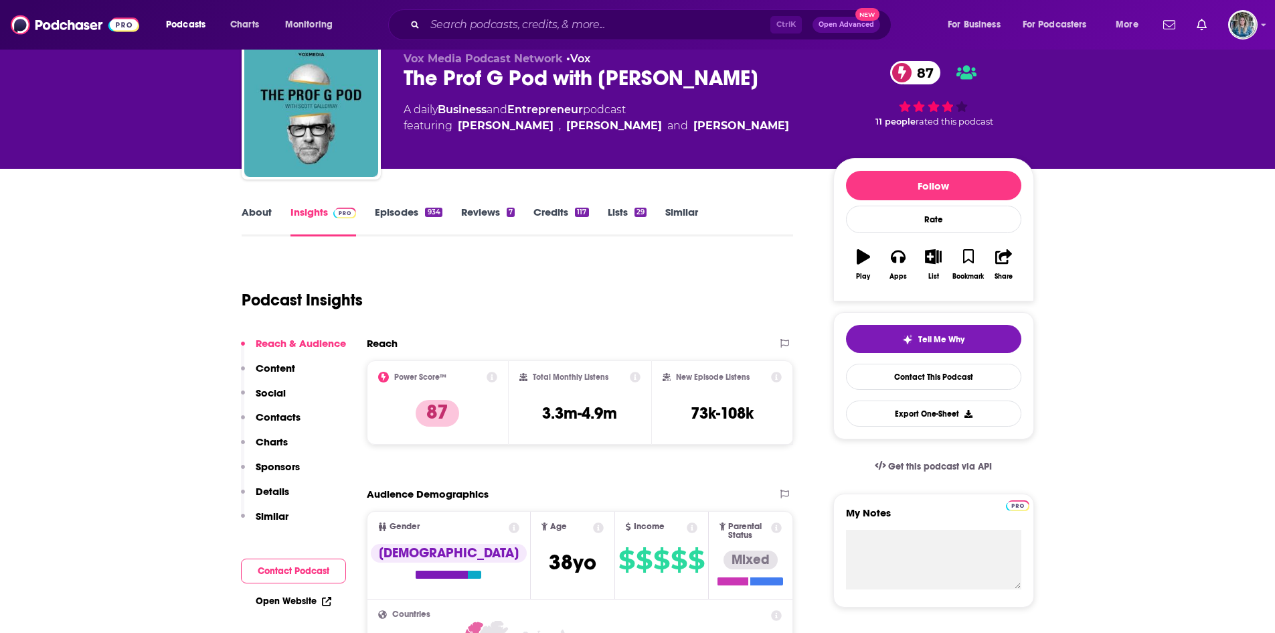
scroll to position [49, 0]
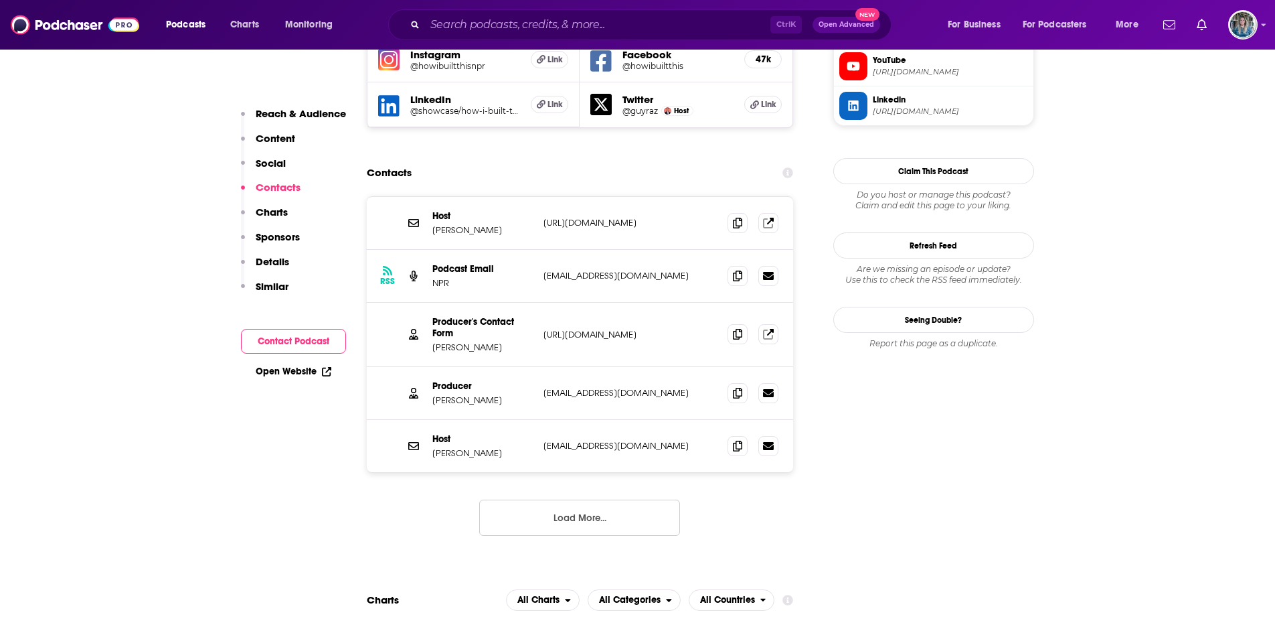
scroll to position [1291, 0]
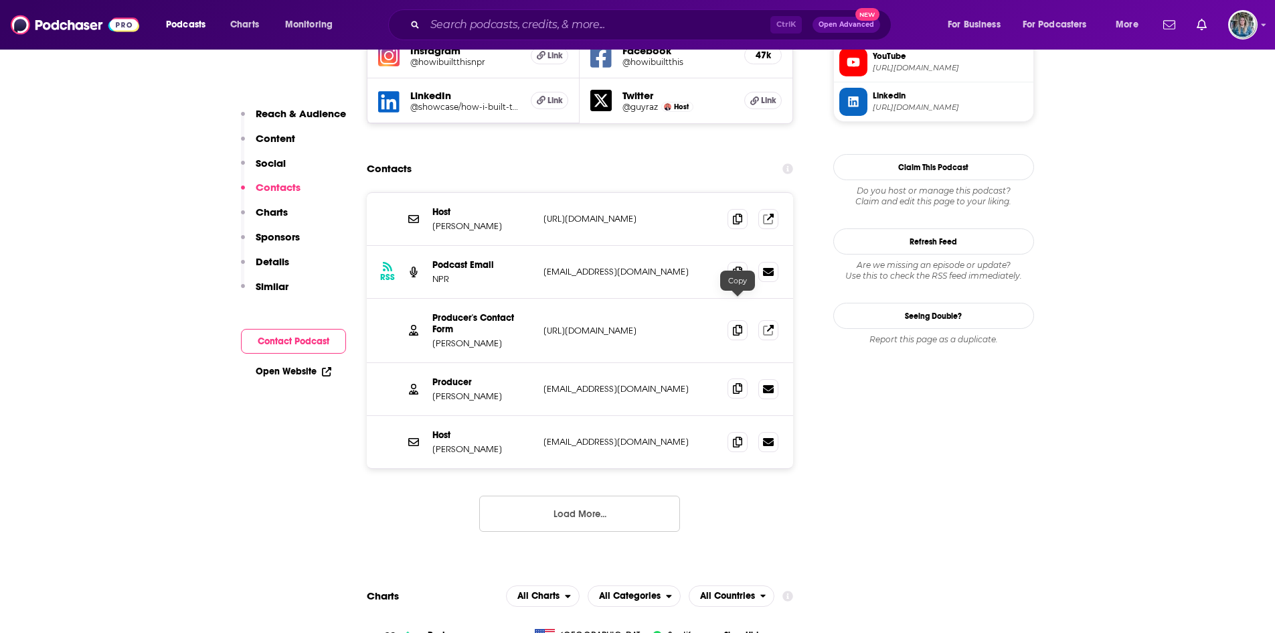
click at [739, 383] on icon at bounding box center [737, 388] width 9 height 11
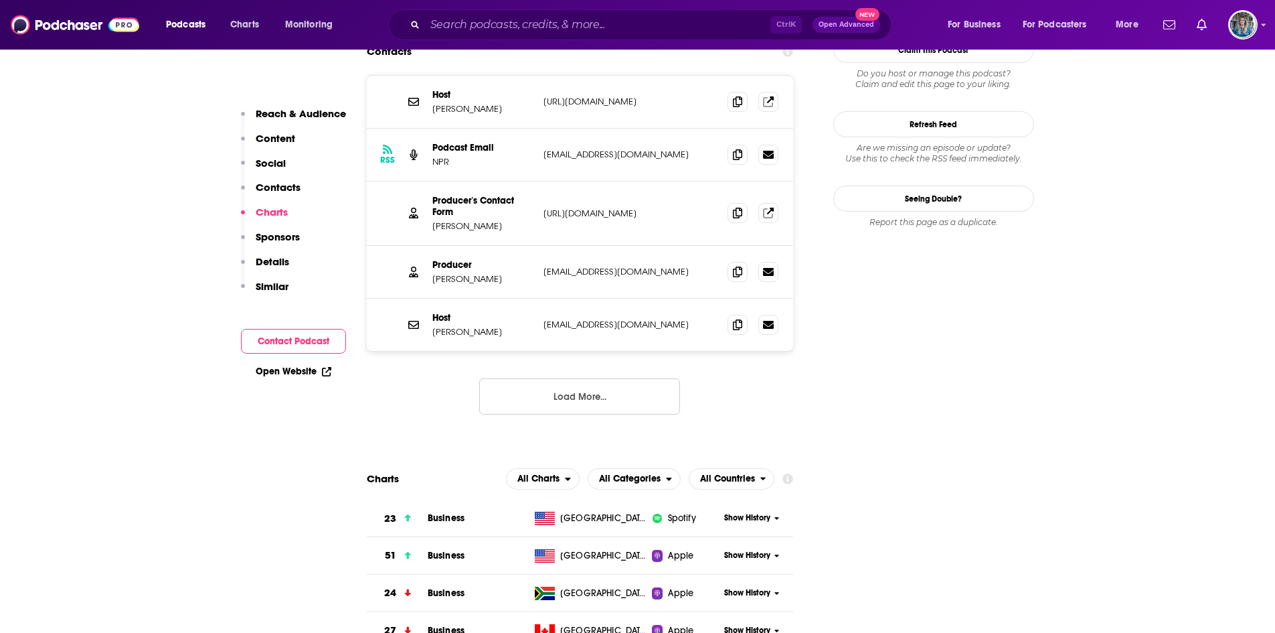
scroll to position [1385, 0]
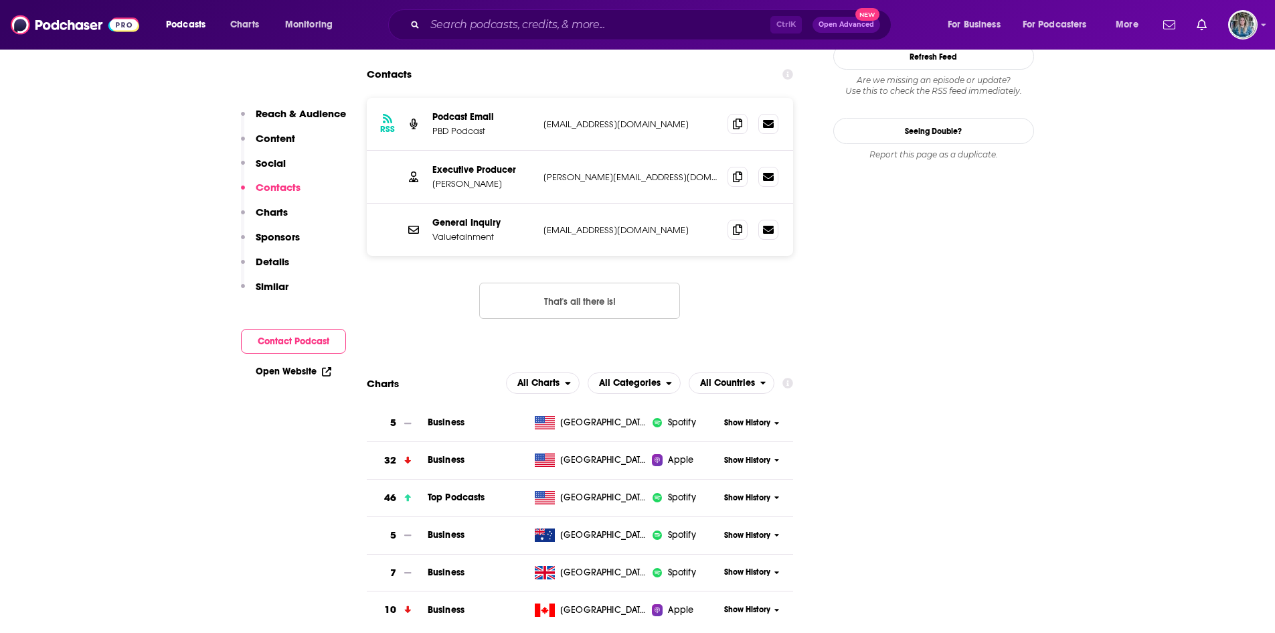
scroll to position [1371, 0]
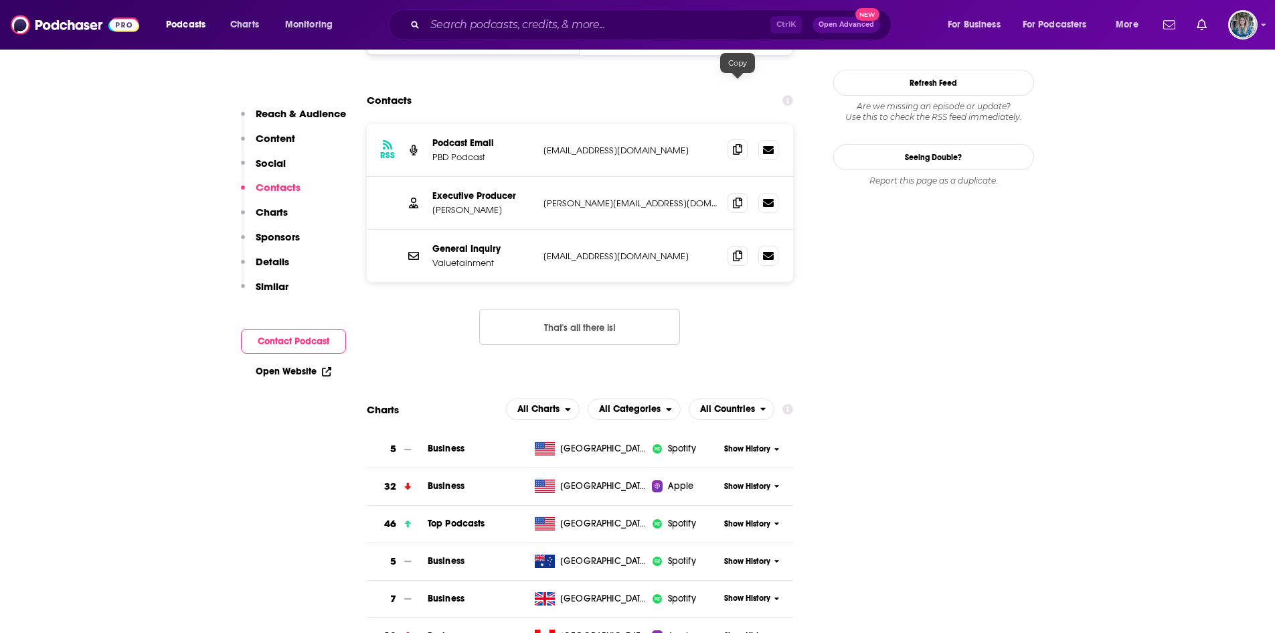
click at [734, 144] on icon at bounding box center [737, 149] width 9 height 11
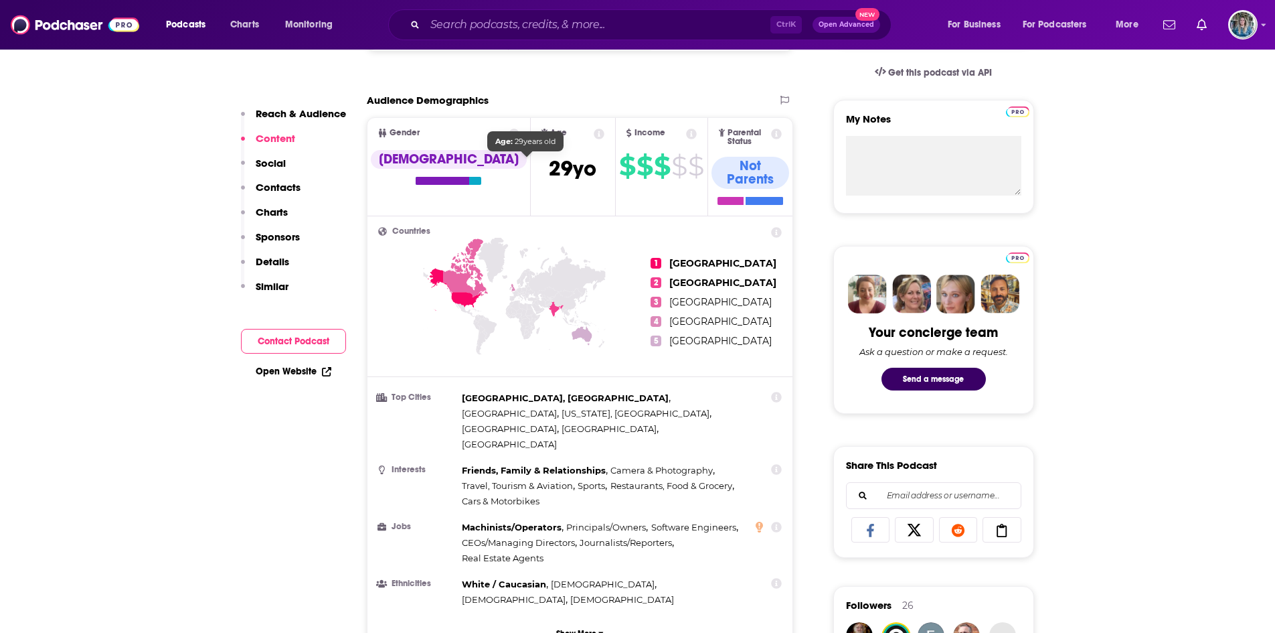
scroll to position [0, 0]
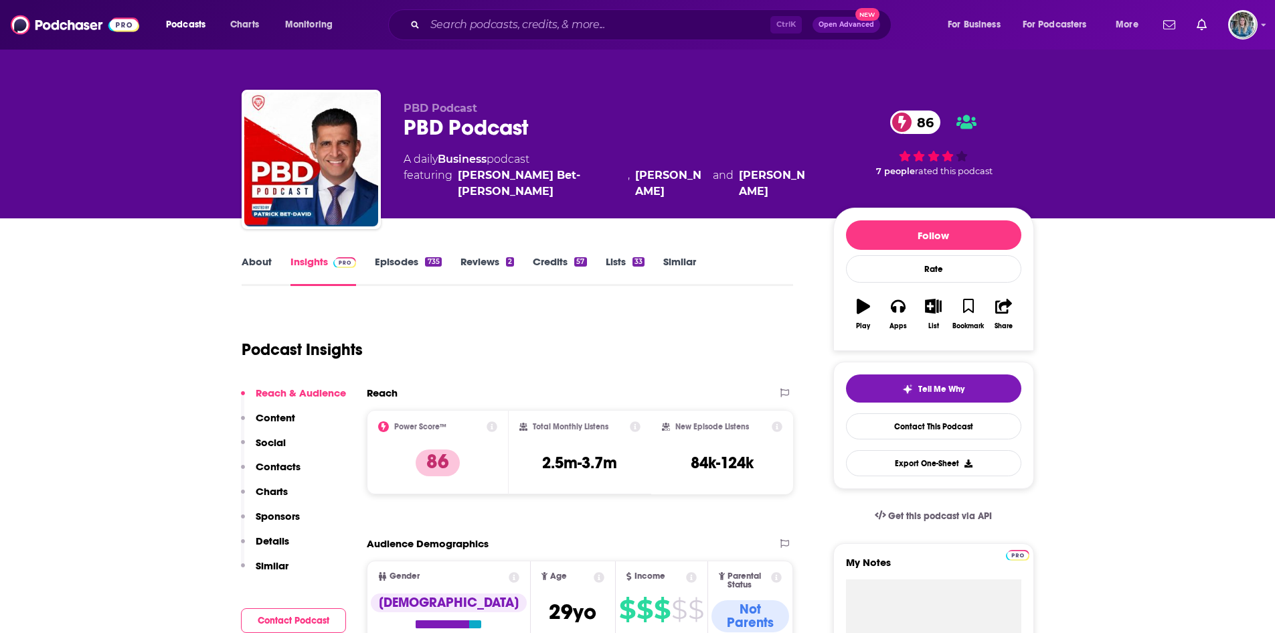
click at [403, 258] on link "Episodes 735" at bounding box center [408, 270] width 66 height 31
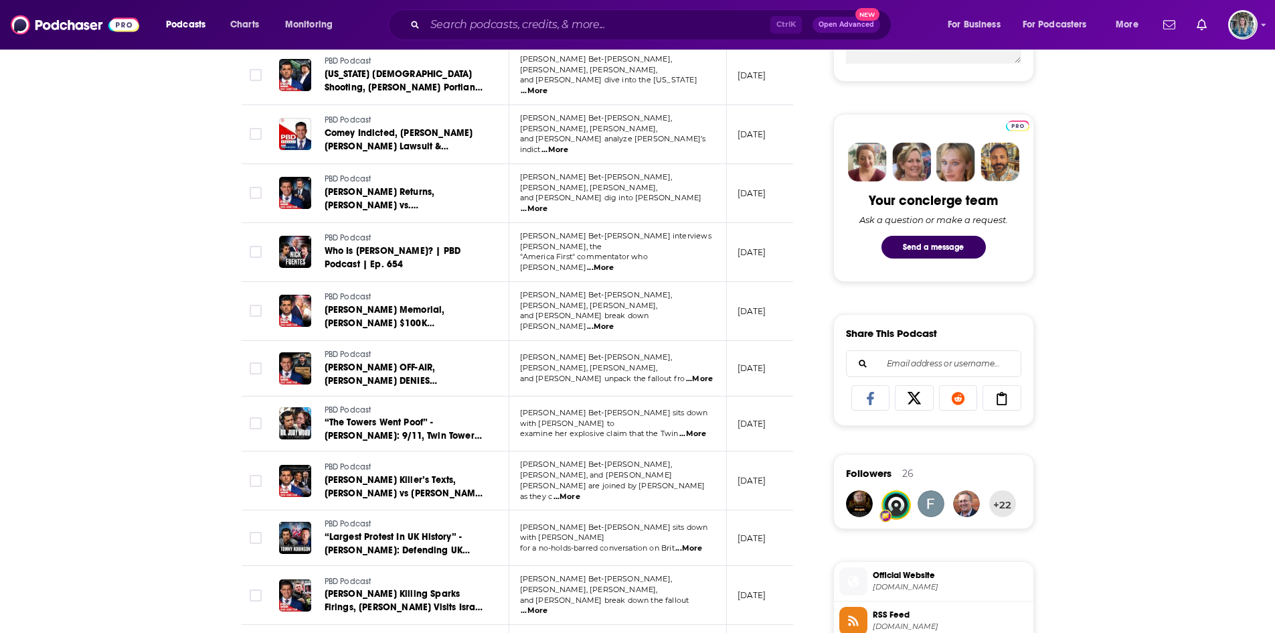
scroll to position [577, 0]
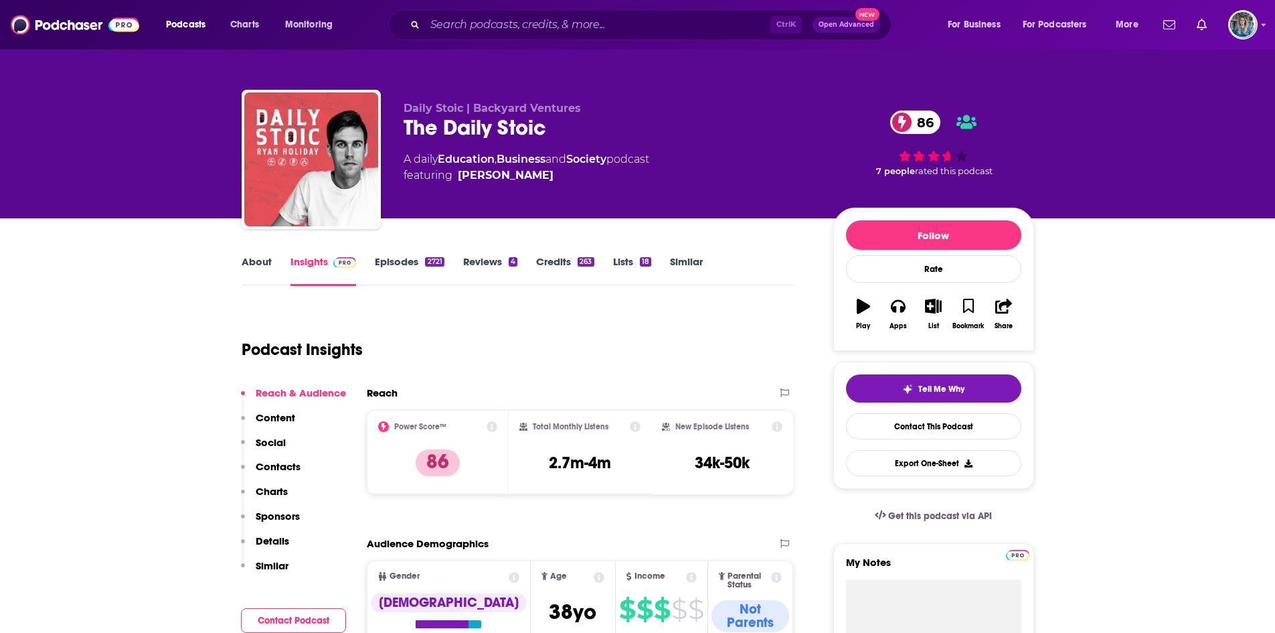
click at [402, 272] on link "Episodes 2721" at bounding box center [409, 270] width 69 height 31
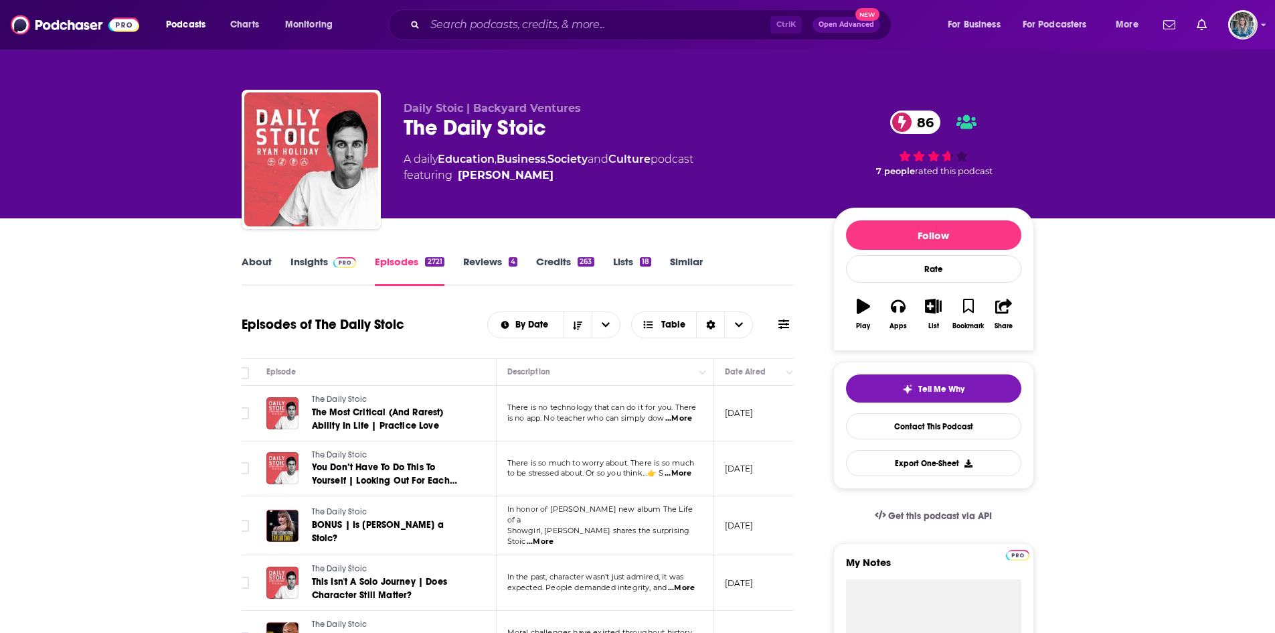
click at [314, 258] on link "Insights" at bounding box center [324, 270] width 66 height 31
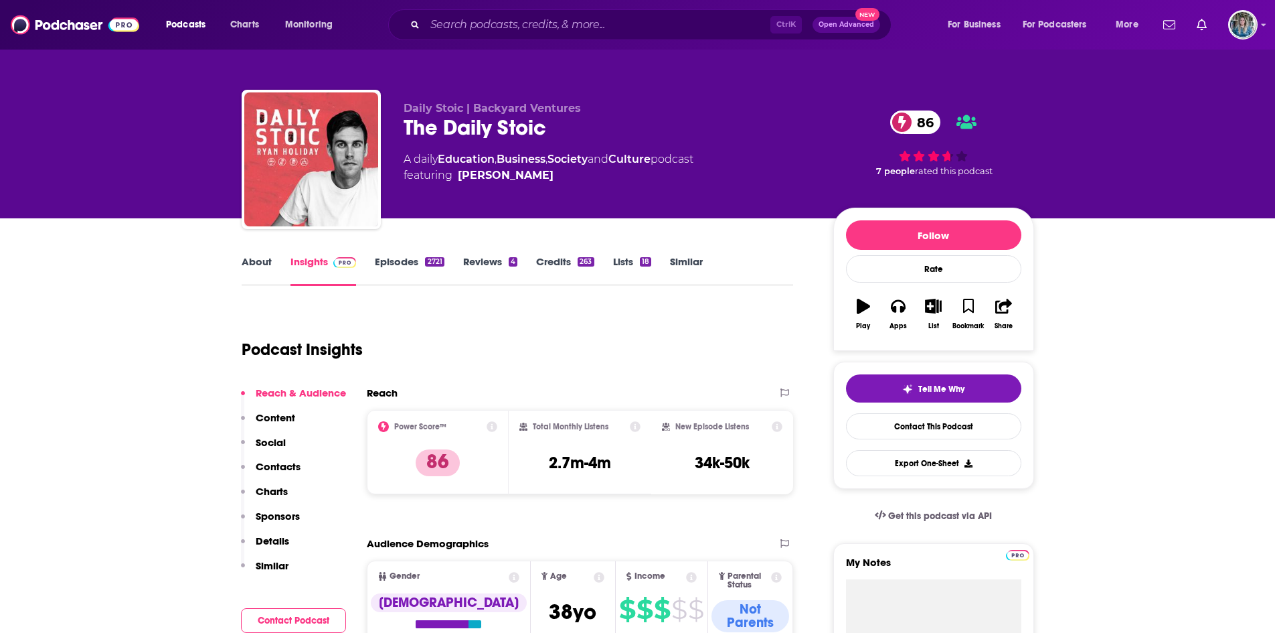
click at [255, 264] on link "About" at bounding box center [257, 270] width 30 height 31
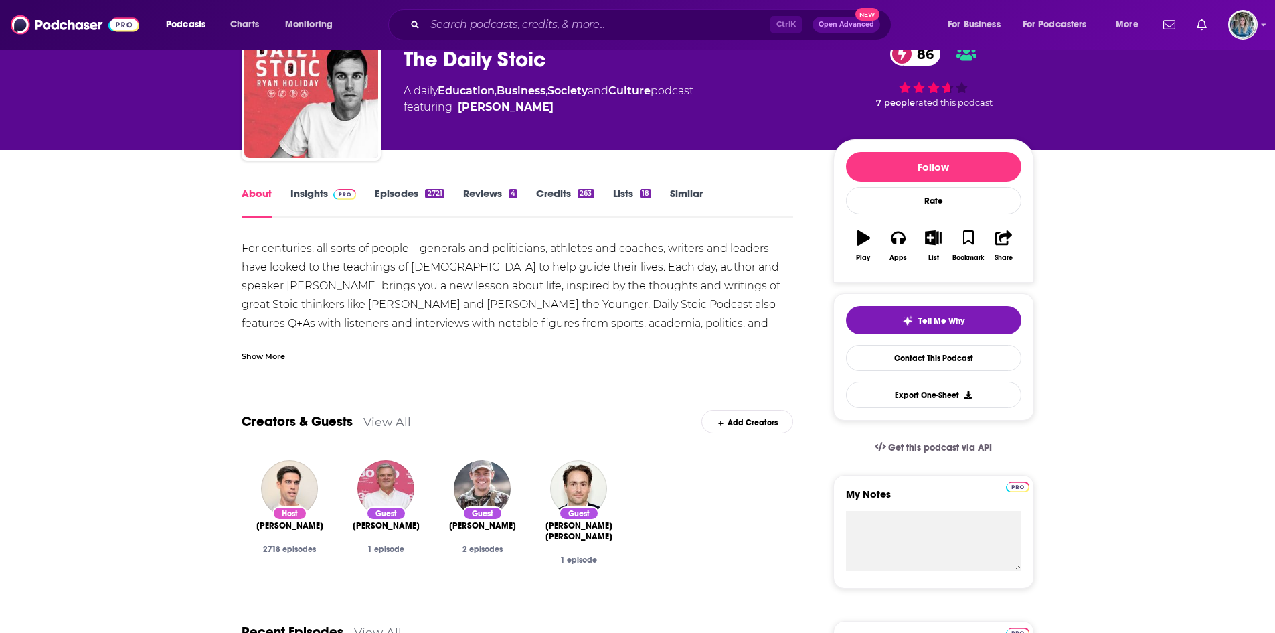
scroll to position [68, 0]
click at [328, 198] on span at bounding box center [342, 193] width 29 height 13
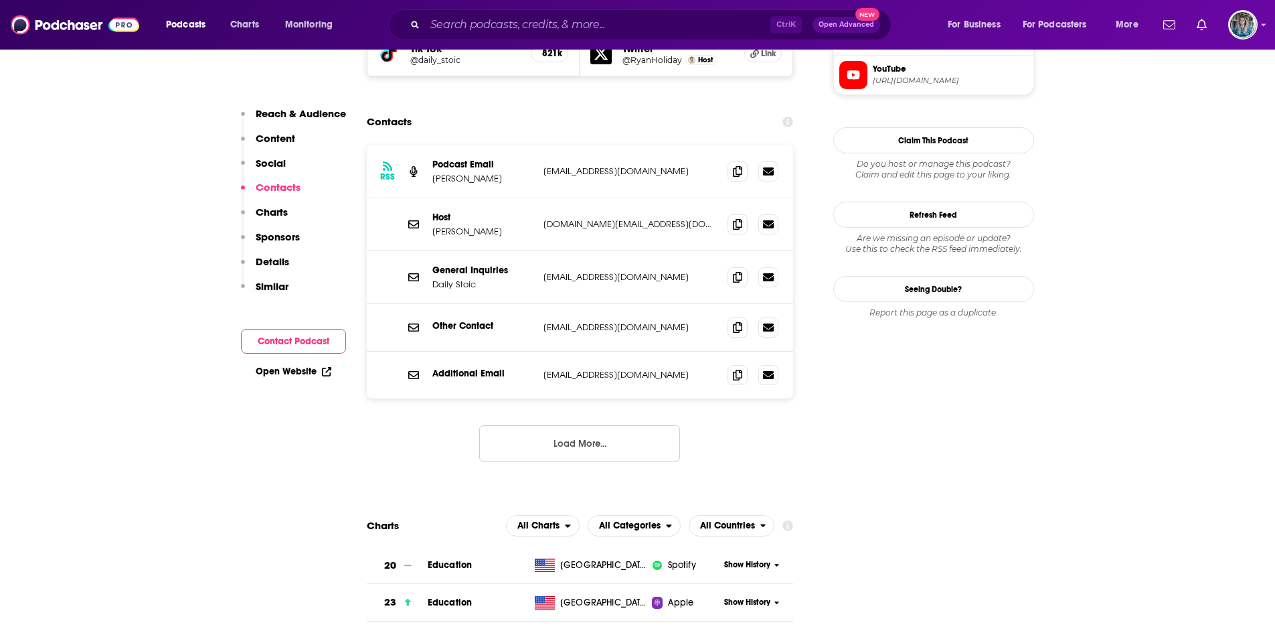
scroll to position [1259, 0]
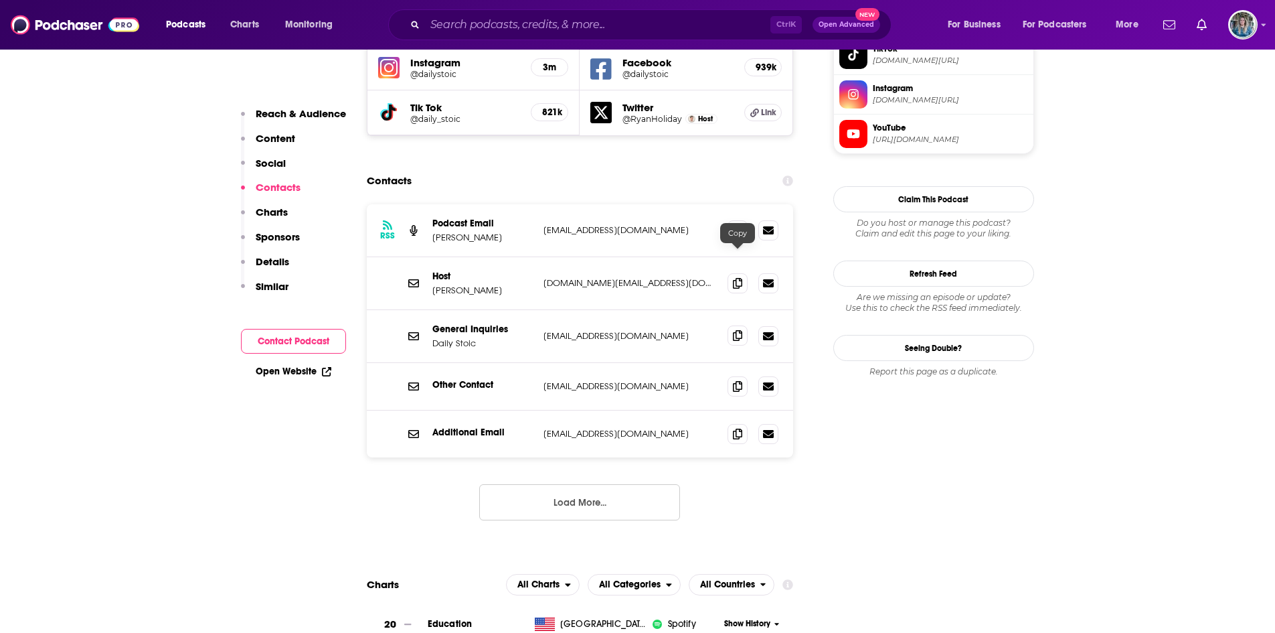
click at [734, 325] on span at bounding box center [738, 335] width 20 height 20
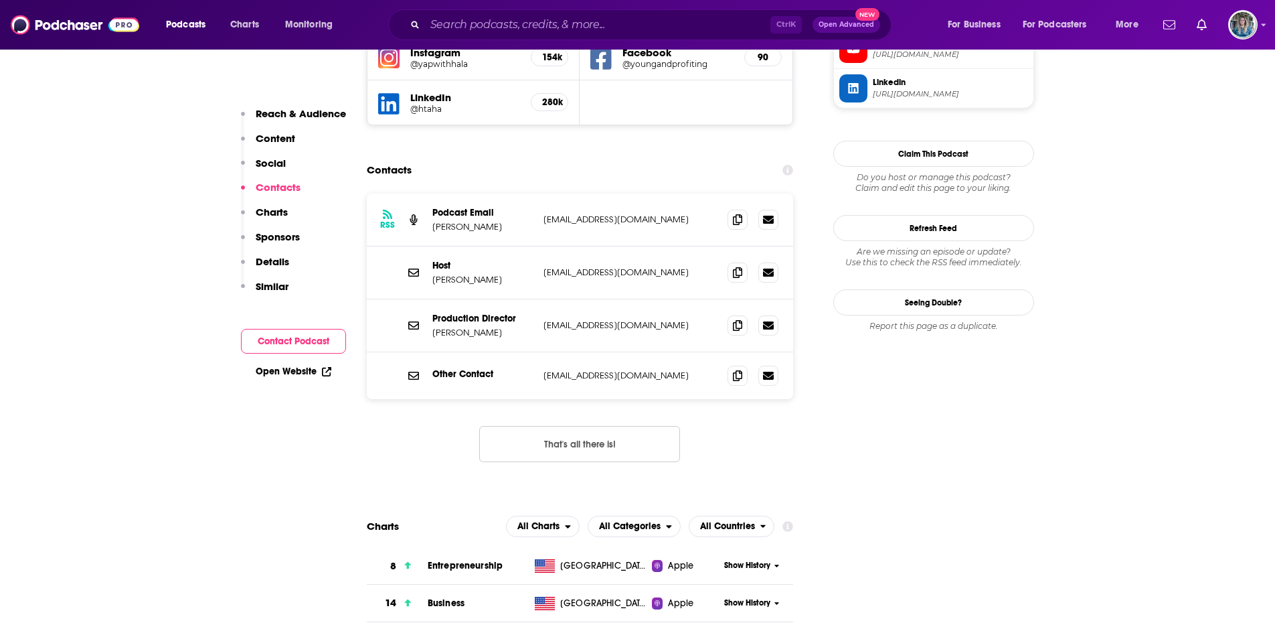
scroll to position [1311, 0]
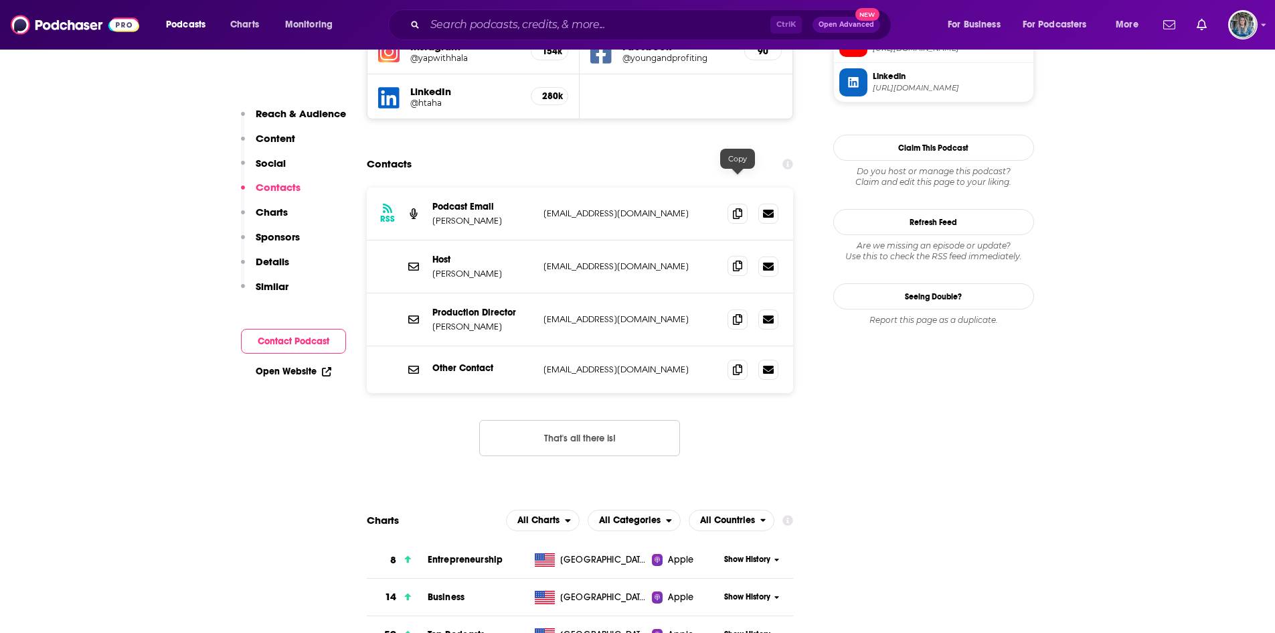
click at [736, 260] on icon at bounding box center [737, 265] width 9 height 11
click at [734, 208] on icon at bounding box center [737, 213] width 9 height 11
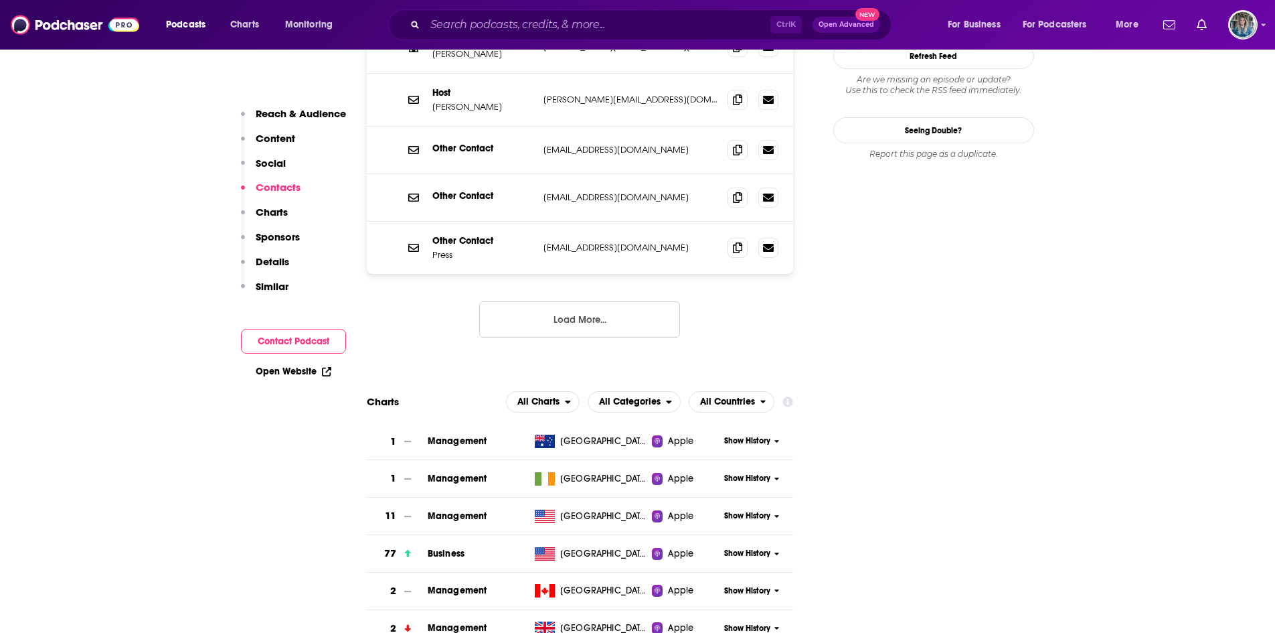
scroll to position [1231, 0]
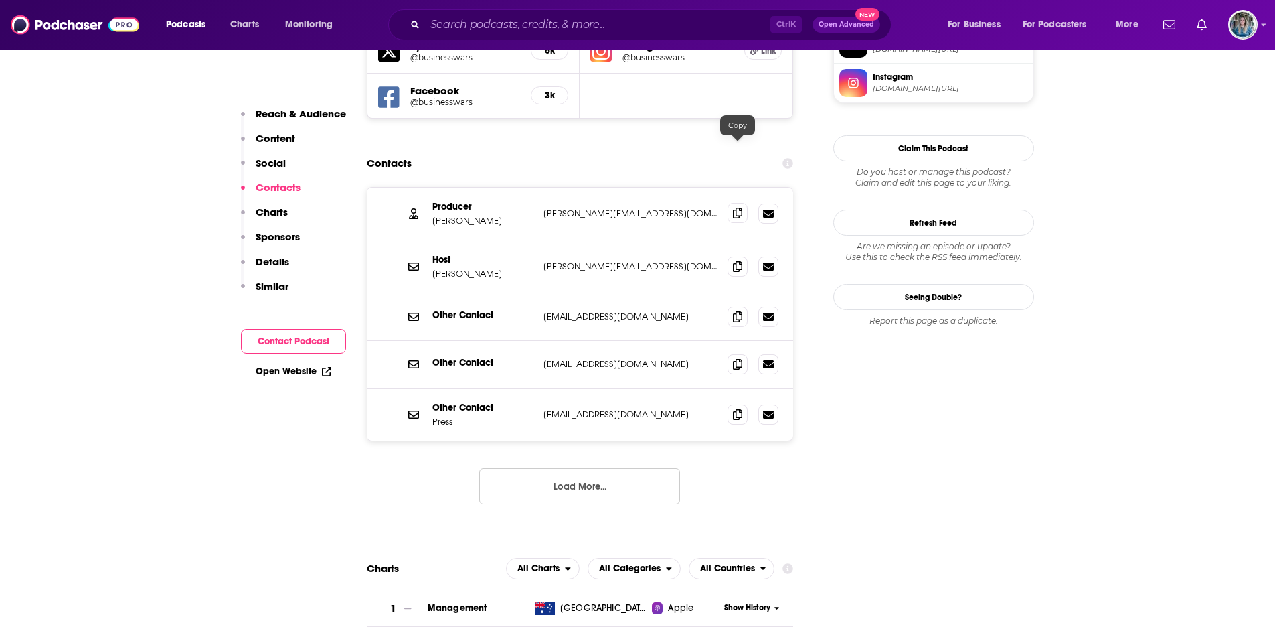
click at [738, 203] on span at bounding box center [738, 213] width 20 height 20
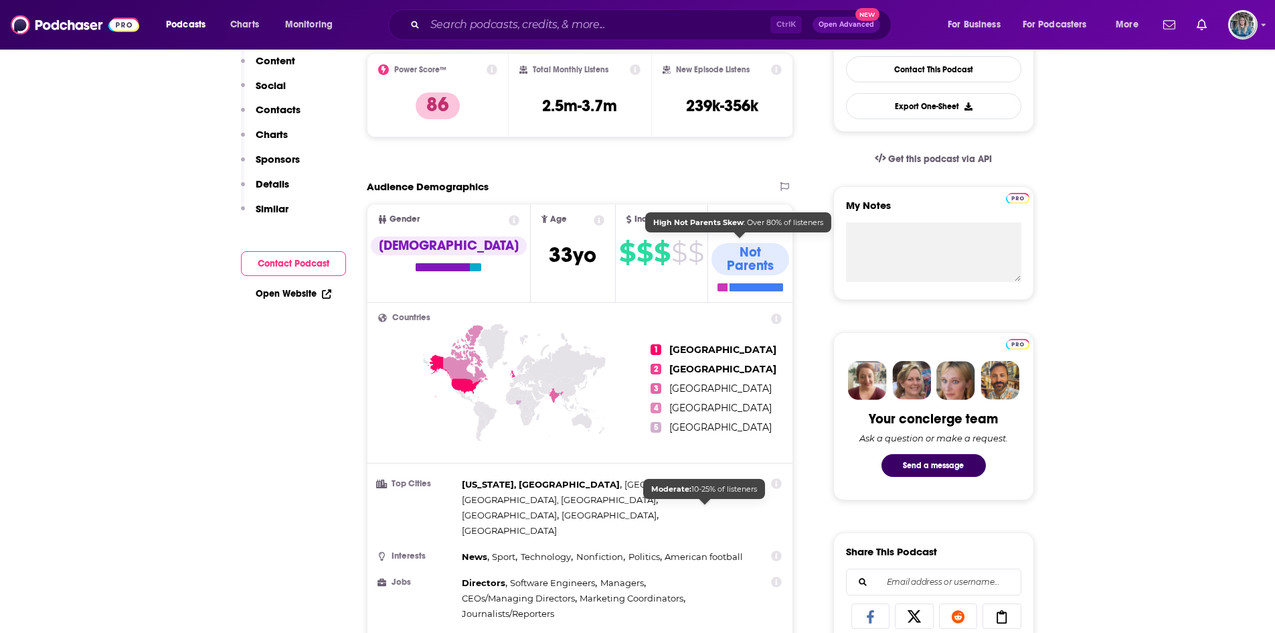
scroll to position [0, 0]
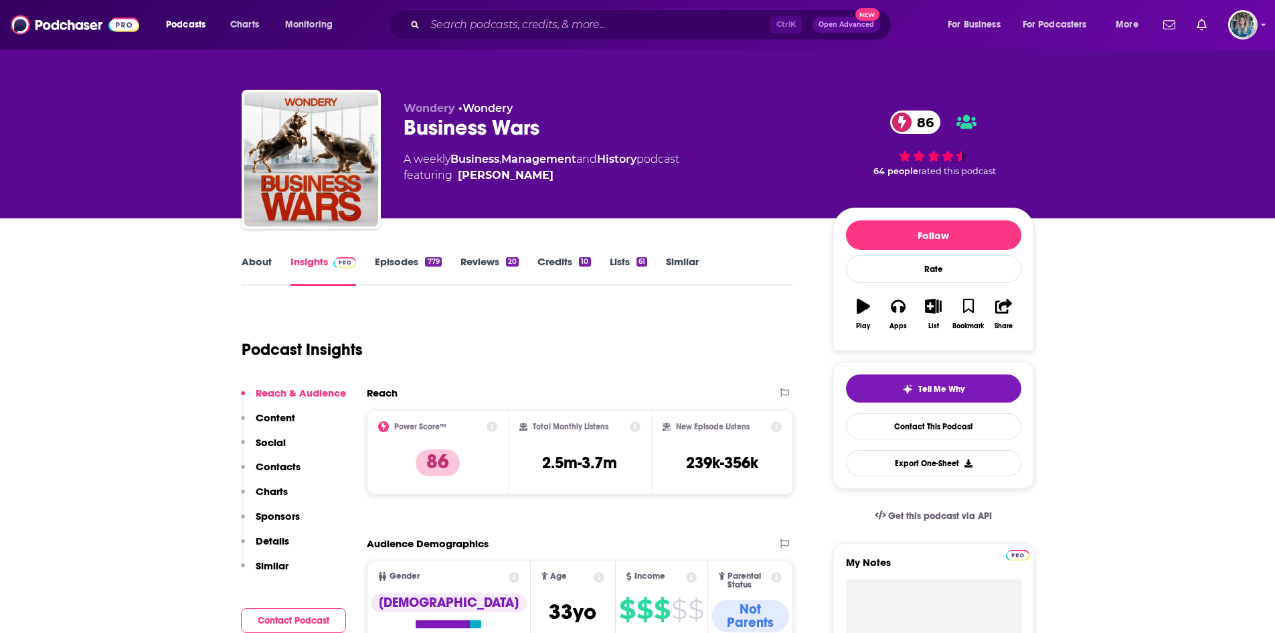
click at [389, 261] on link "Episodes 779" at bounding box center [408, 270] width 66 height 31
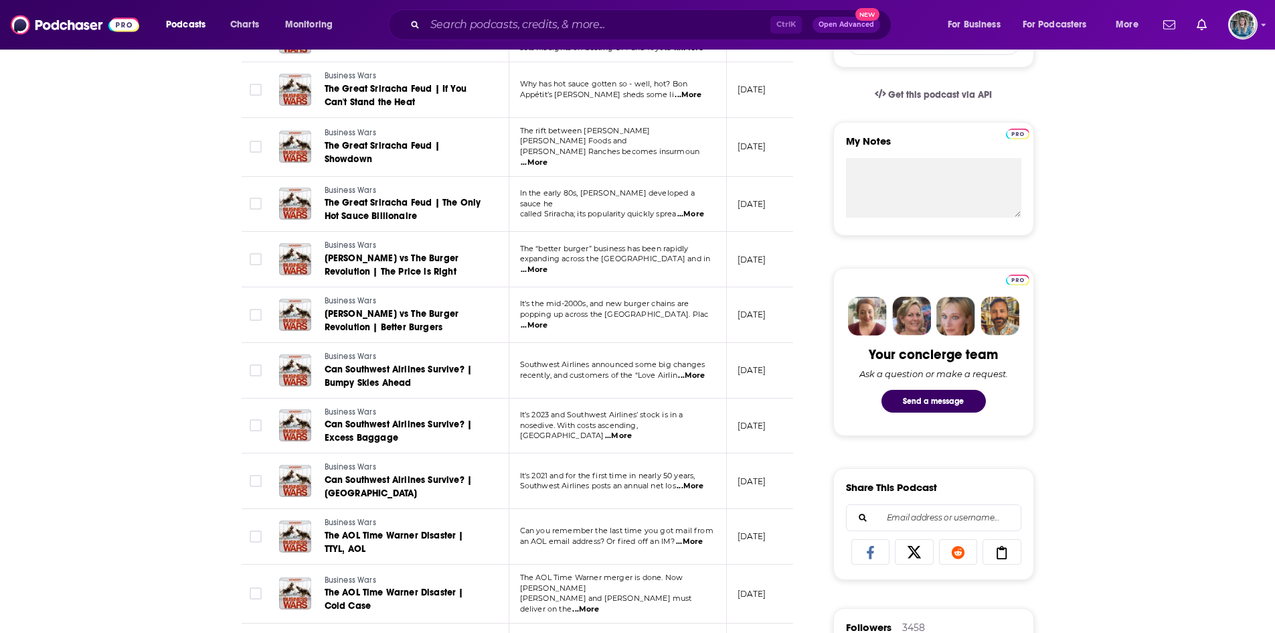
scroll to position [422, 0]
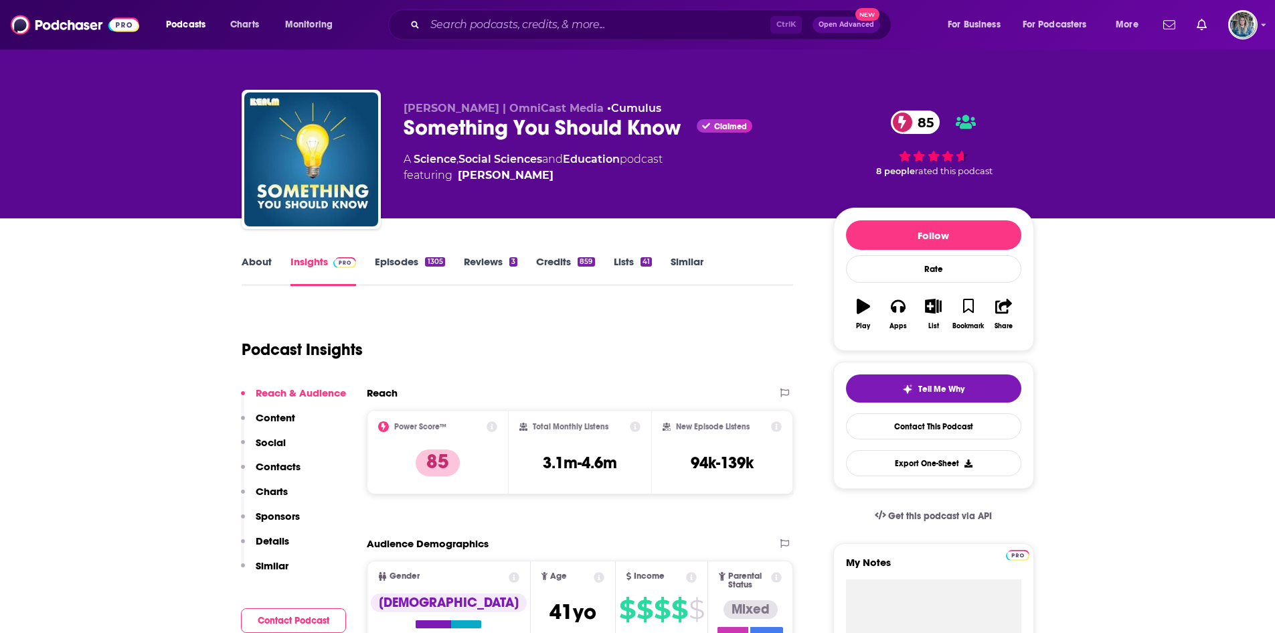
click at [402, 258] on link "Episodes 1305" at bounding box center [410, 270] width 70 height 31
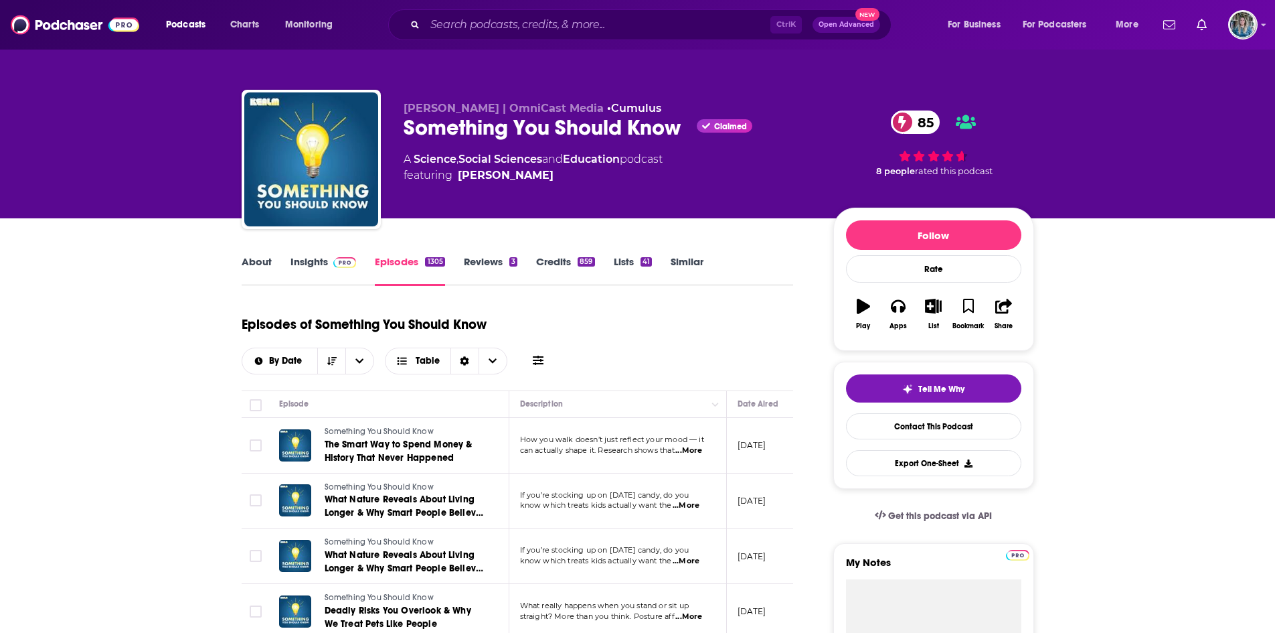
click at [304, 260] on link "Insights" at bounding box center [324, 270] width 66 height 31
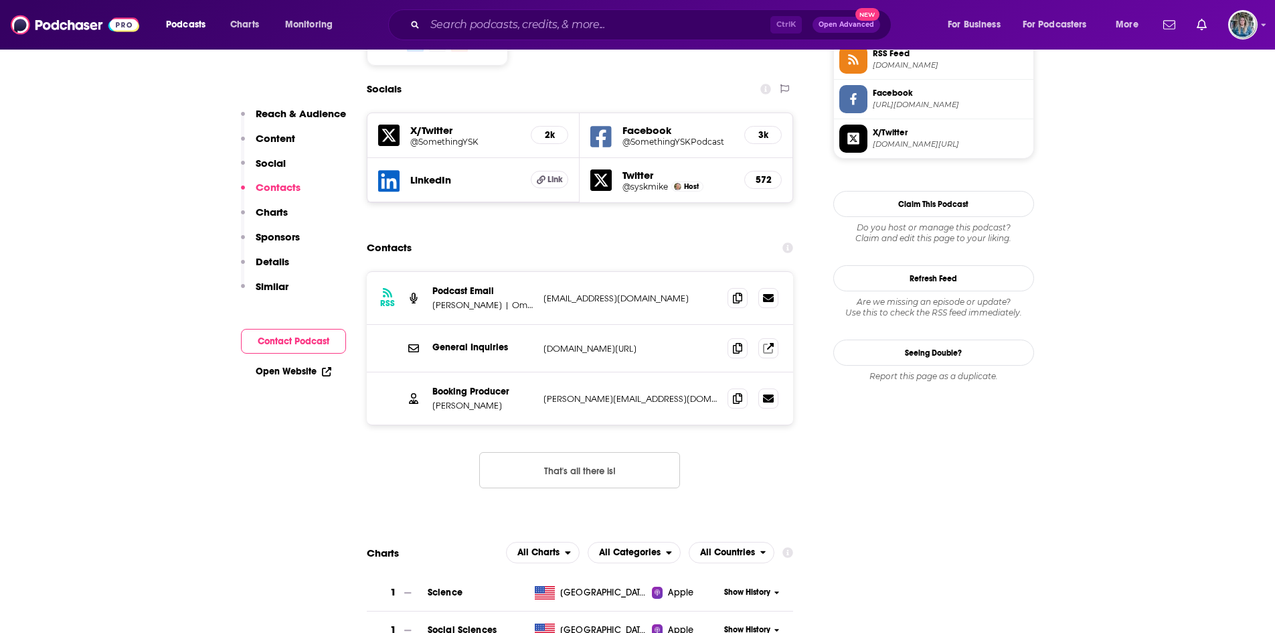
scroll to position [1137, 0]
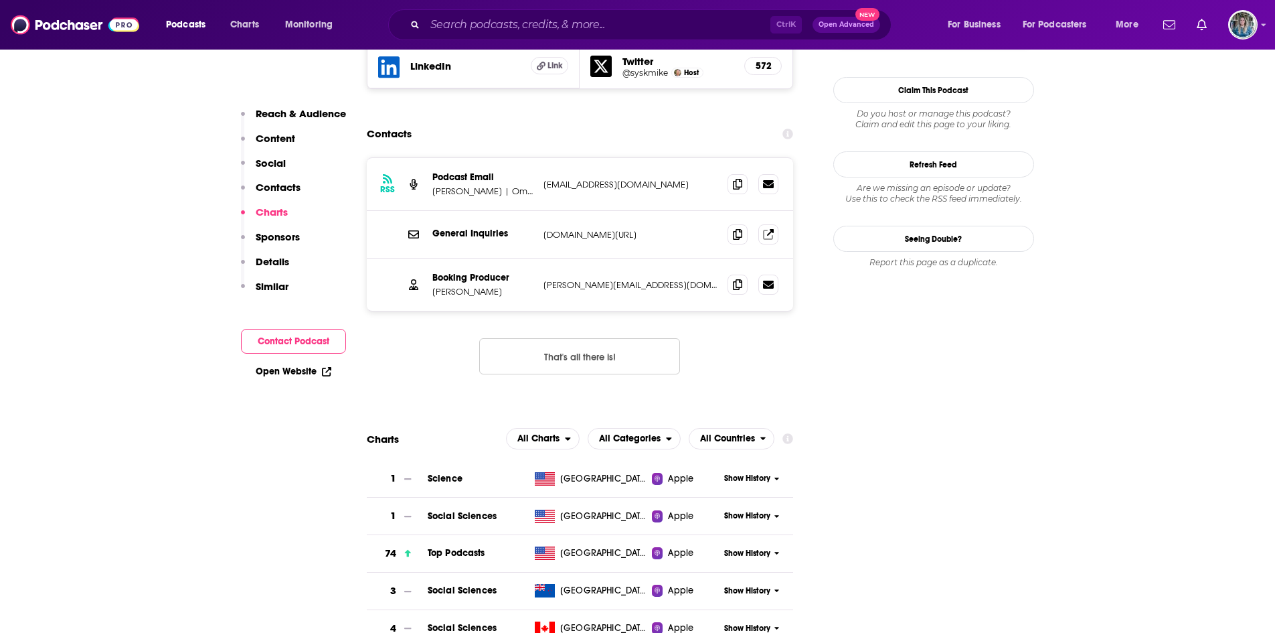
scroll to position [1251, 0]
click at [738, 173] on span at bounding box center [738, 183] width 20 height 20
click at [736, 278] on icon at bounding box center [737, 283] width 9 height 11
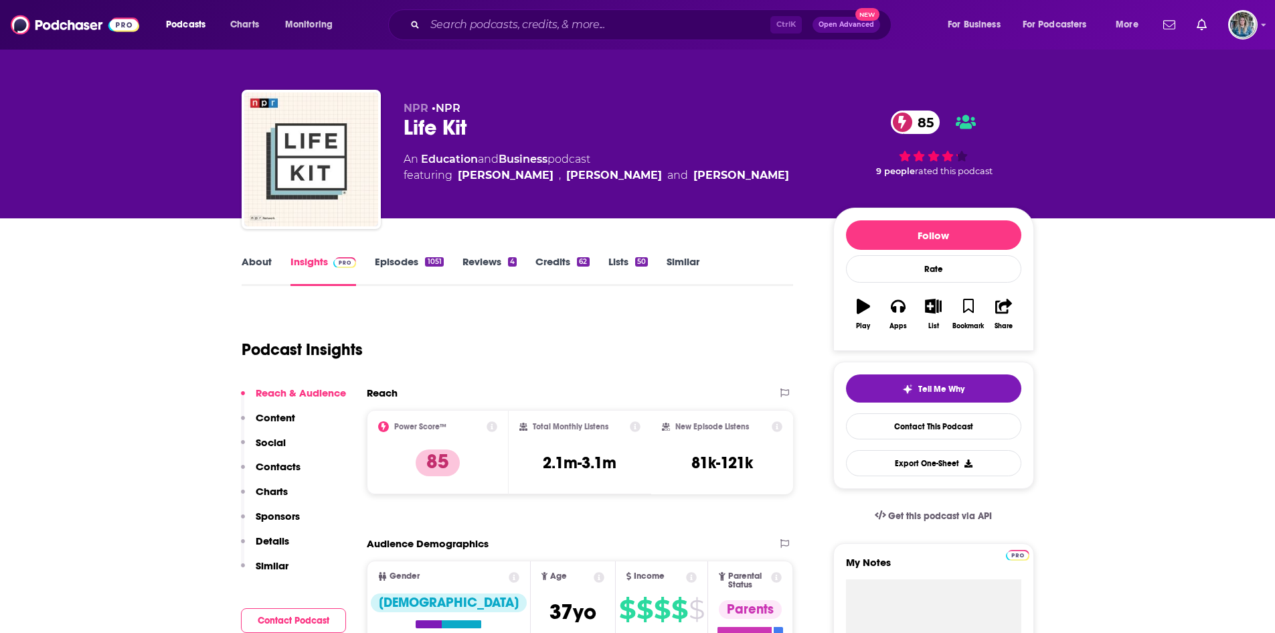
click at [394, 259] on link "Episodes 1051" at bounding box center [409, 270] width 68 height 31
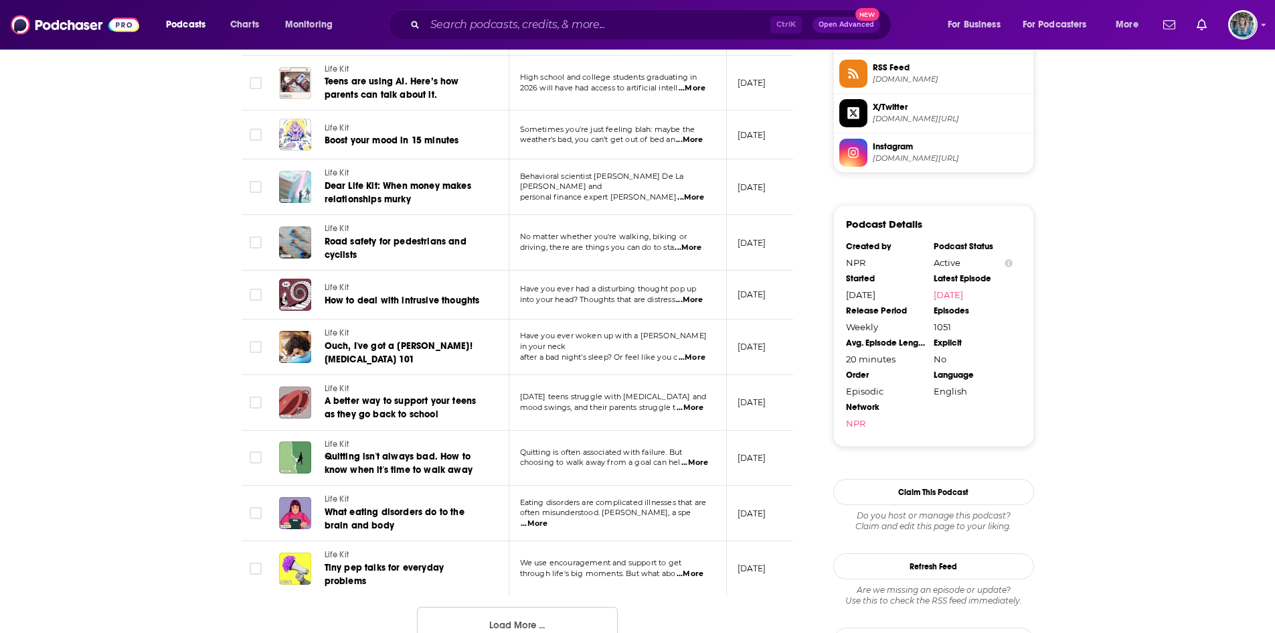
scroll to position [1125, 0]
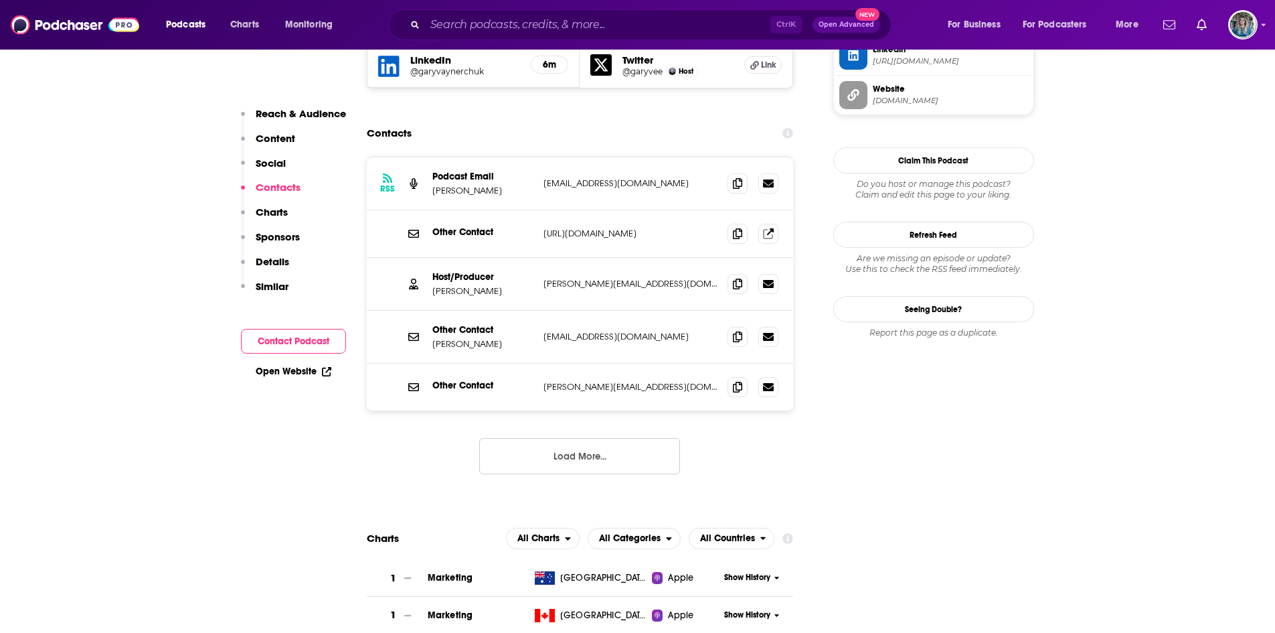
scroll to position [1338, 0]
click at [734, 177] on icon at bounding box center [737, 182] width 9 height 11
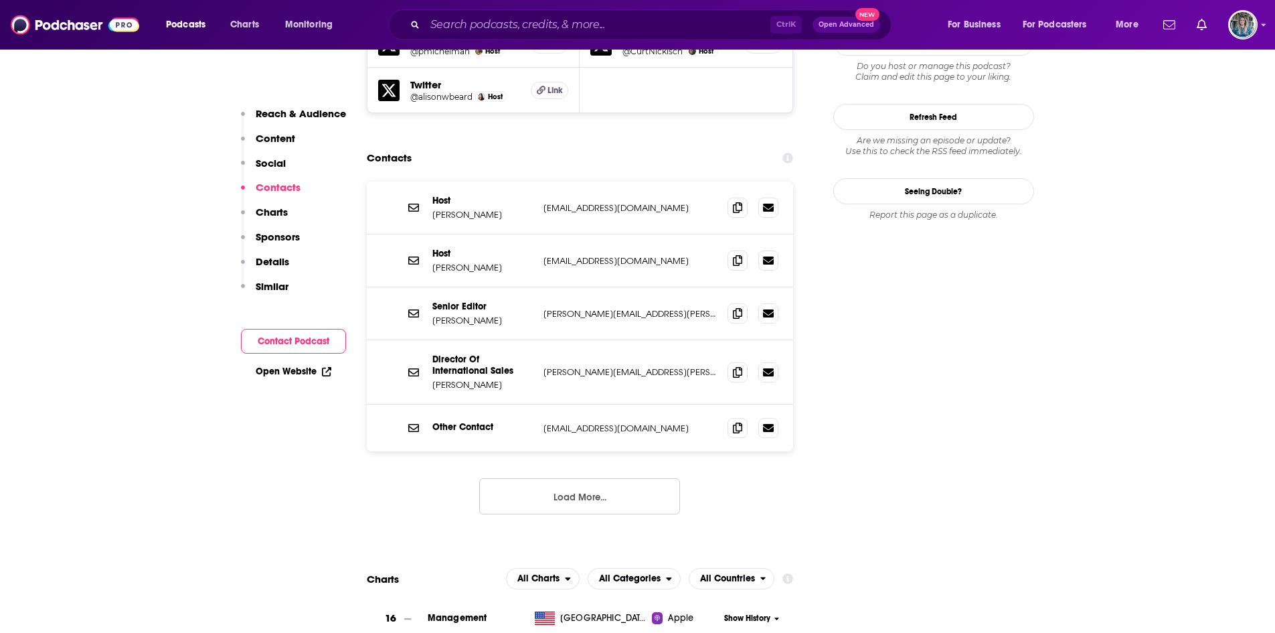
scroll to position [1297, 0]
click at [732, 250] on span at bounding box center [738, 260] width 20 height 20
click at [737, 202] on icon at bounding box center [737, 207] width 9 height 11
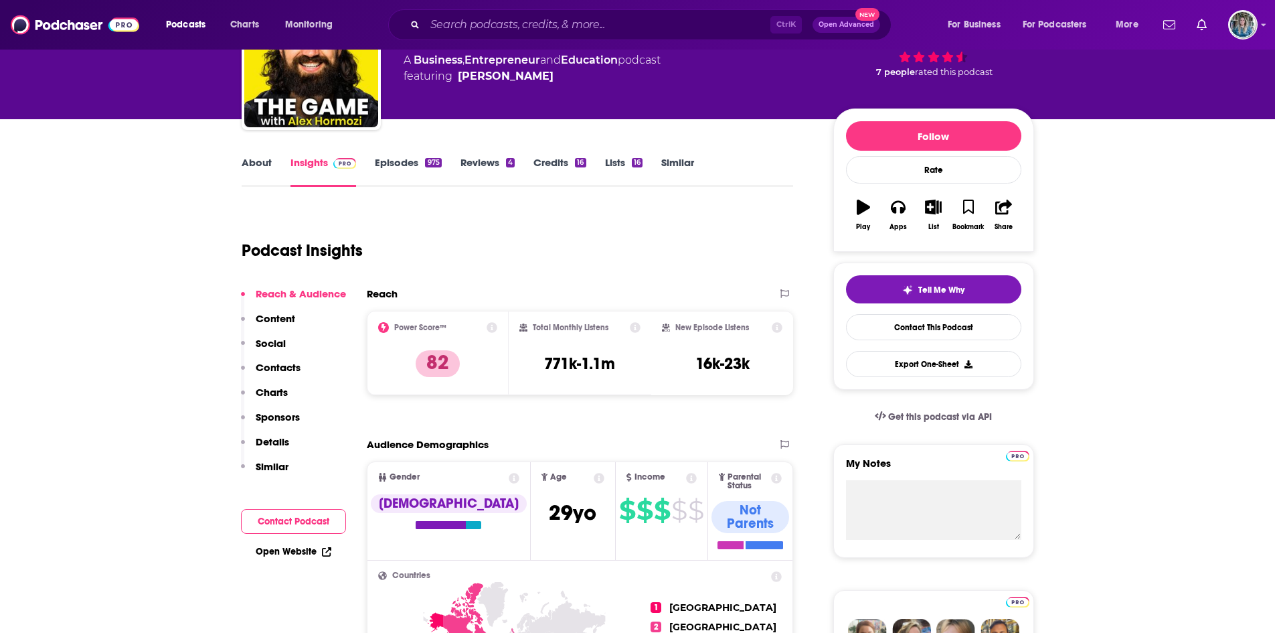
scroll to position [100, 0]
click at [388, 163] on link "Episodes 975" at bounding box center [408, 170] width 66 height 31
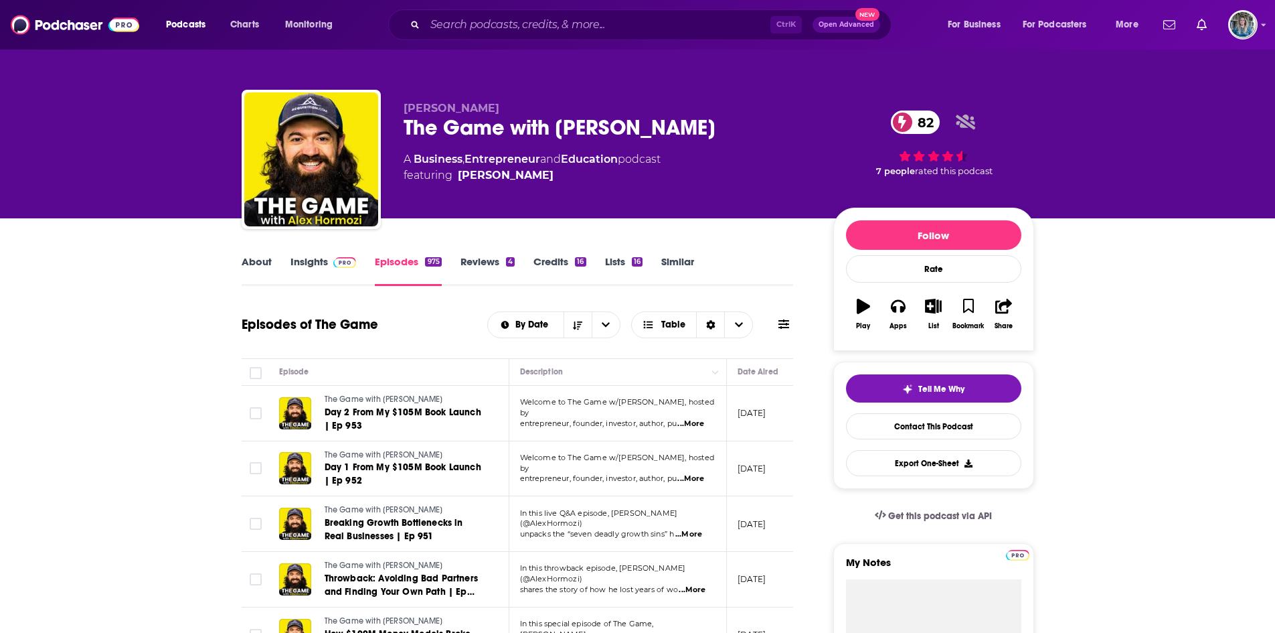
click at [318, 258] on link "Insights" at bounding box center [324, 270] width 66 height 31
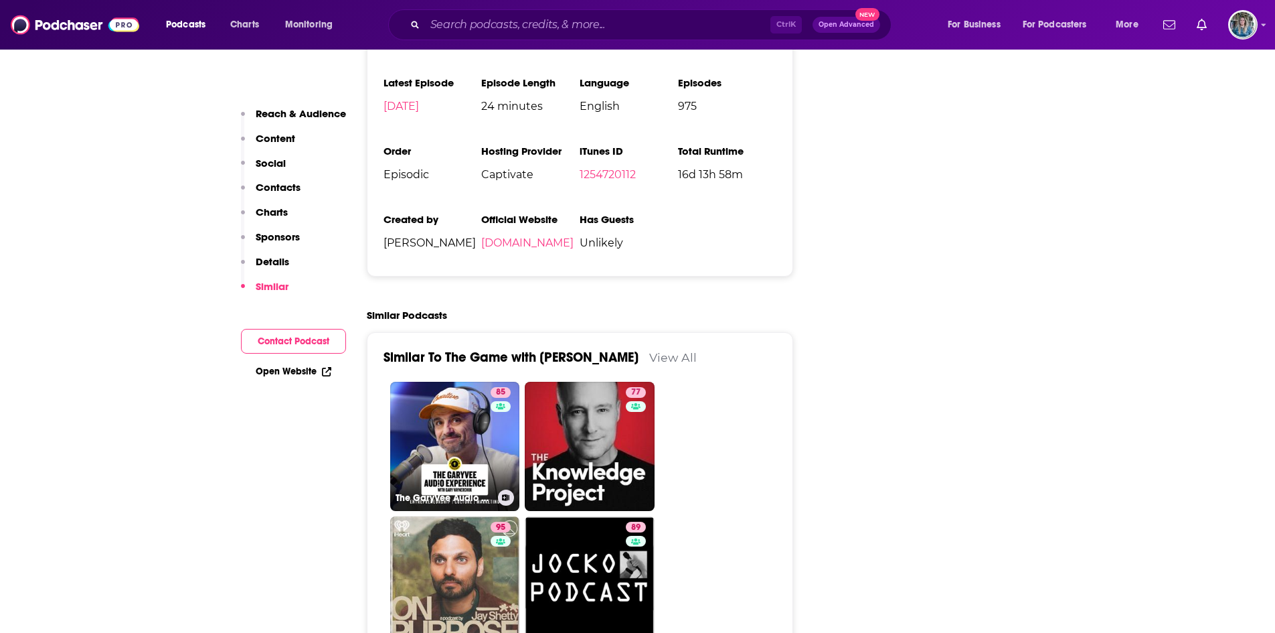
scroll to position [2677, 0]
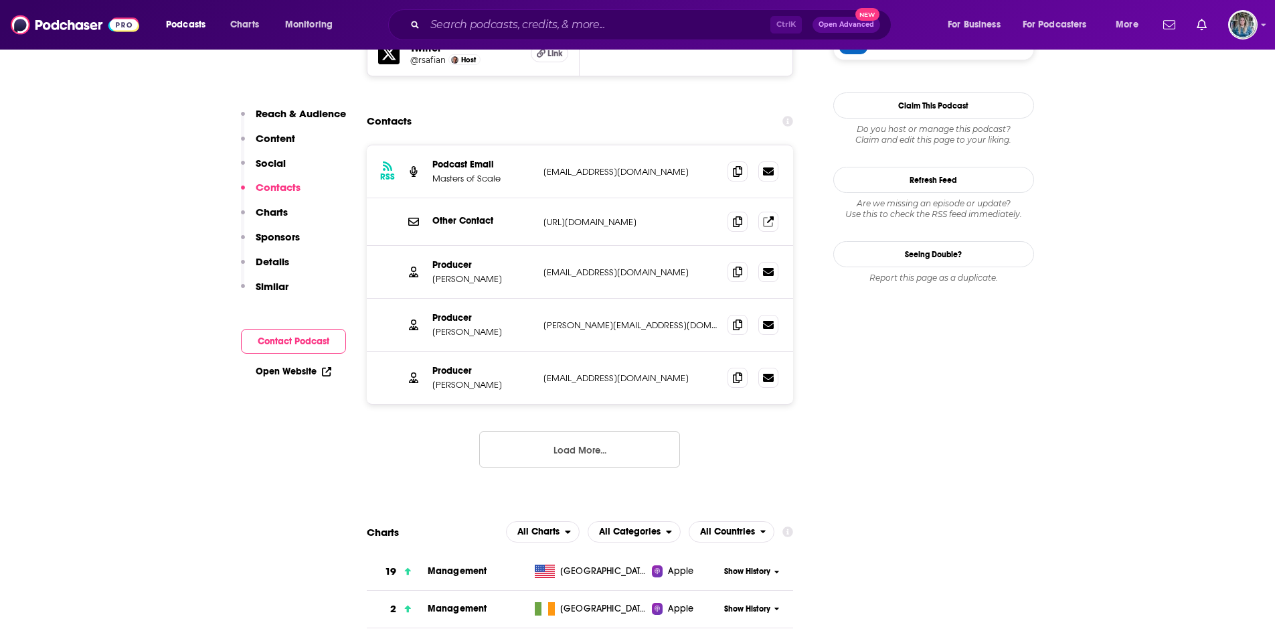
scroll to position [1354, 0]
click at [737, 164] on icon at bounding box center [737, 169] width 9 height 11
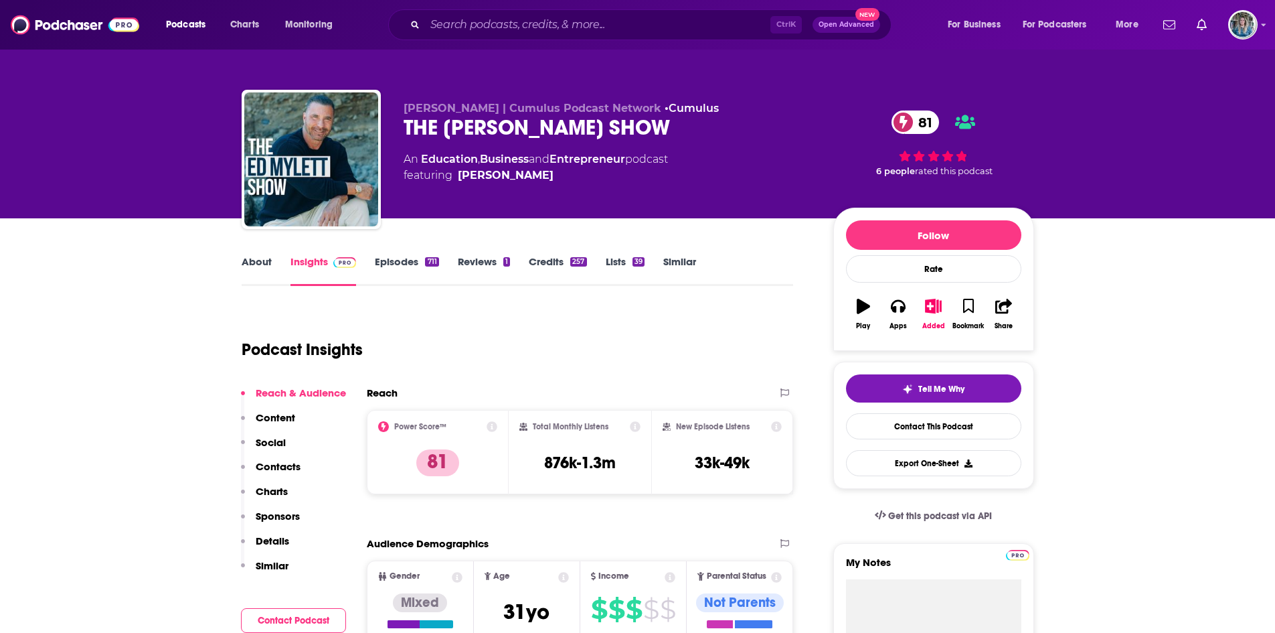
click at [390, 272] on link "Episodes 711" at bounding box center [407, 270] width 64 height 31
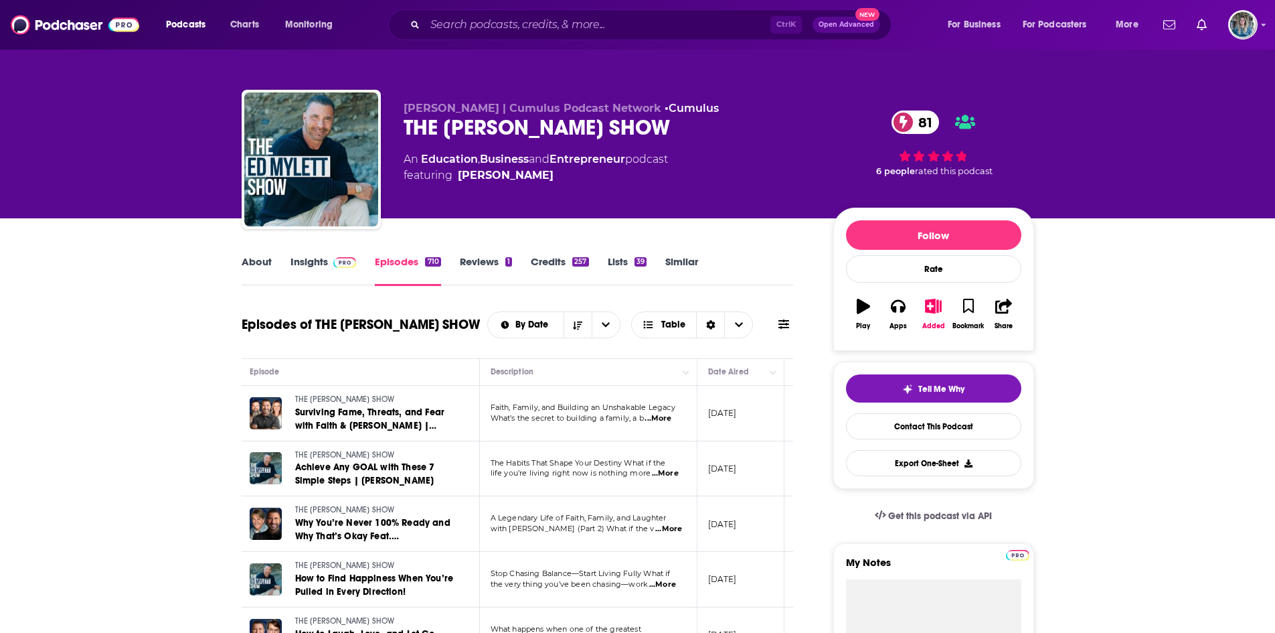
click at [323, 264] on link "Insights" at bounding box center [324, 270] width 66 height 31
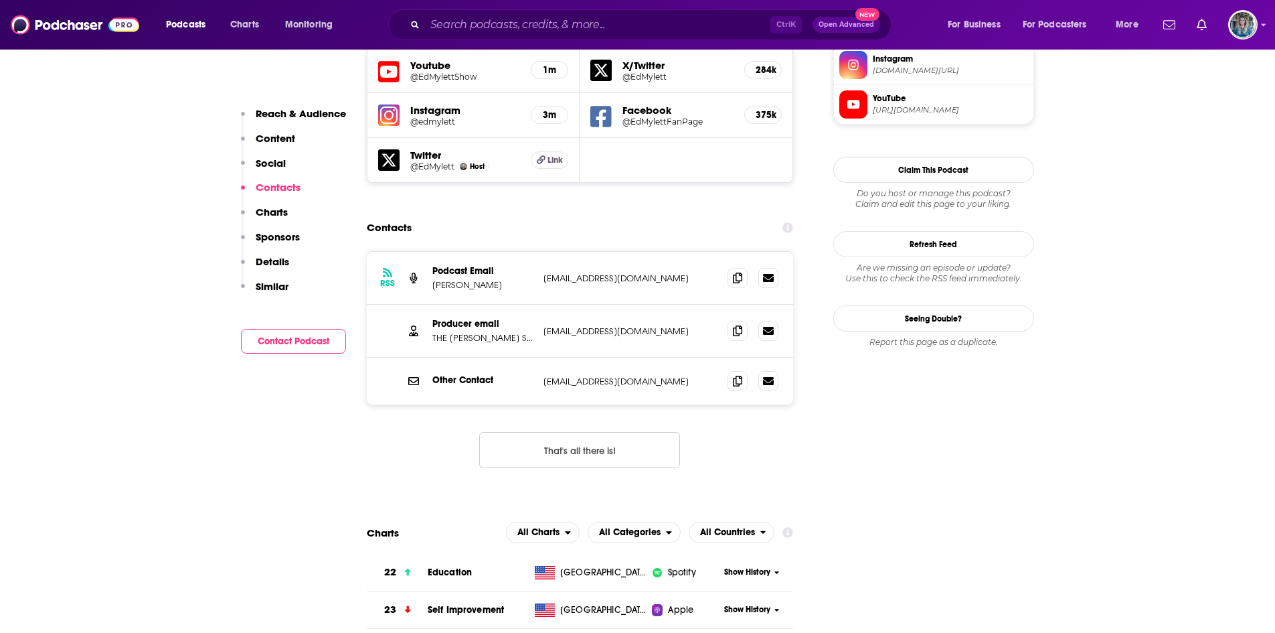
scroll to position [1209, 0]
click at [744, 321] on span at bounding box center [738, 331] width 20 height 20
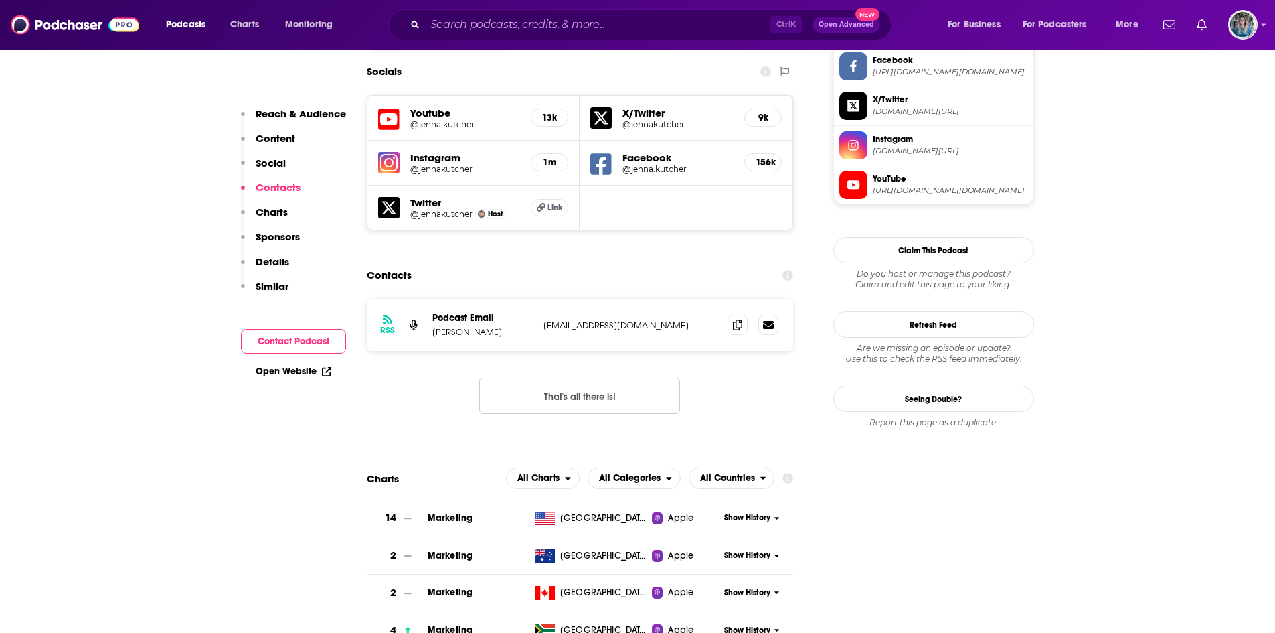
scroll to position [1170, 0]
click at [736, 318] on icon at bounding box center [737, 323] width 9 height 11
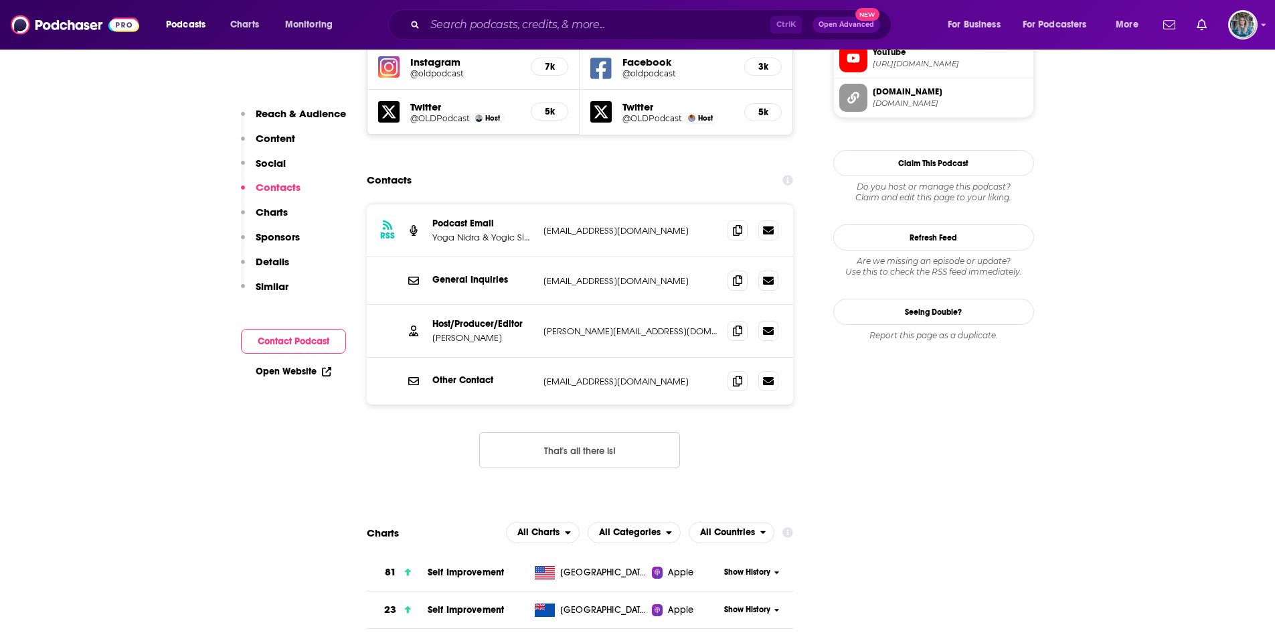
scroll to position [1322, 0]
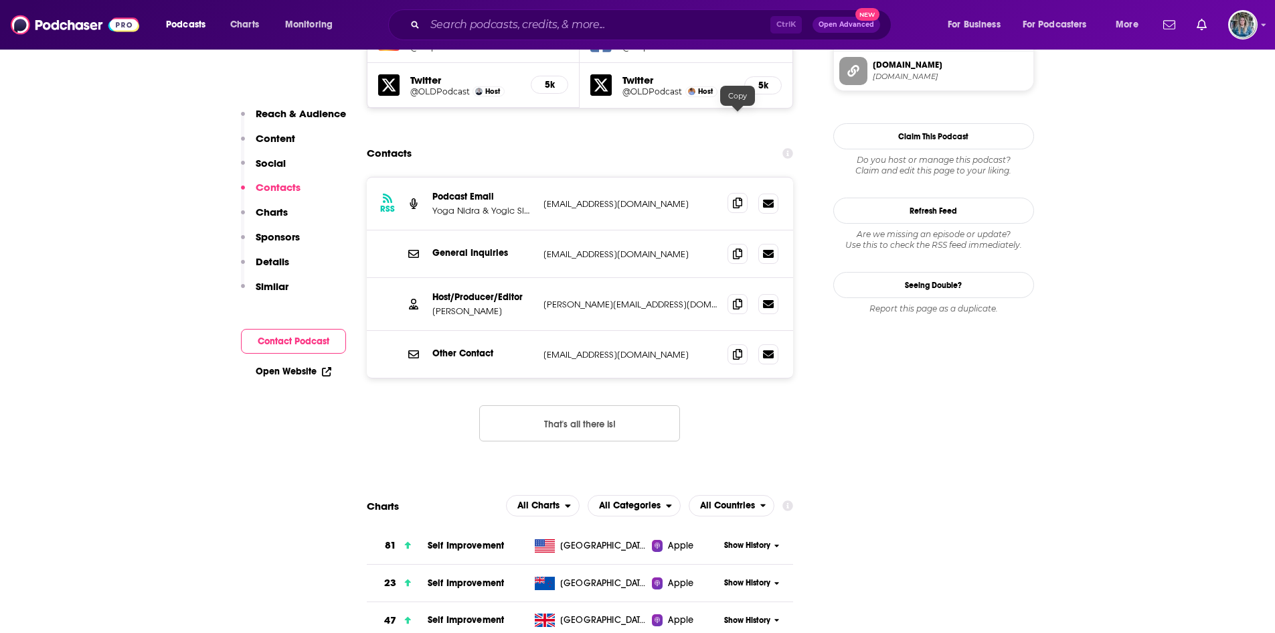
click at [728, 193] on span at bounding box center [738, 203] width 20 height 20
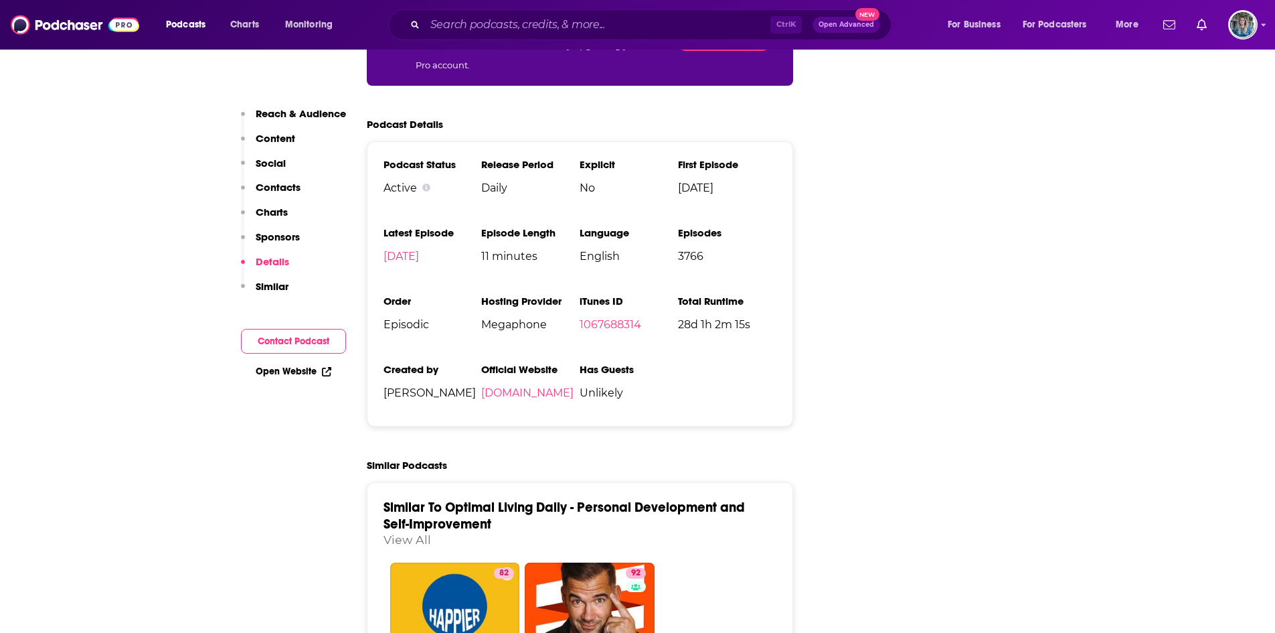
scroll to position [2529, 0]
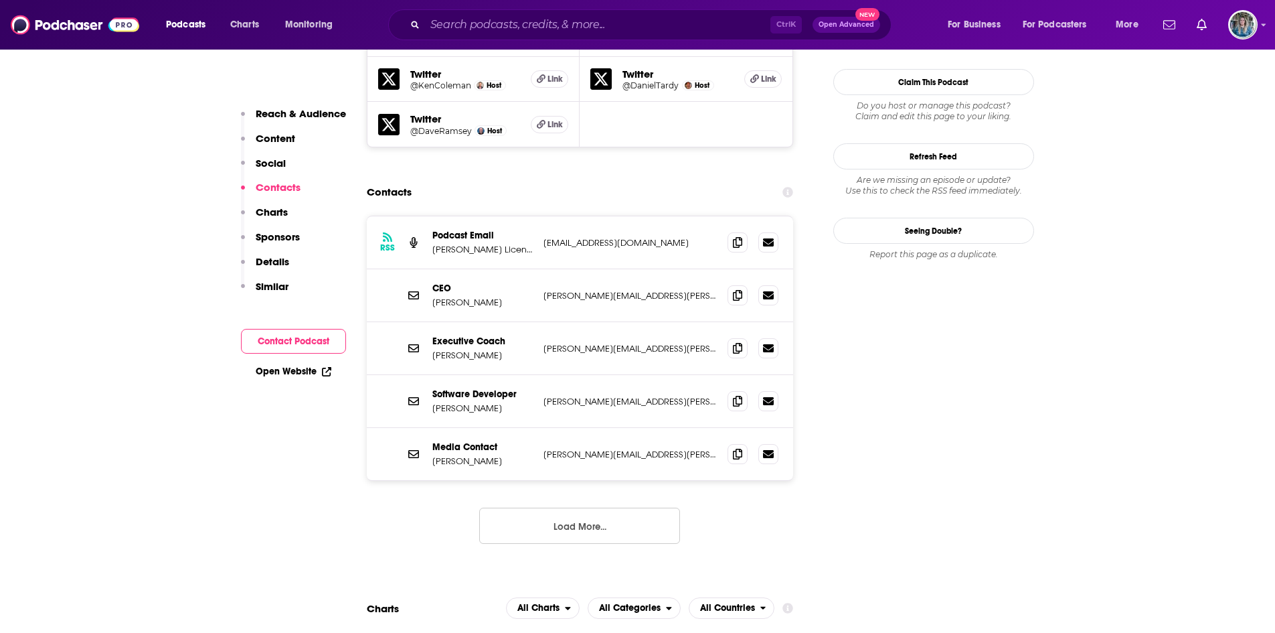
scroll to position [1338, 0]
click at [740, 236] on icon at bounding box center [737, 241] width 9 height 11
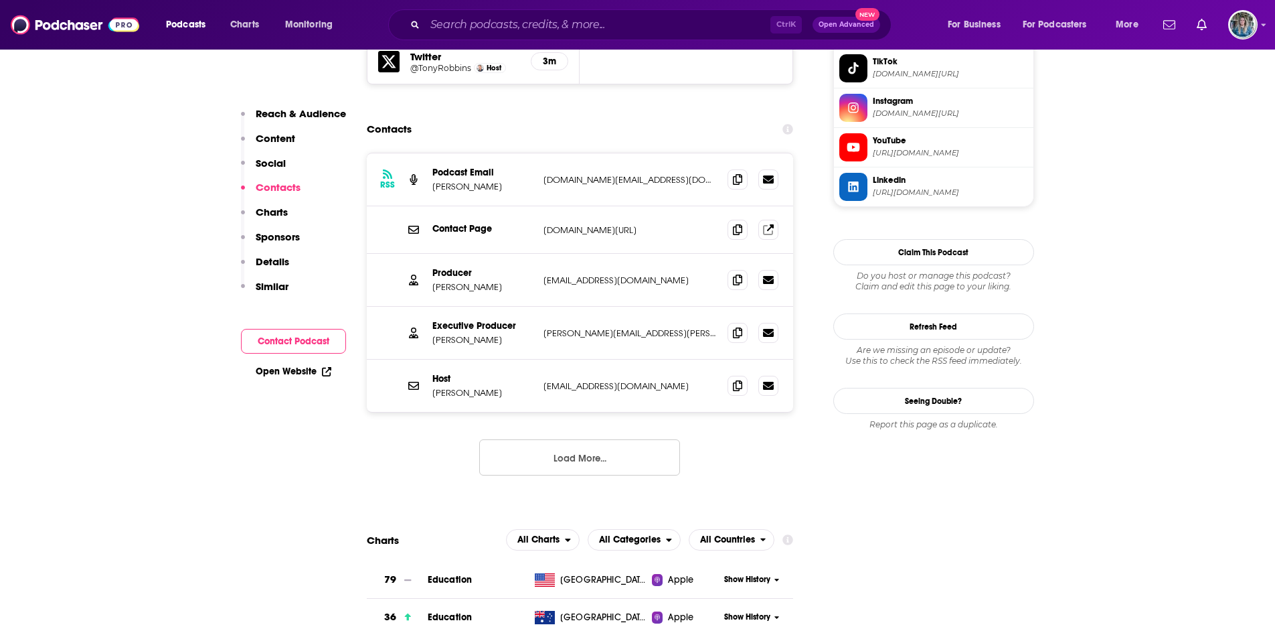
scroll to position [1385, 0]
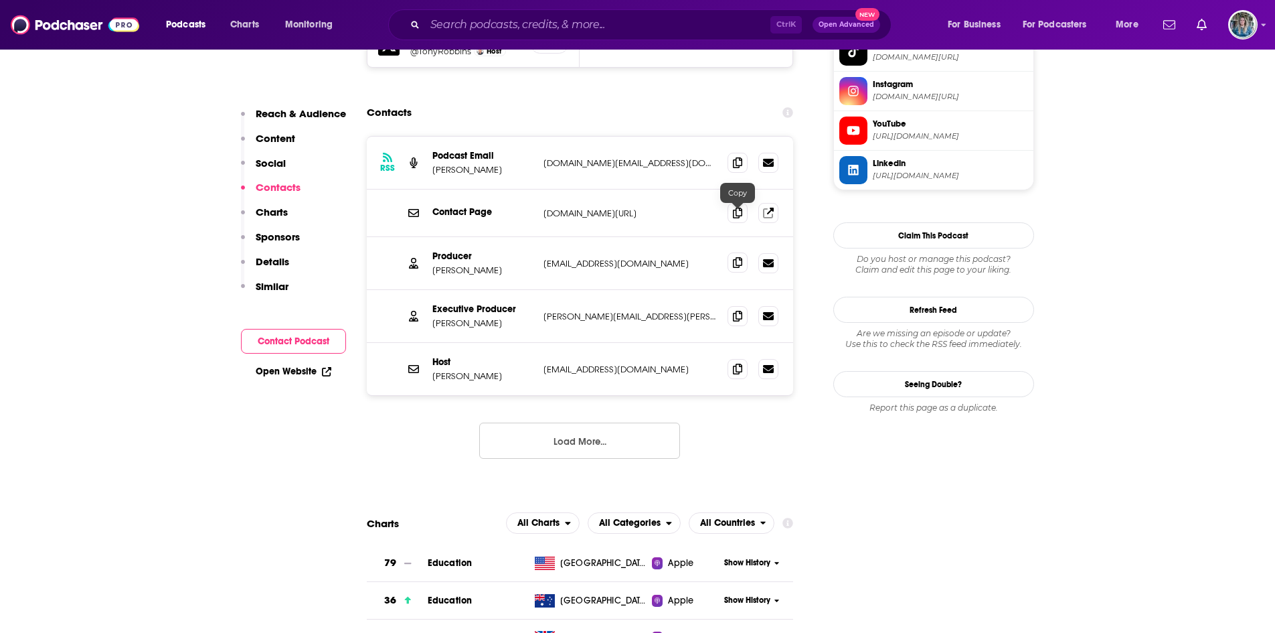
click at [733, 257] on icon at bounding box center [737, 262] width 9 height 11
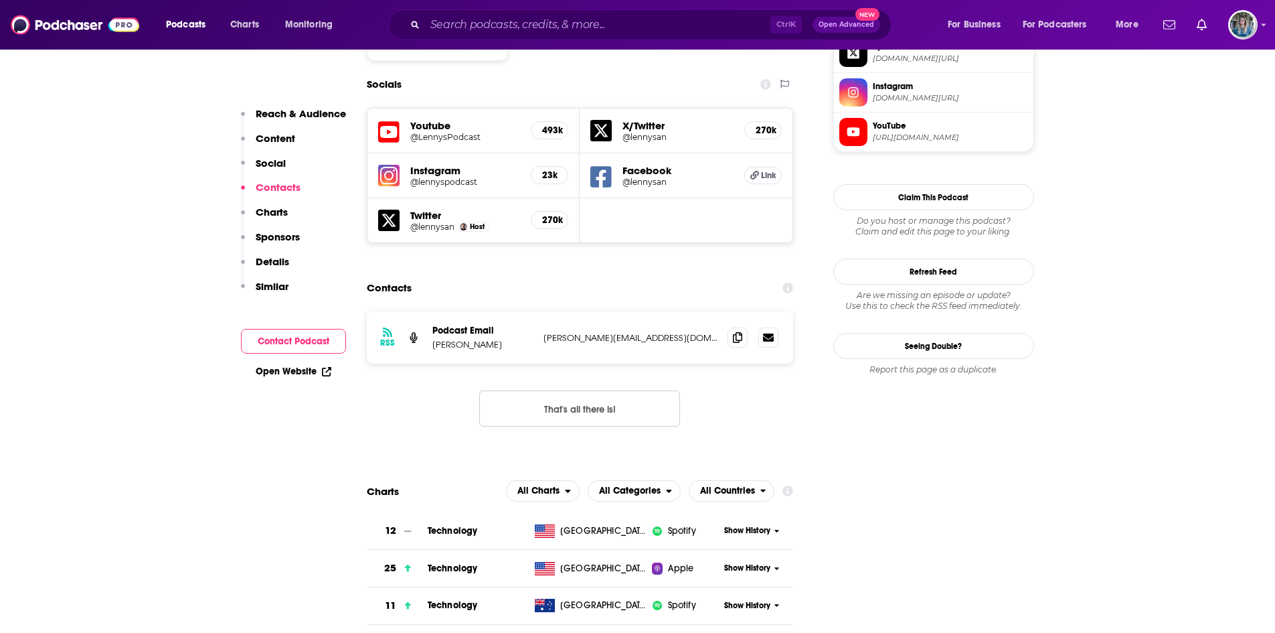
scroll to position [1182, 0]
click at [740, 332] on icon at bounding box center [737, 337] width 9 height 11
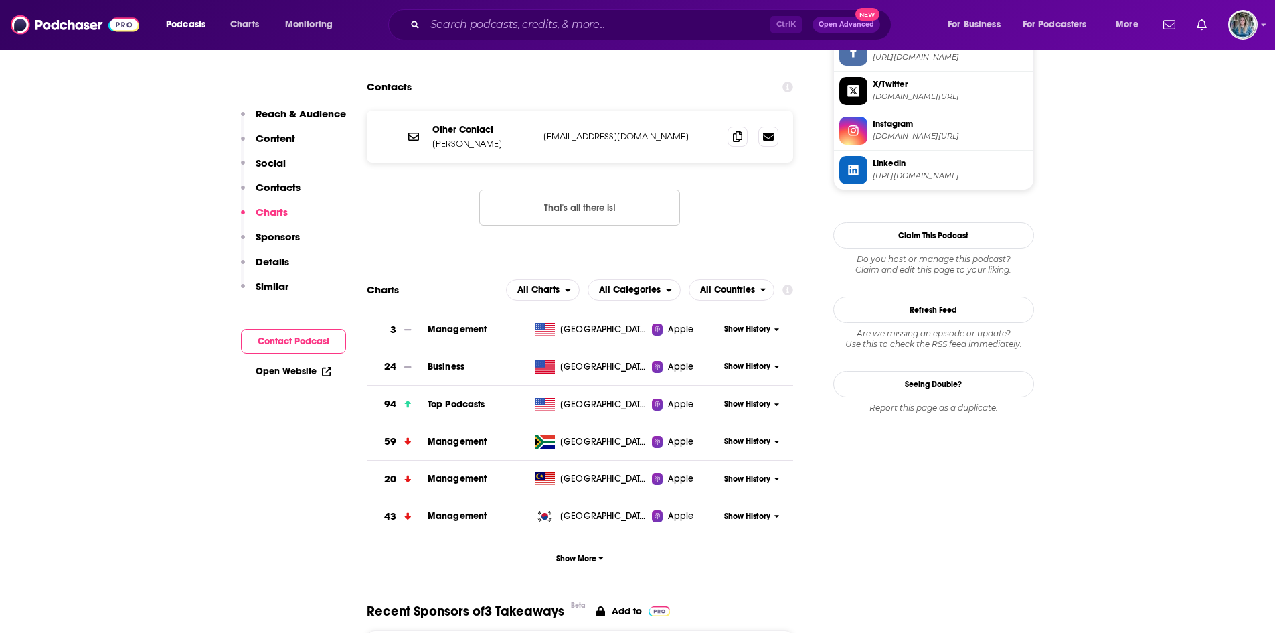
scroll to position [1125, 0]
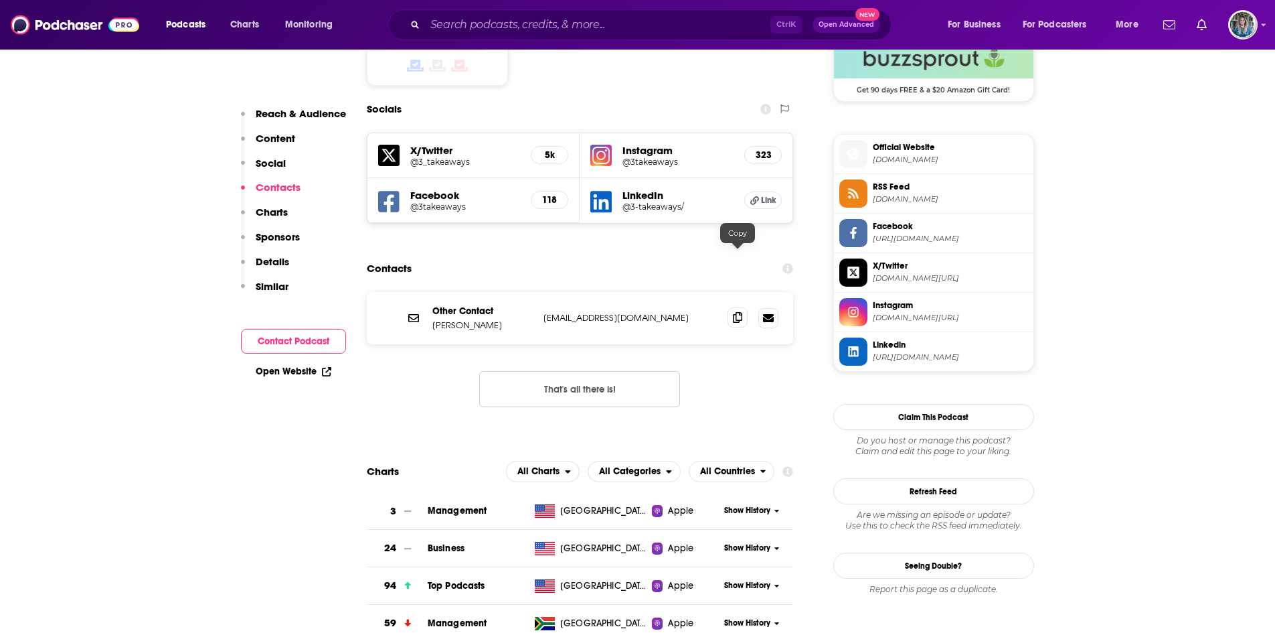
click at [731, 307] on span at bounding box center [738, 317] width 20 height 20
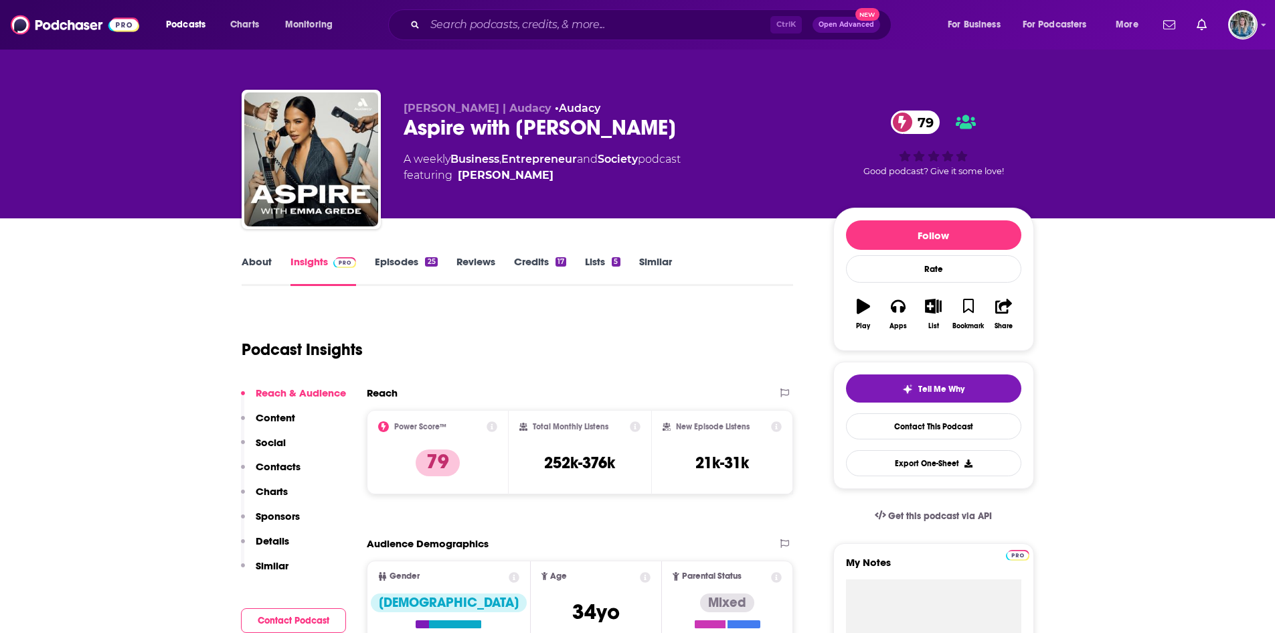
click at [384, 264] on link "Episodes 25" at bounding box center [406, 270] width 62 height 31
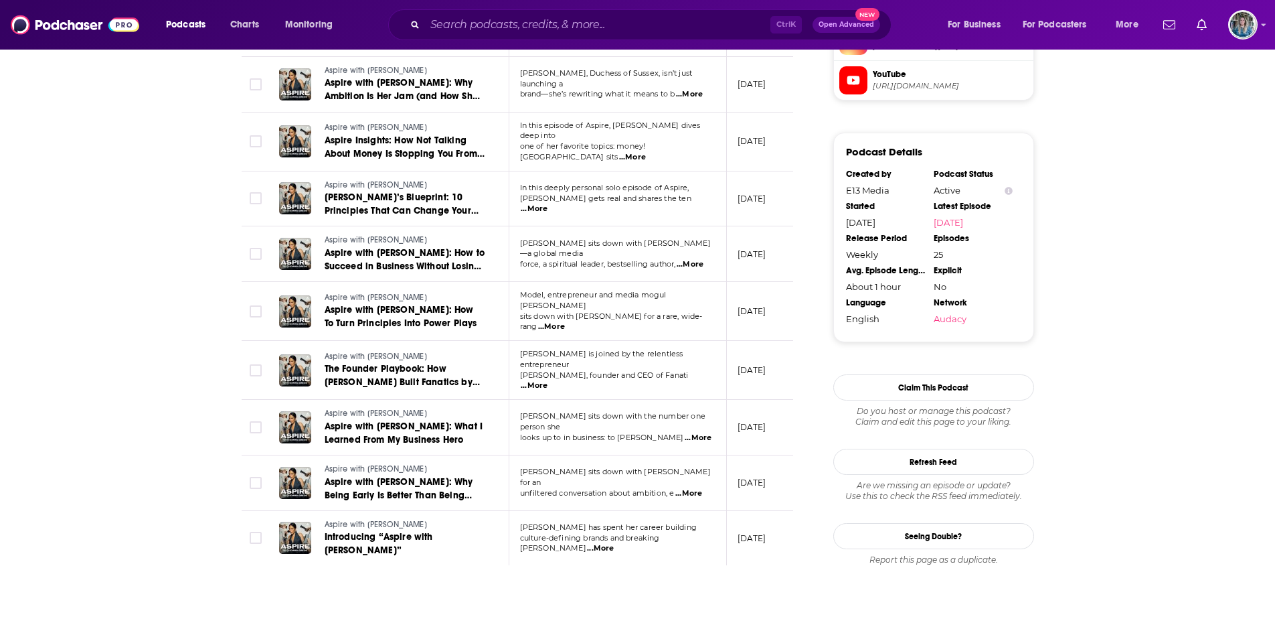
scroll to position [1378, 0]
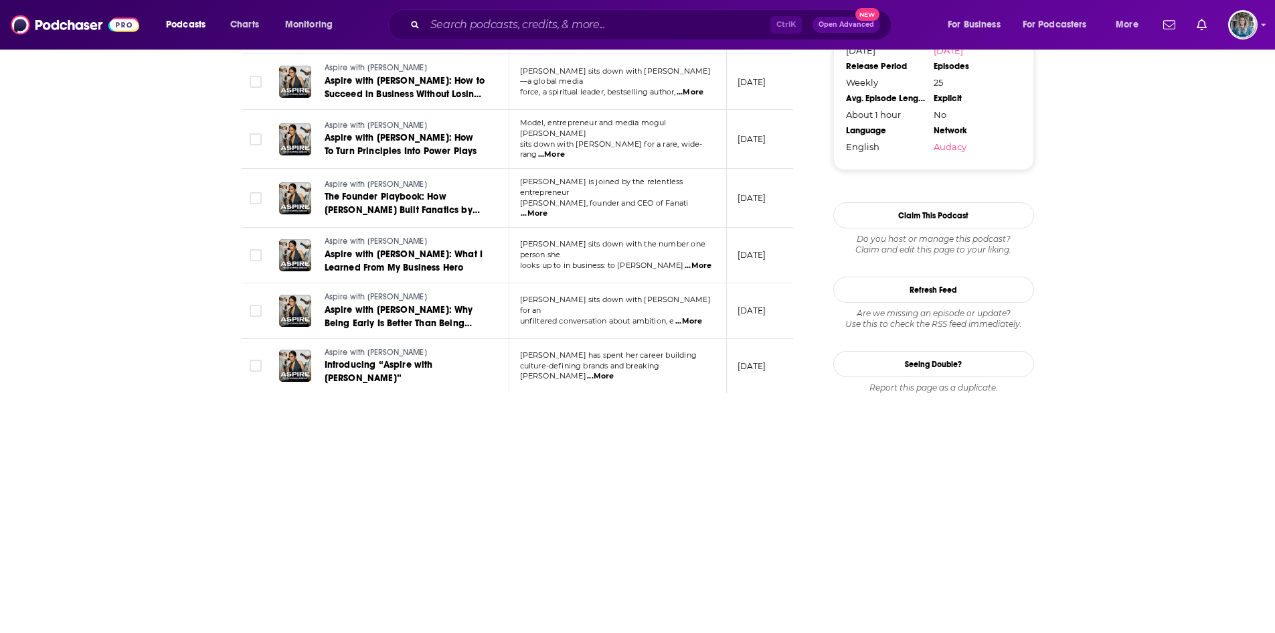
click at [548, 208] on span "...More" at bounding box center [534, 213] width 27 height 11
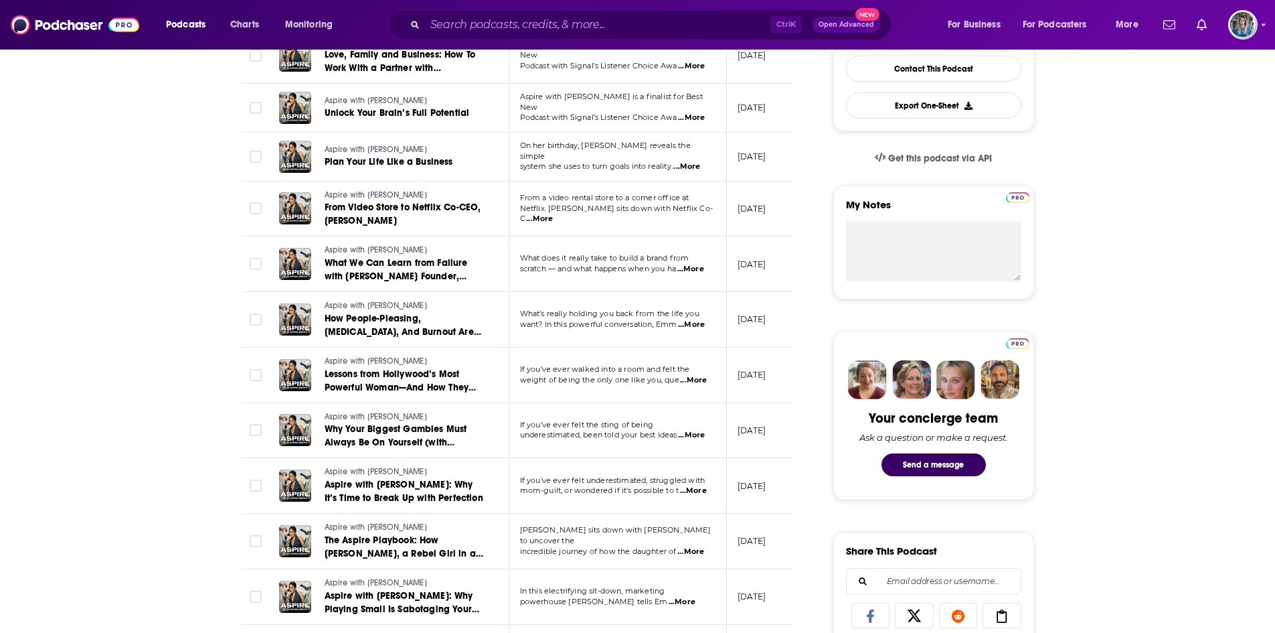
scroll to position [0, 0]
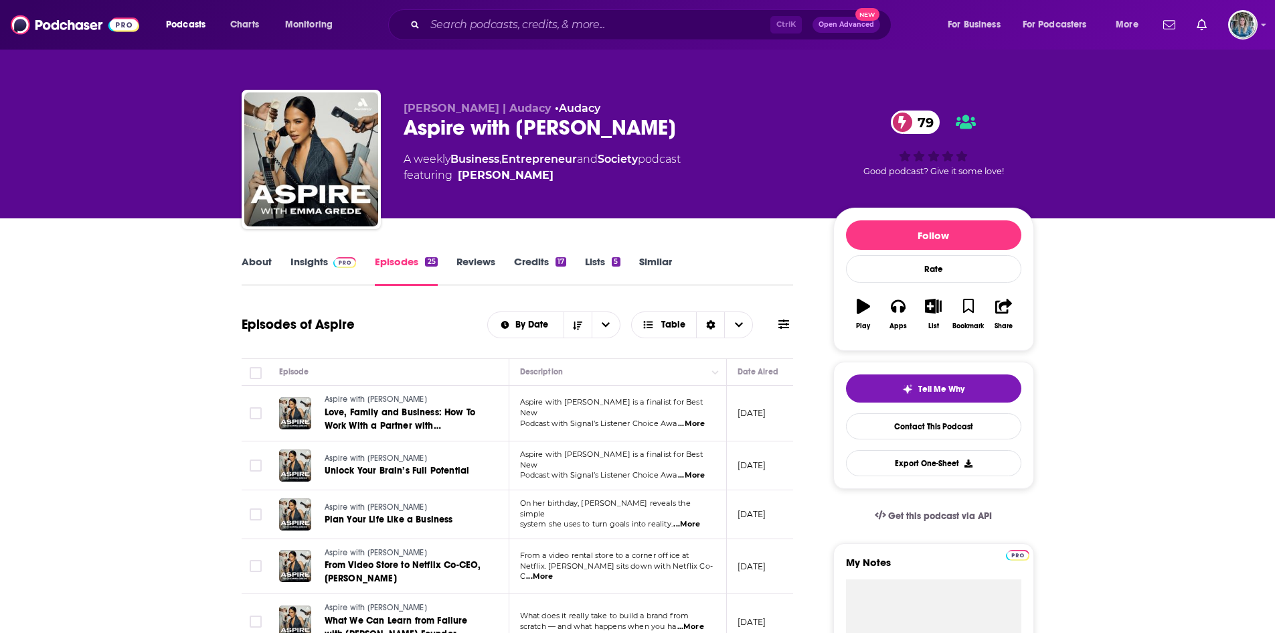
click at [309, 264] on link "Insights" at bounding box center [324, 270] width 66 height 31
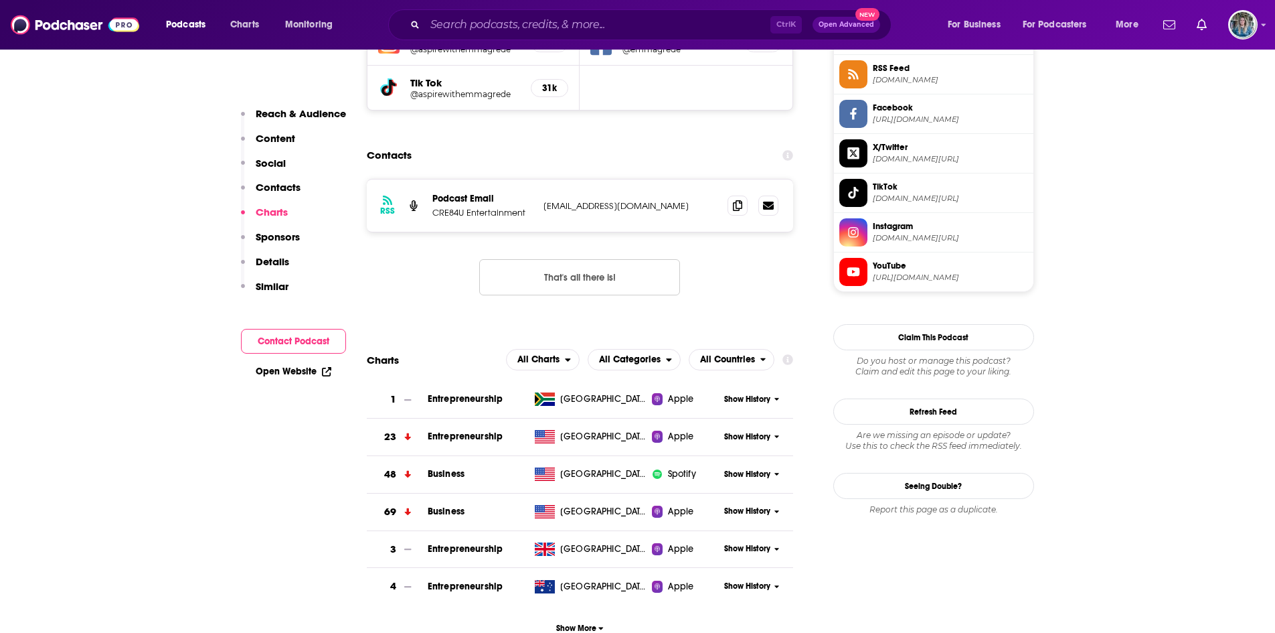
scroll to position [1012, 0]
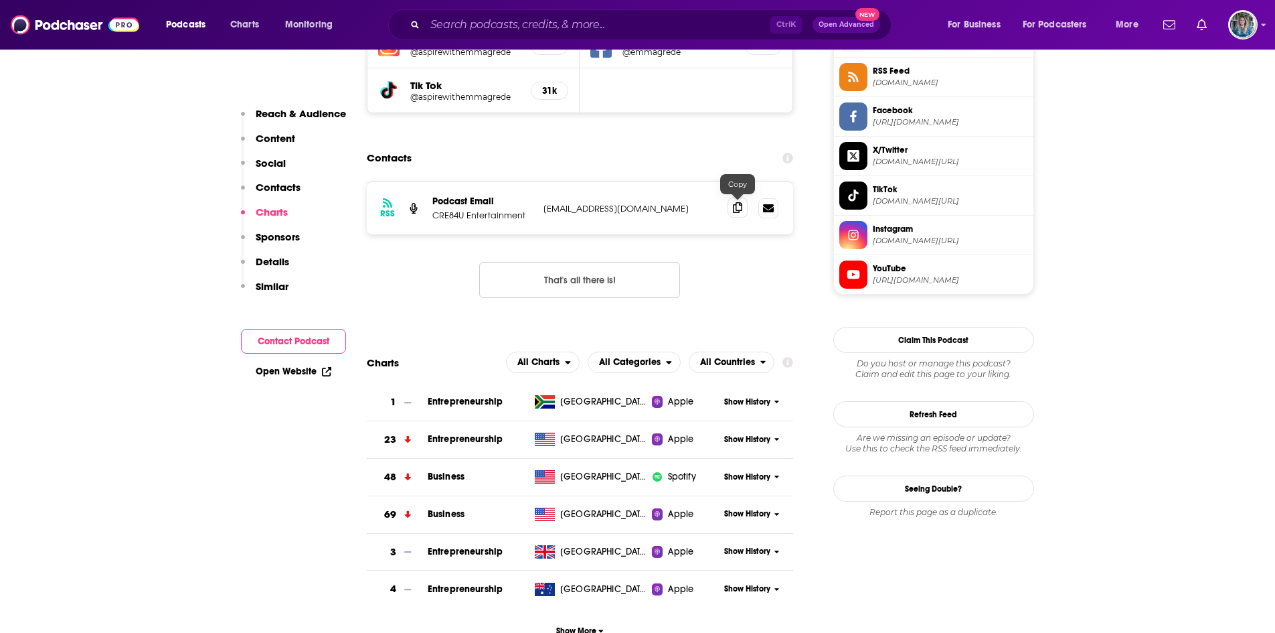
click at [734, 209] on icon at bounding box center [737, 207] width 9 height 11
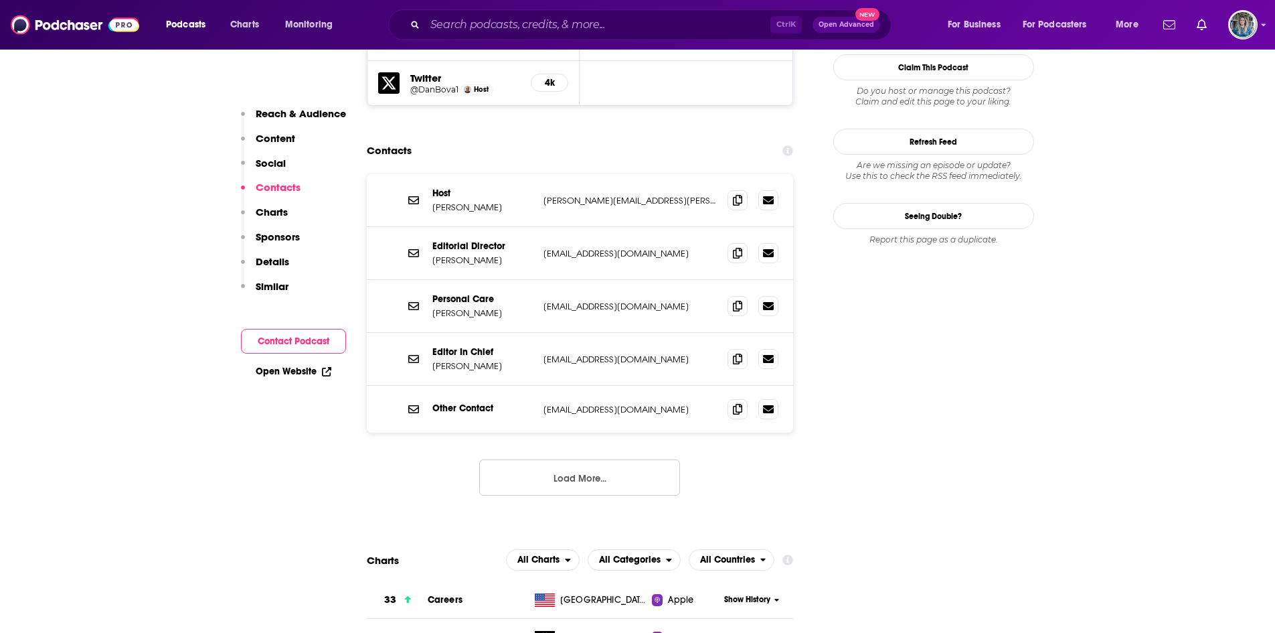
scroll to position [1272, 0]
click at [732, 190] on span at bounding box center [738, 200] width 20 height 20
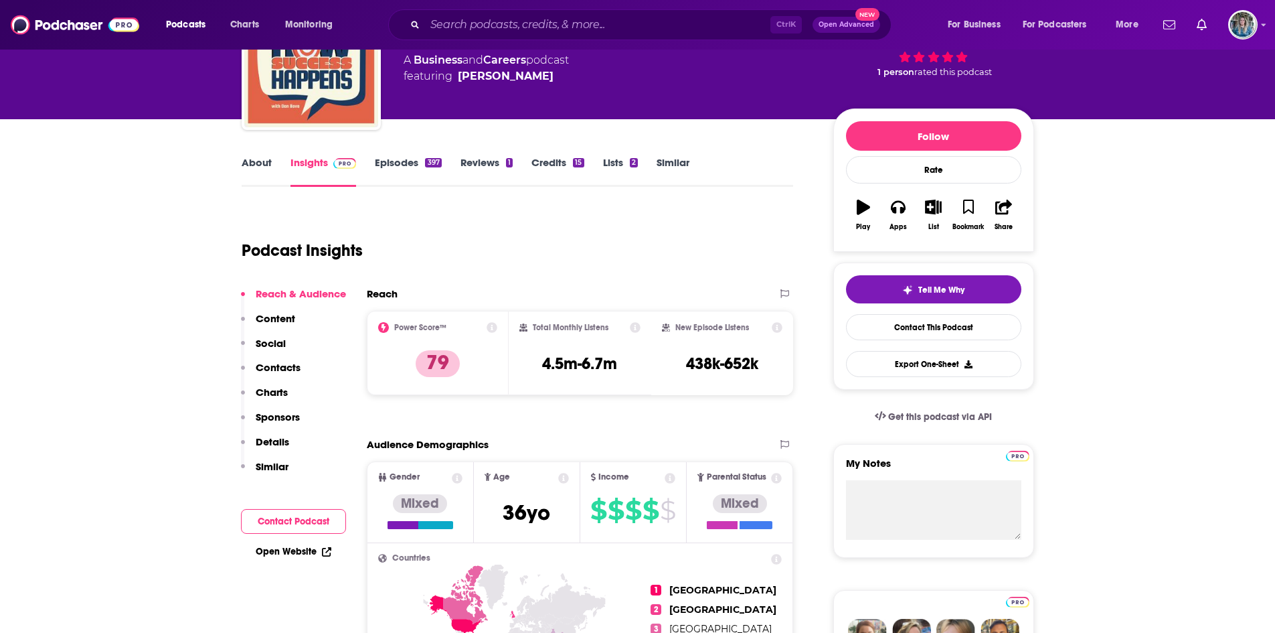
scroll to position [0, 0]
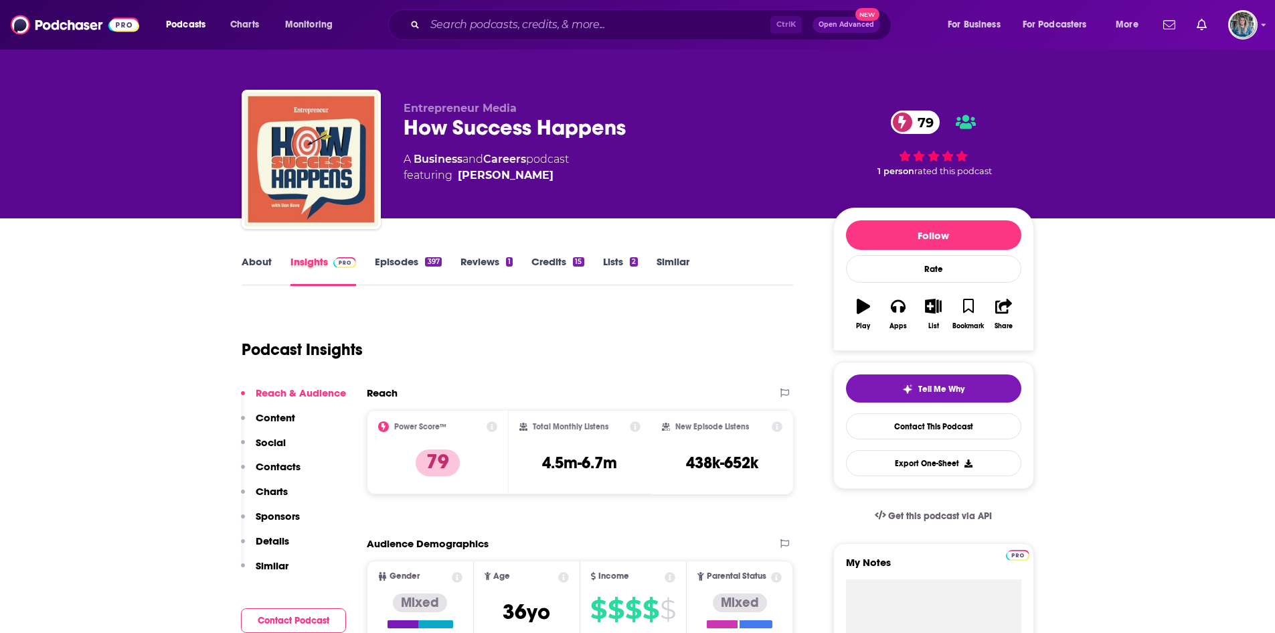
click at [371, 262] on div "Insights" at bounding box center [333, 270] width 85 height 31
click at [400, 266] on link "Episodes 397" at bounding box center [408, 270] width 66 height 31
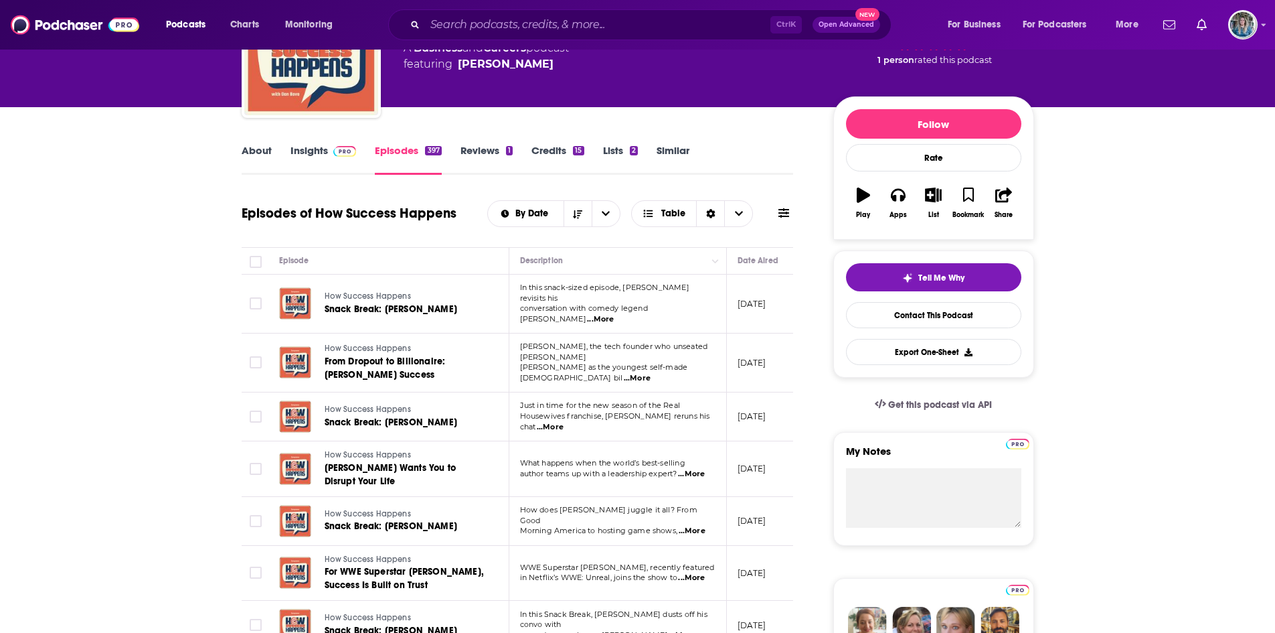
scroll to position [110, 0]
click at [307, 156] on link "Insights" at bounding box center [324, 160] width 66 height 31
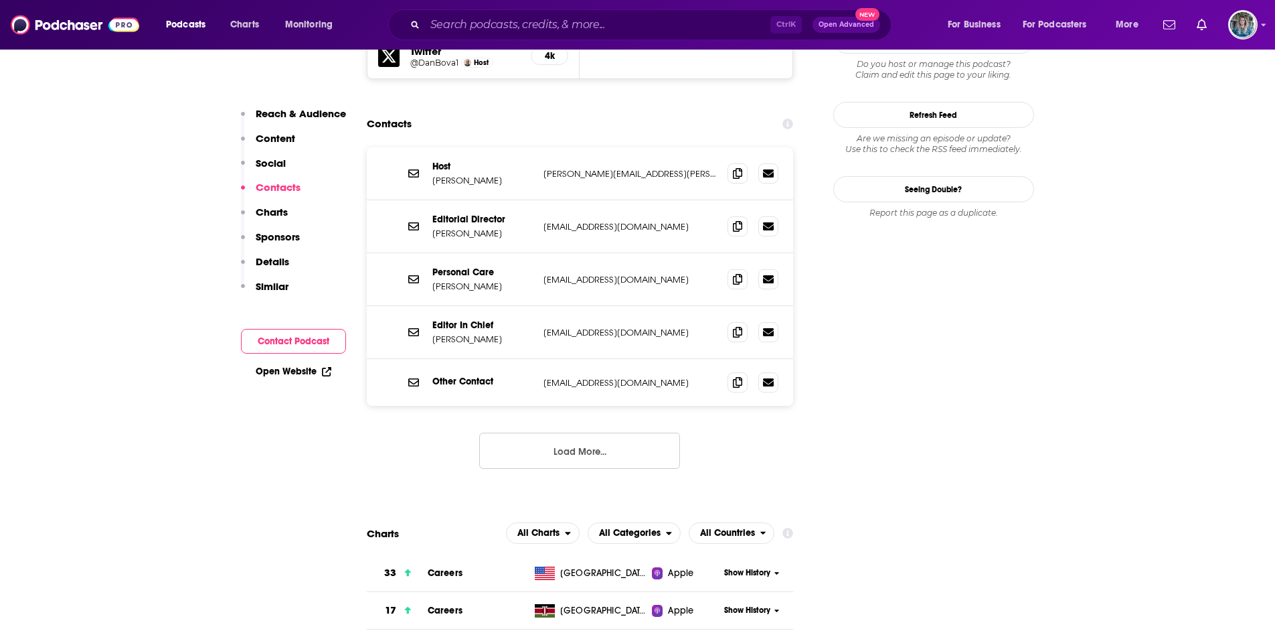
scroll to position [1301, 0]
click at [736, 219] on icon at bounding box center [737, 224] width 9 height 11
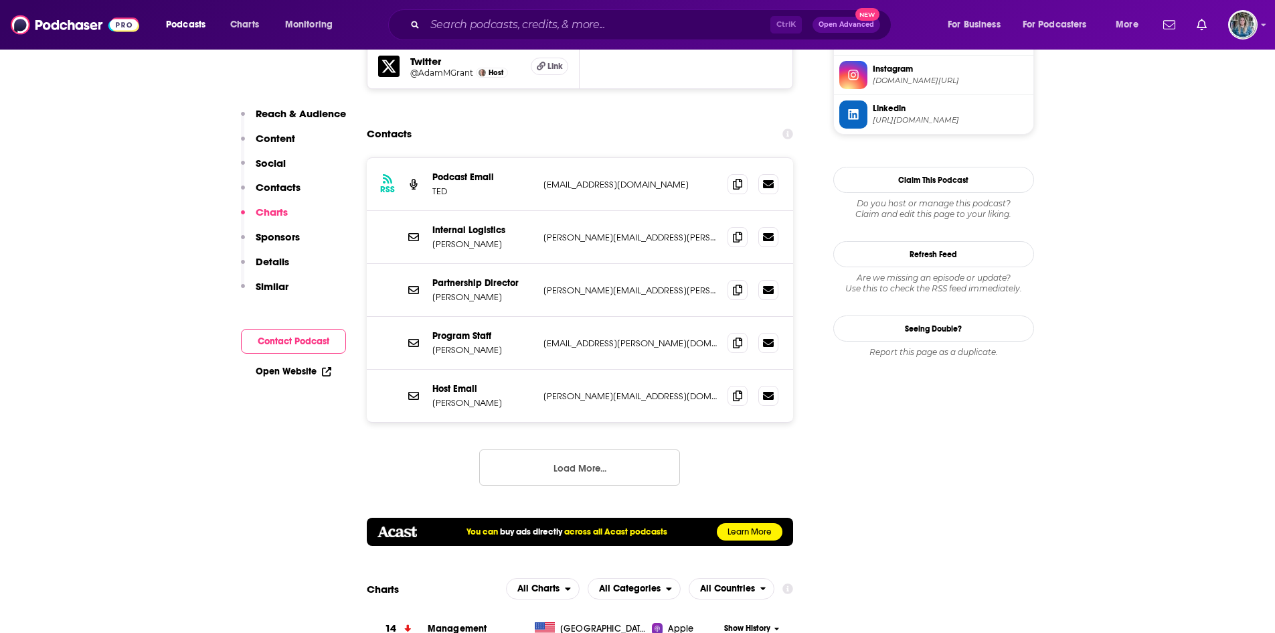
scroll to position [1360, 0]
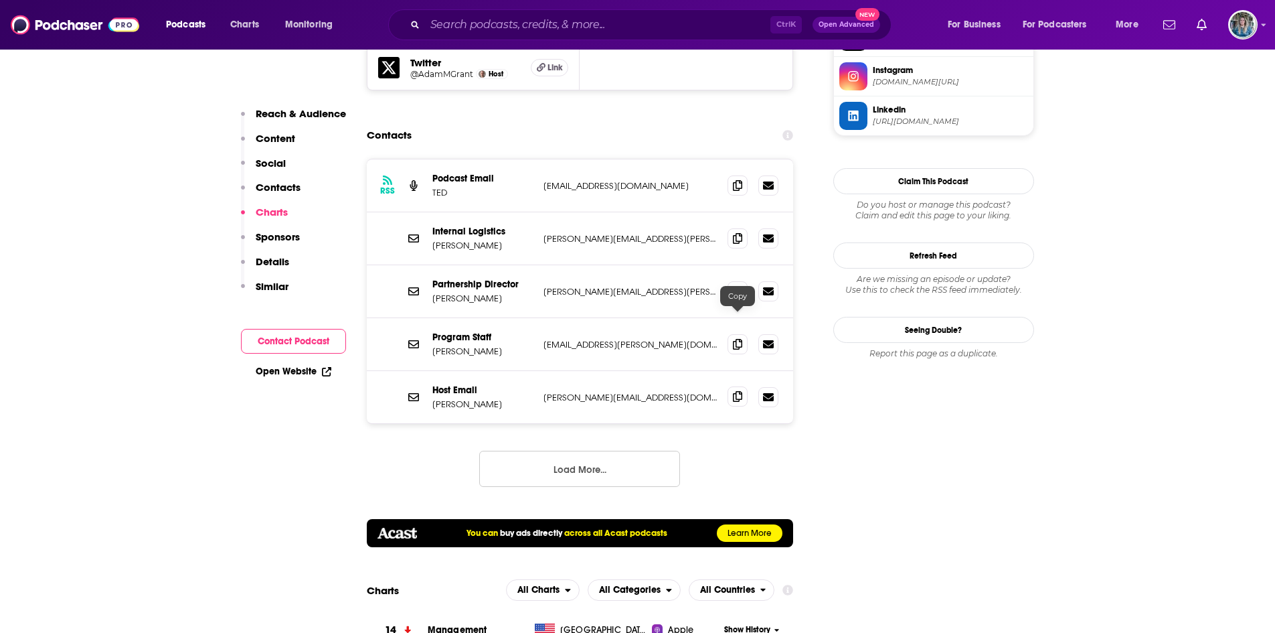
click at [737, 391] on icon at bounding box center [737, 396] width 9 height 11
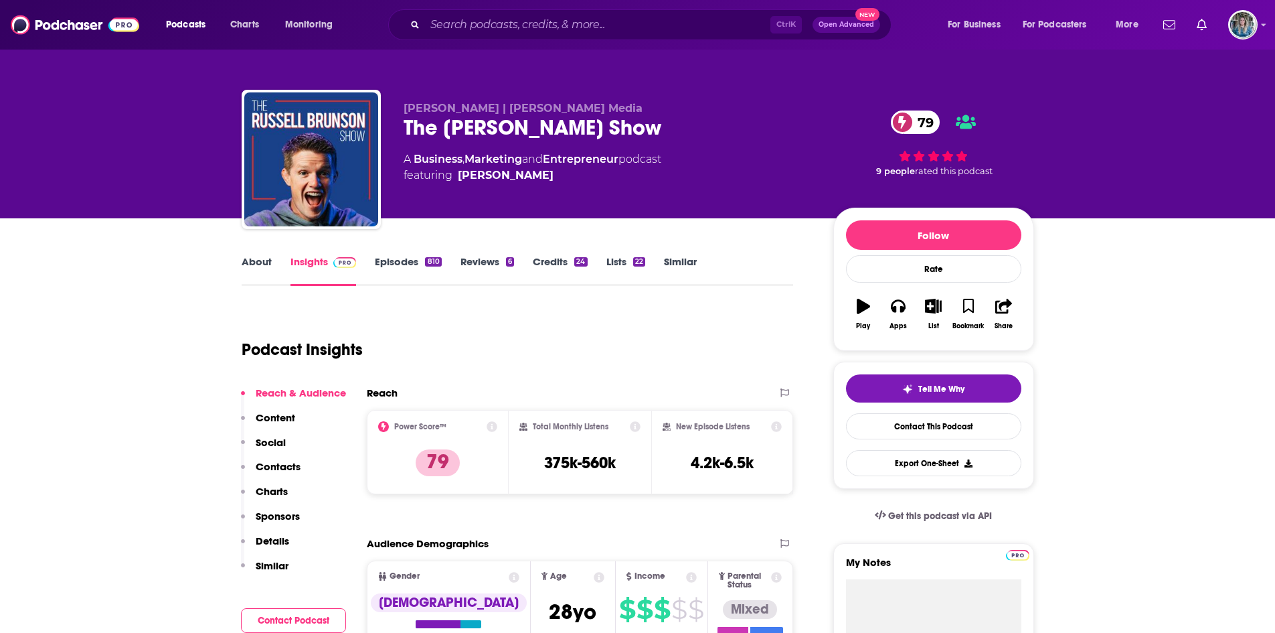
click at [400, 262] on link "Episodes 810" at bounding box center [408, 270] width 66 height 31
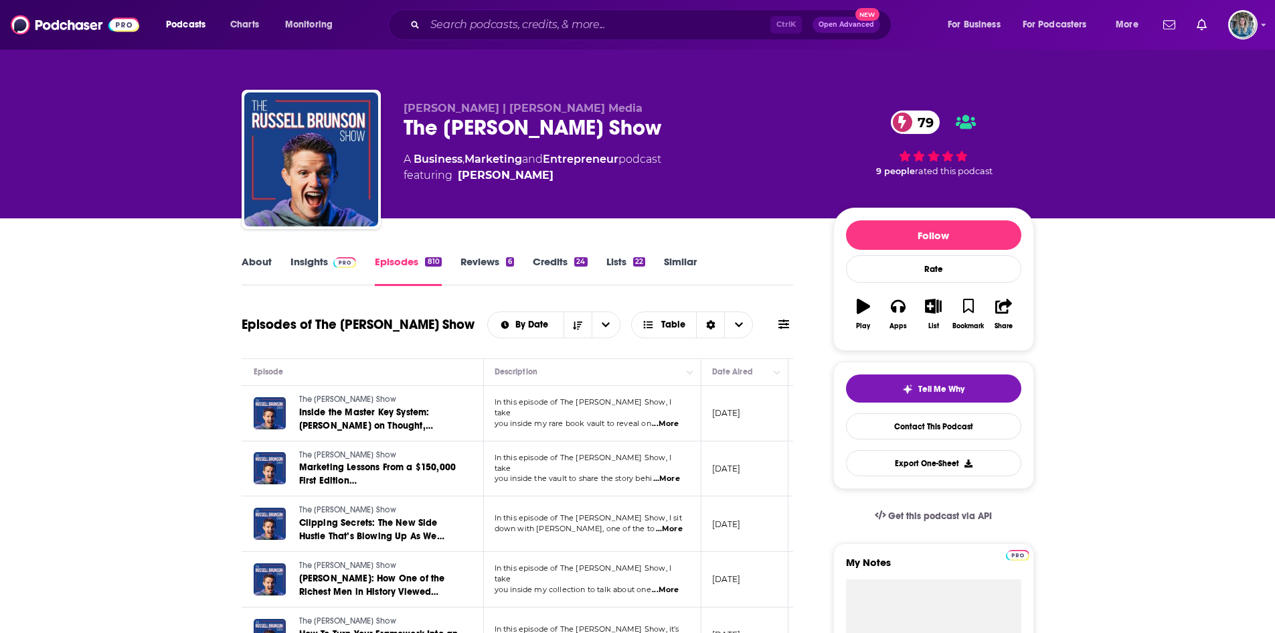
click at [312, 260] on link "Insights" at bounding box center [324, 270] width 66 height 31
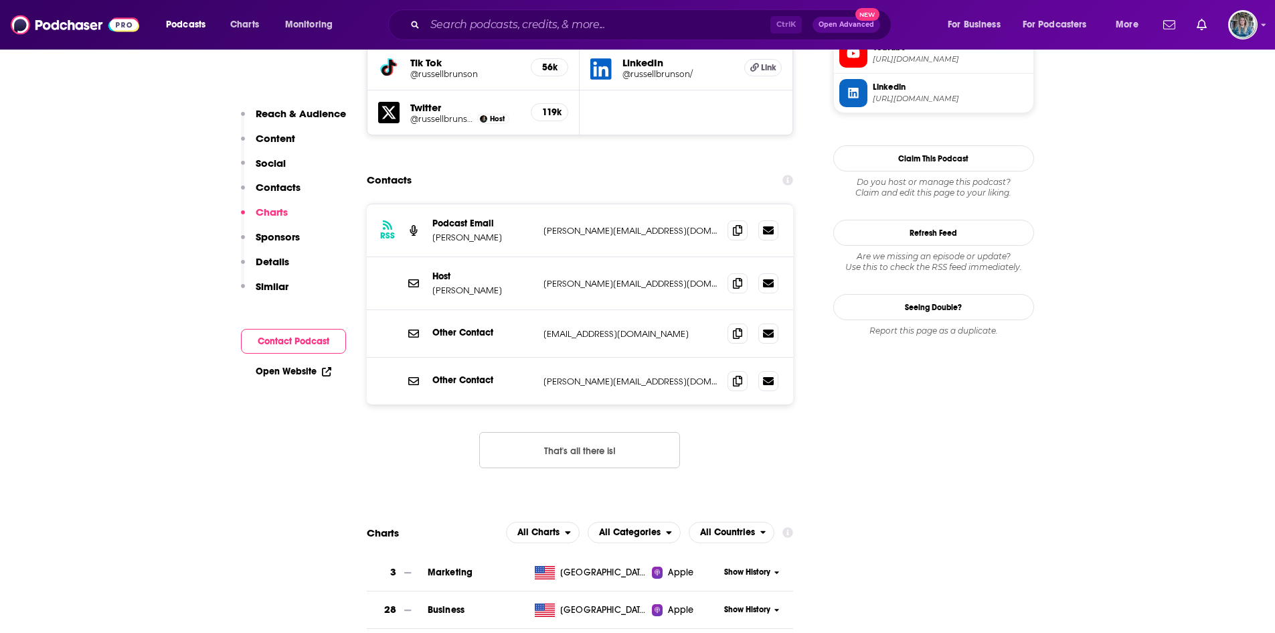
scroll to position [1340, 0]
click at [733, 277] on icon at bounding box center [737, 282] width 9 height 11
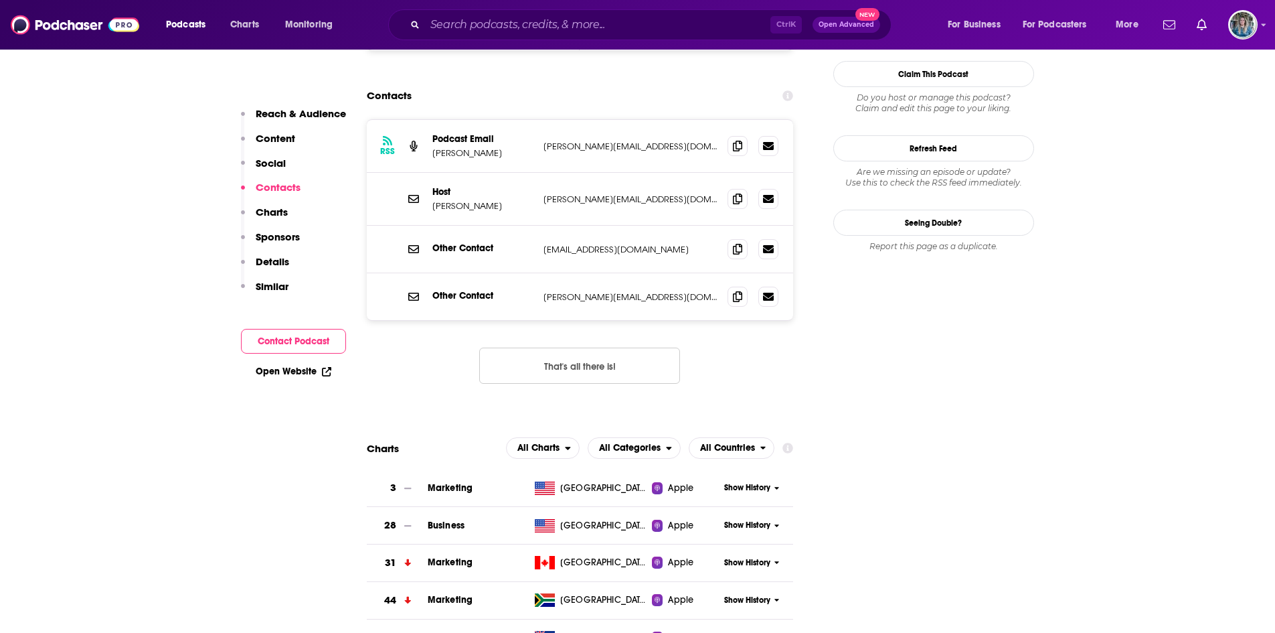
scroll to position [1423, 0]
click at [734, 287] on span at bounding box center [738, 297] width 20 height 20
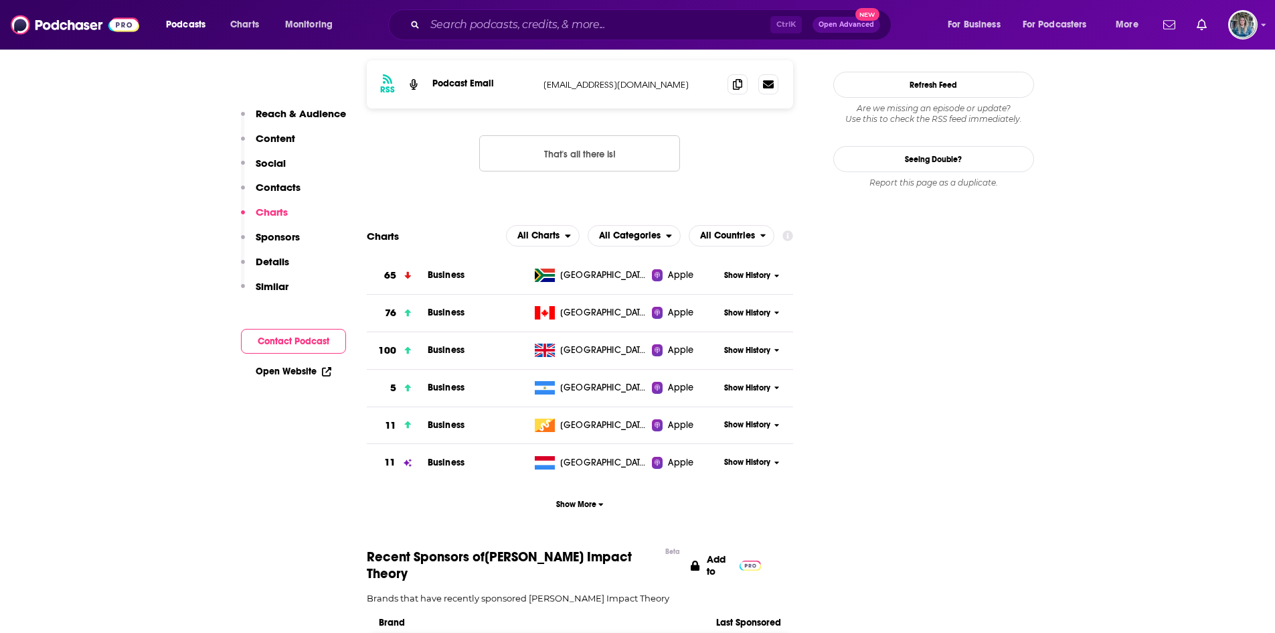
scroll to position [1248, 0]
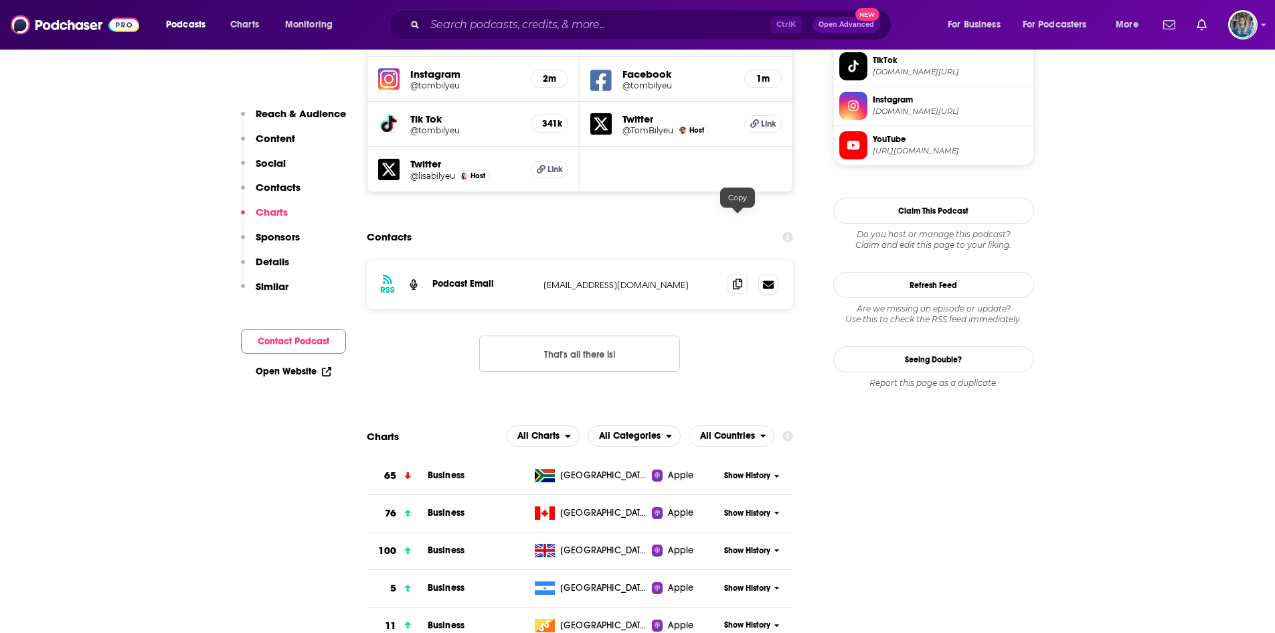
click at [741, 279] on icon at bounding box center [737, 284] width 9 height 11
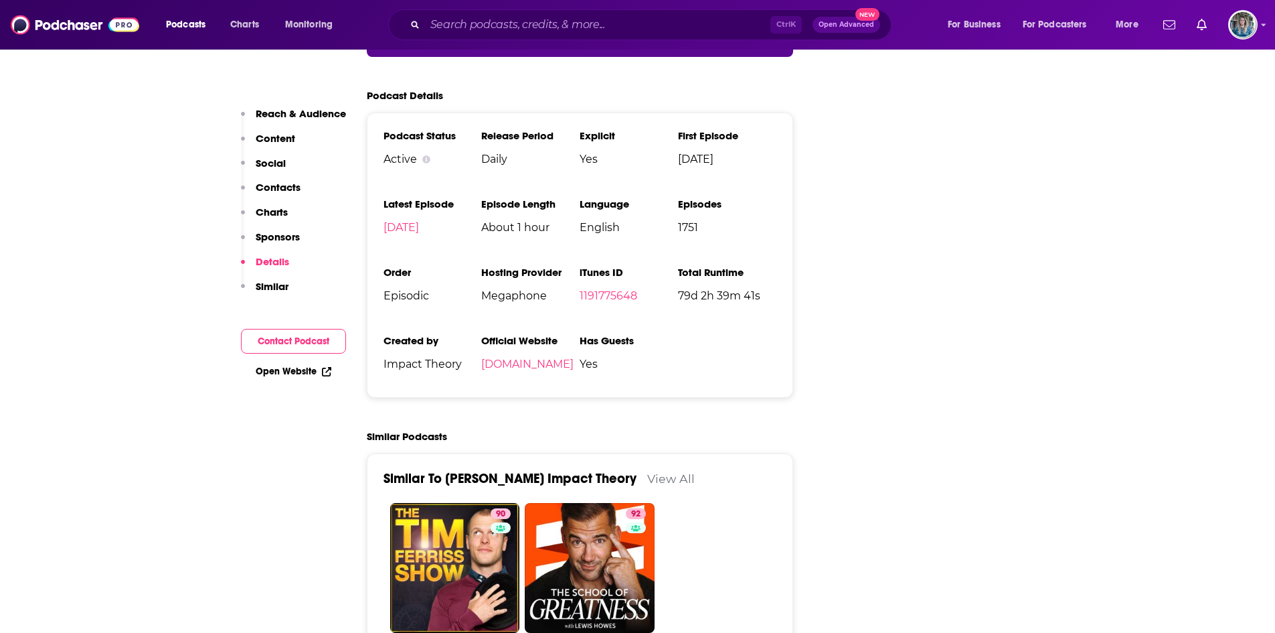
scroll to position [2389, 0]
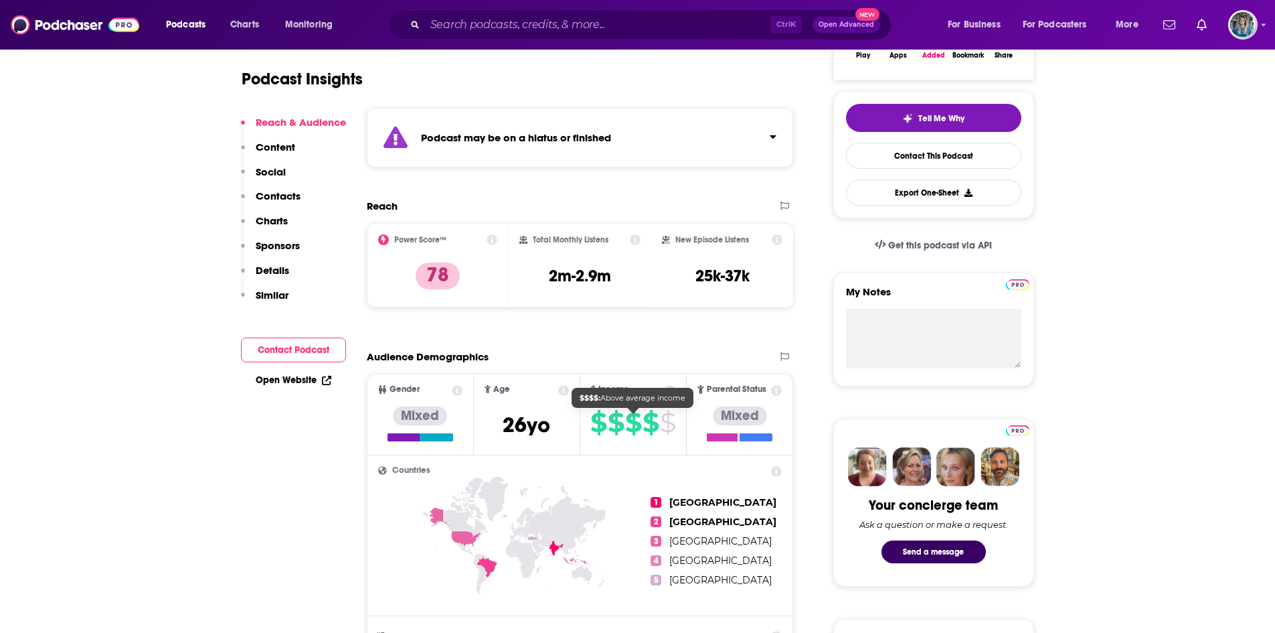
scroll to position [122, 0]
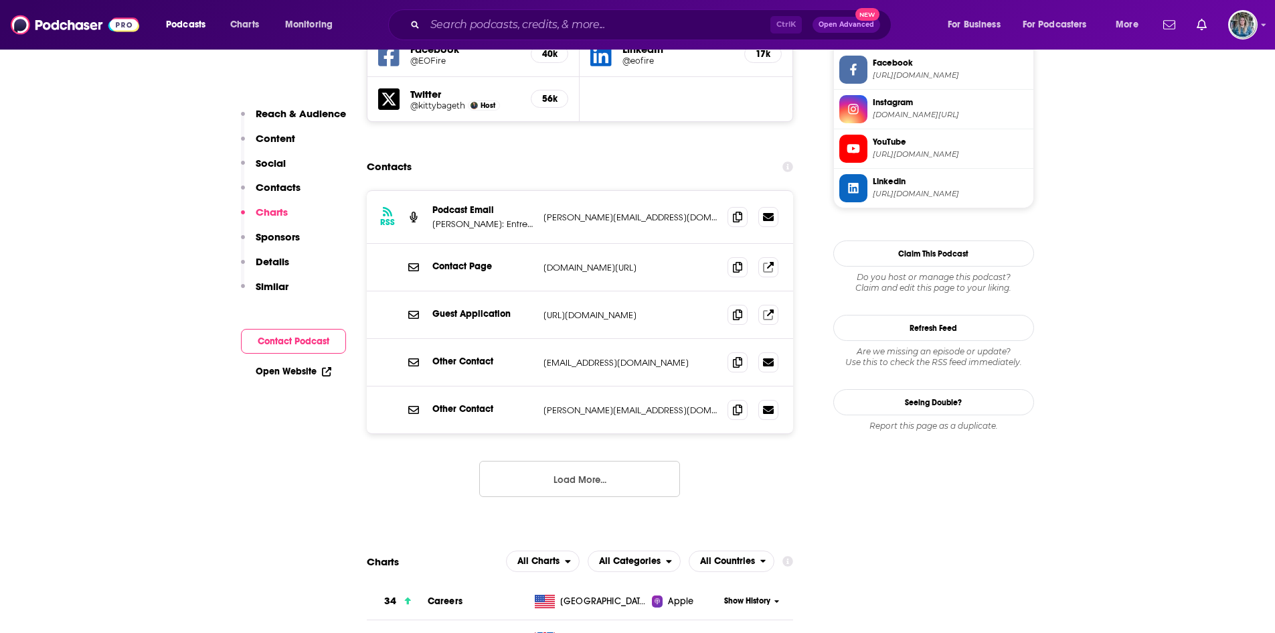
scroll to position [1287, 0]
click at [647, 292] on div "Guest Application [URL][DOMAIN_NAME] [URL][DOMAIN_NAME]" at bounding box center [580, 316] width 427 height 48
click at [651, 310] on p "[URL][DOMAIN_NAME]" at bounding box center [631, 315] width 174 height 11
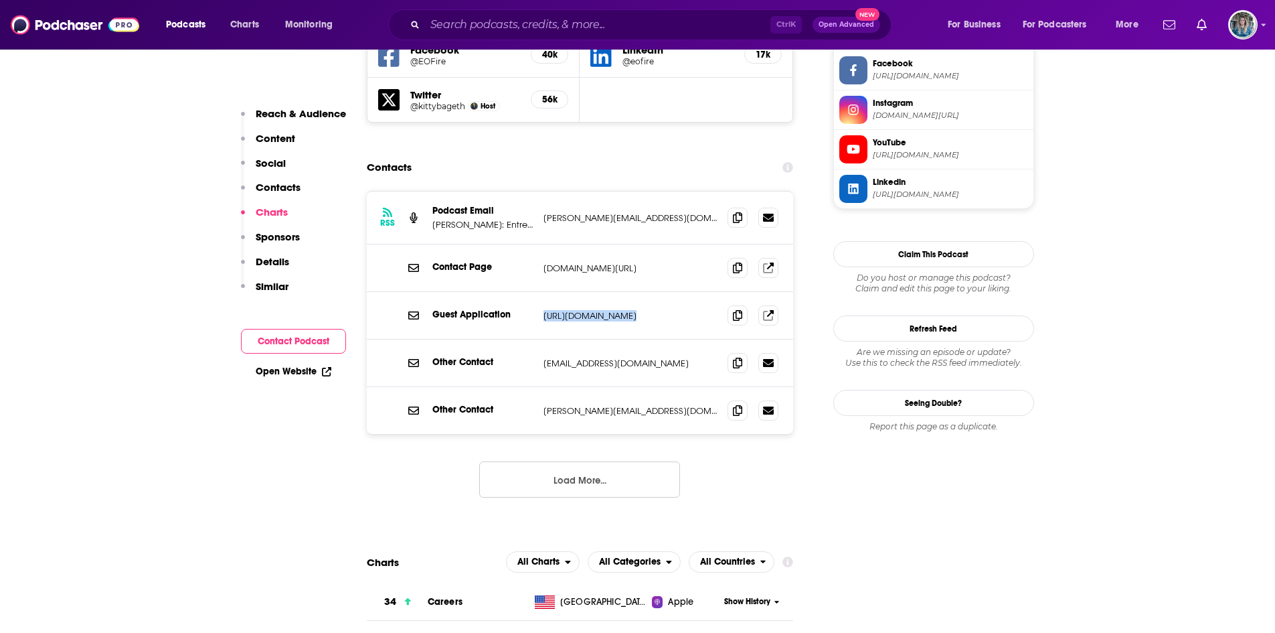
copy div "[URL][DOMAIN_NAME] [URL][DOMAIN_NAME]"
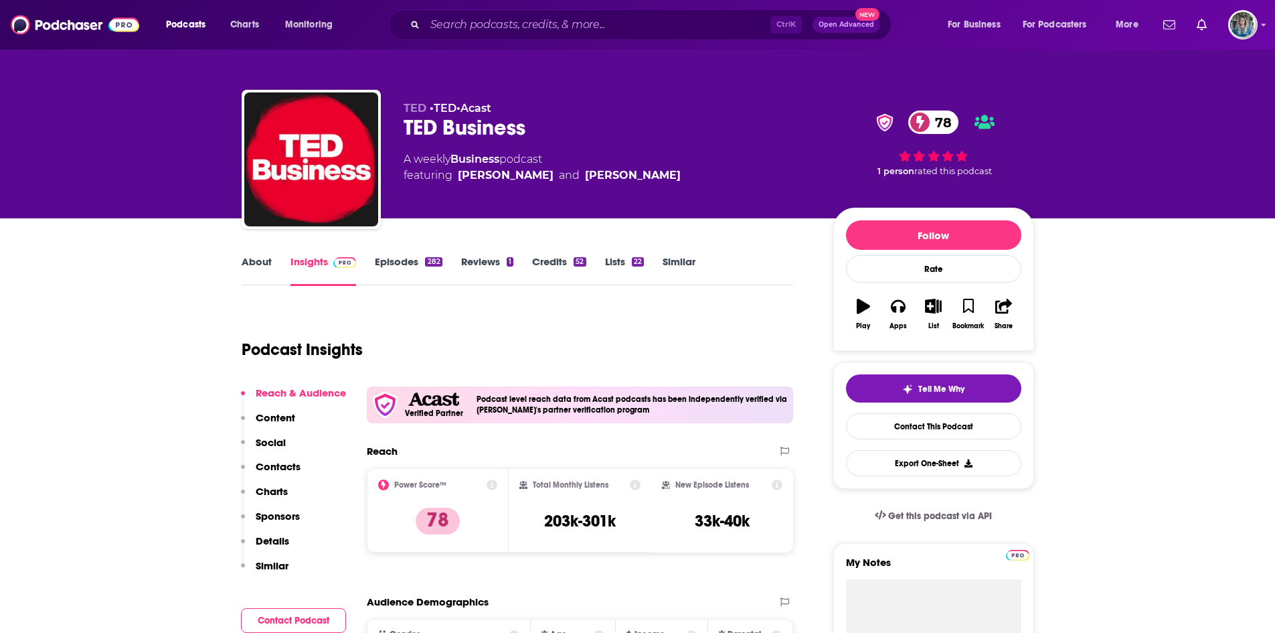
click at [408, 263] on link "Episodes 282" at bounding box center [408, 270] width 67 height 31
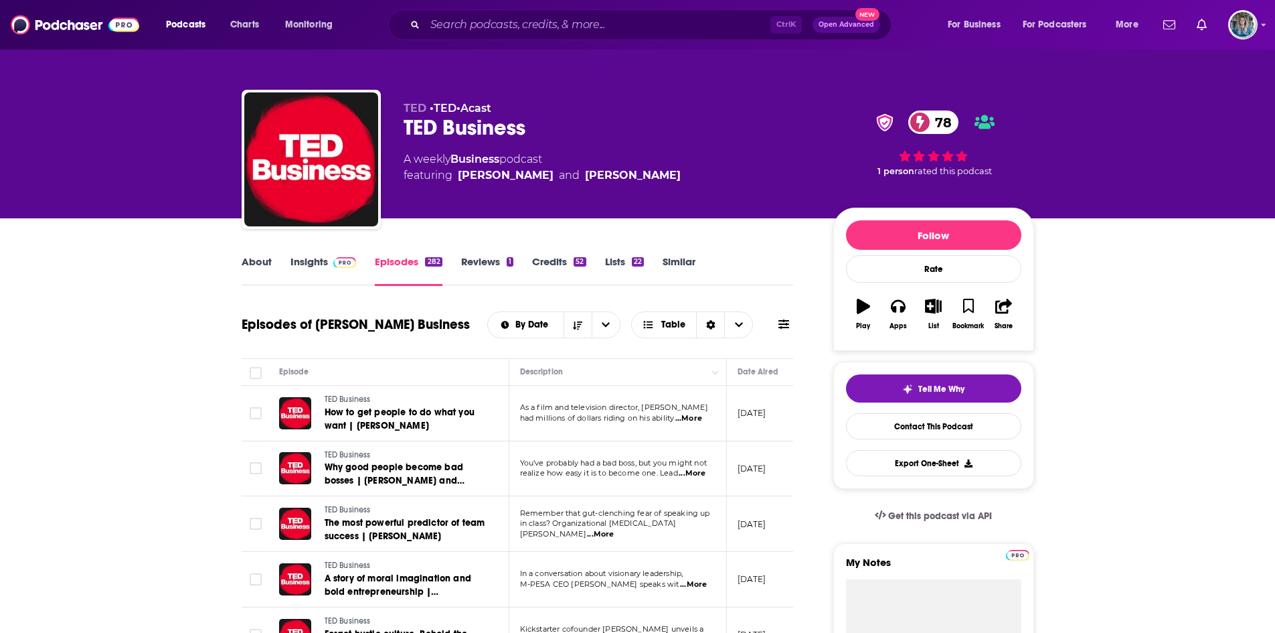
click at [299, 268] on link "Insights" at bounding box center [324, 270] width 66 height 31
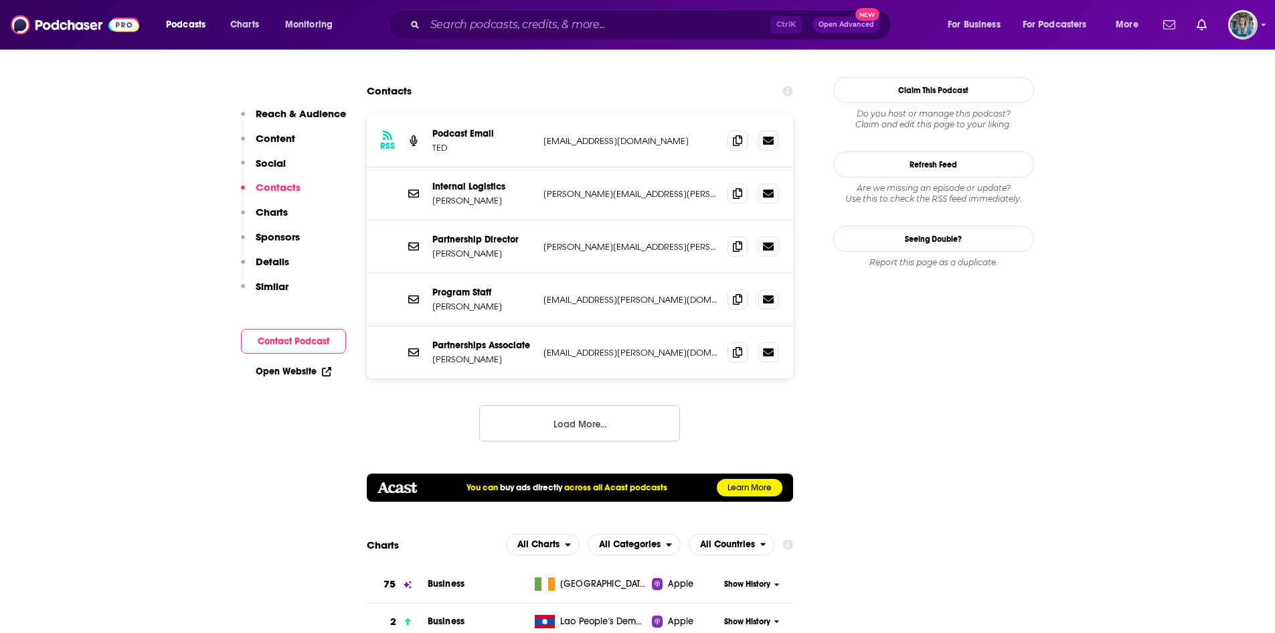
scroll to position [1394, 0]
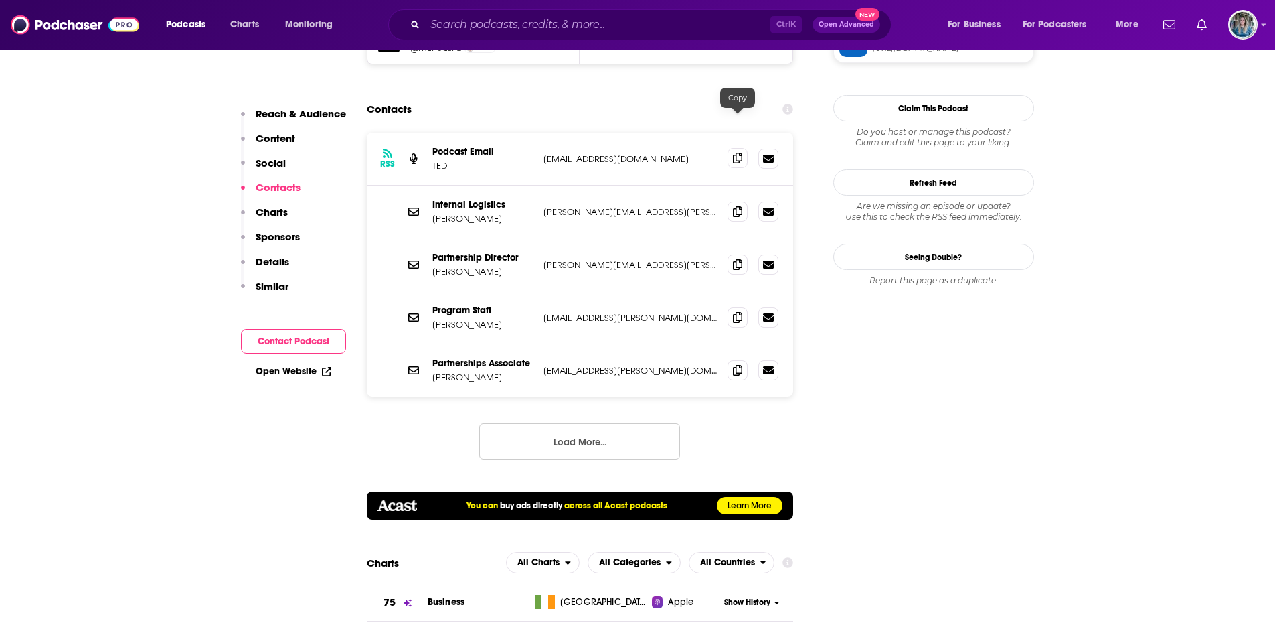
click at [740, 153] on icon at bounding box center [737, 158] width 9 height 11
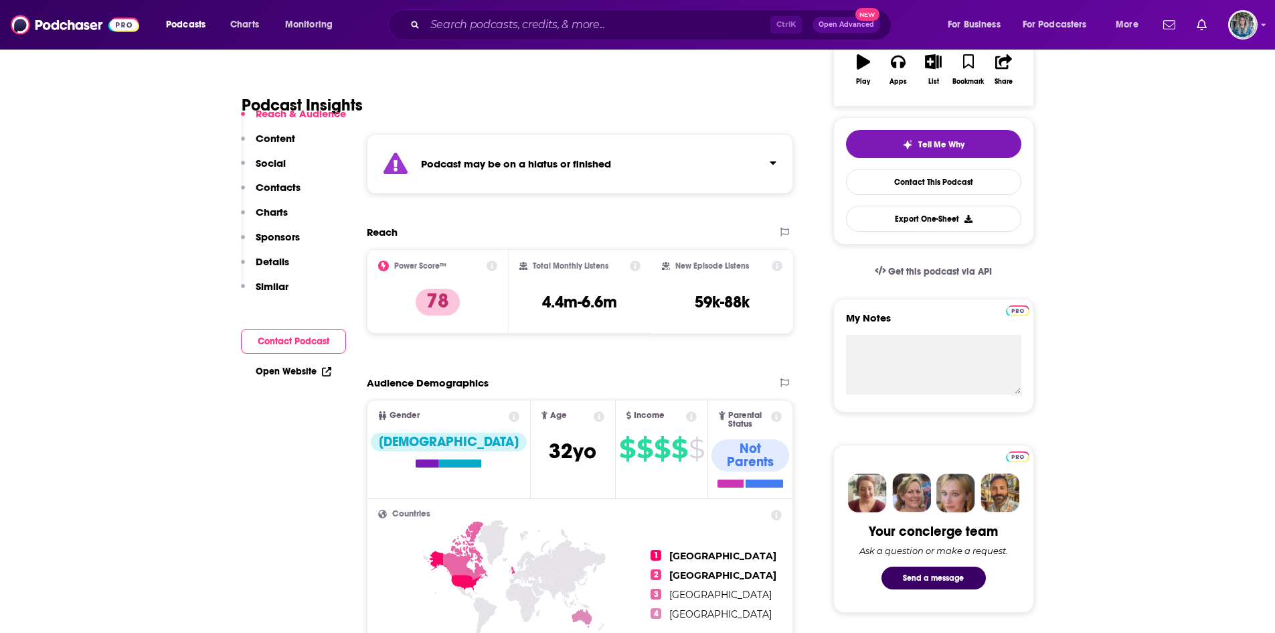
scroll to position [253, 0]
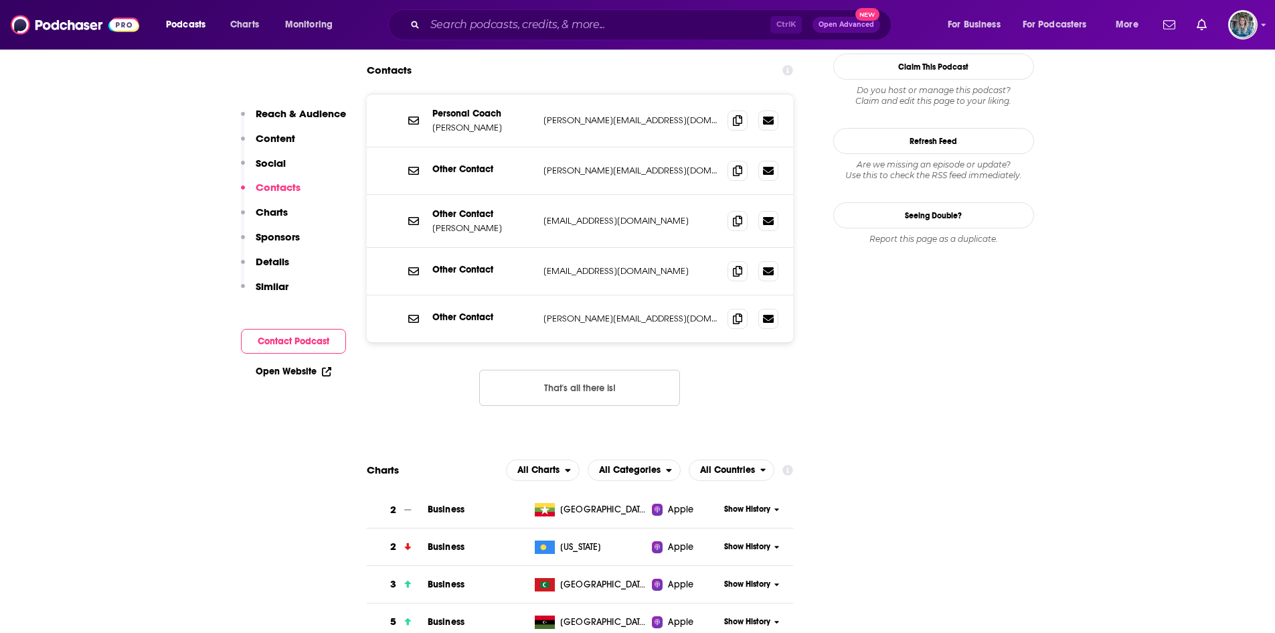
scroll to position [1340, 0]
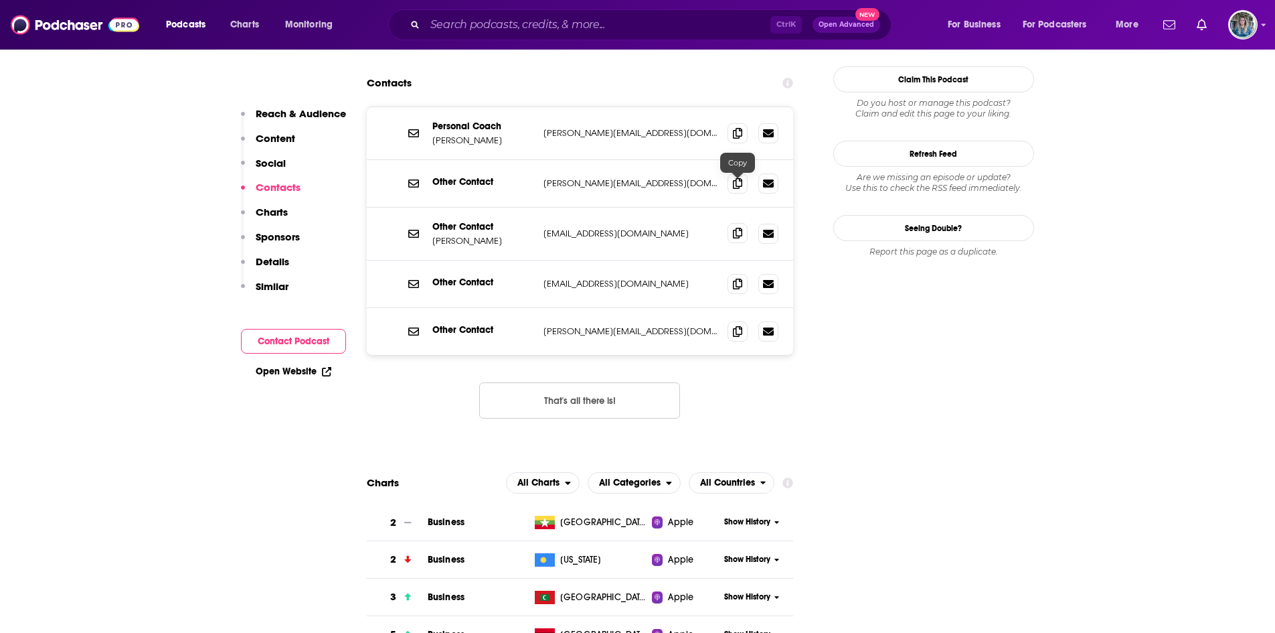
click at [737, 228] on icon at bounding box center [737, 233] width 9 height 11
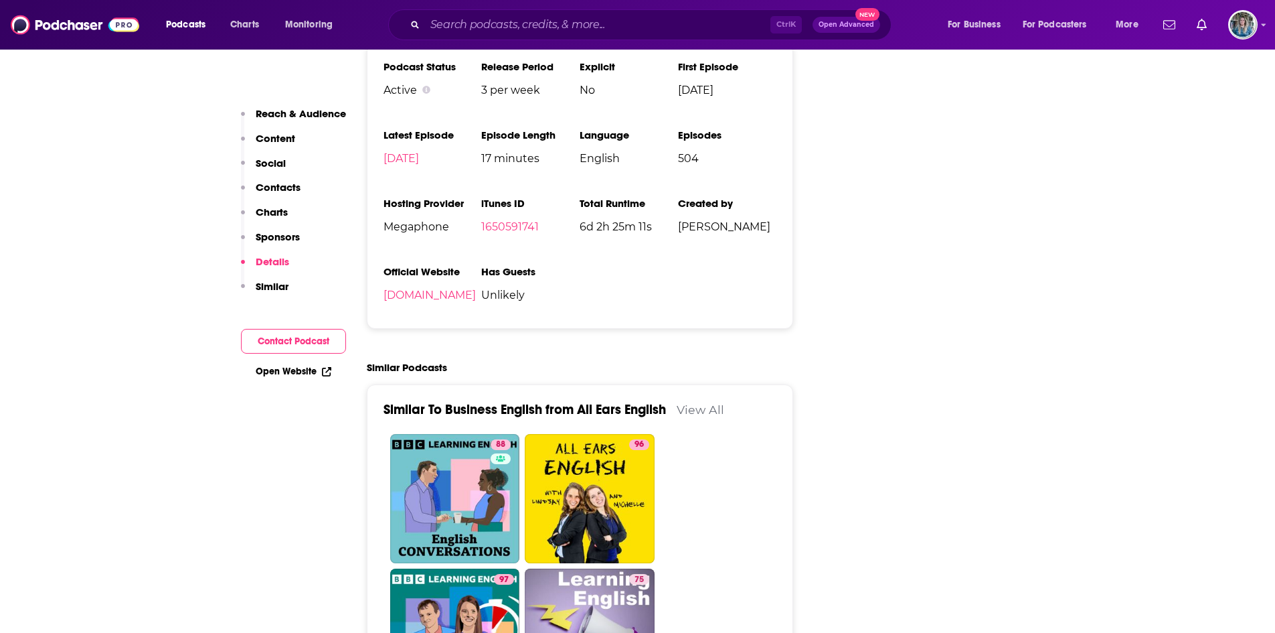
scroll to position [2604, 0]
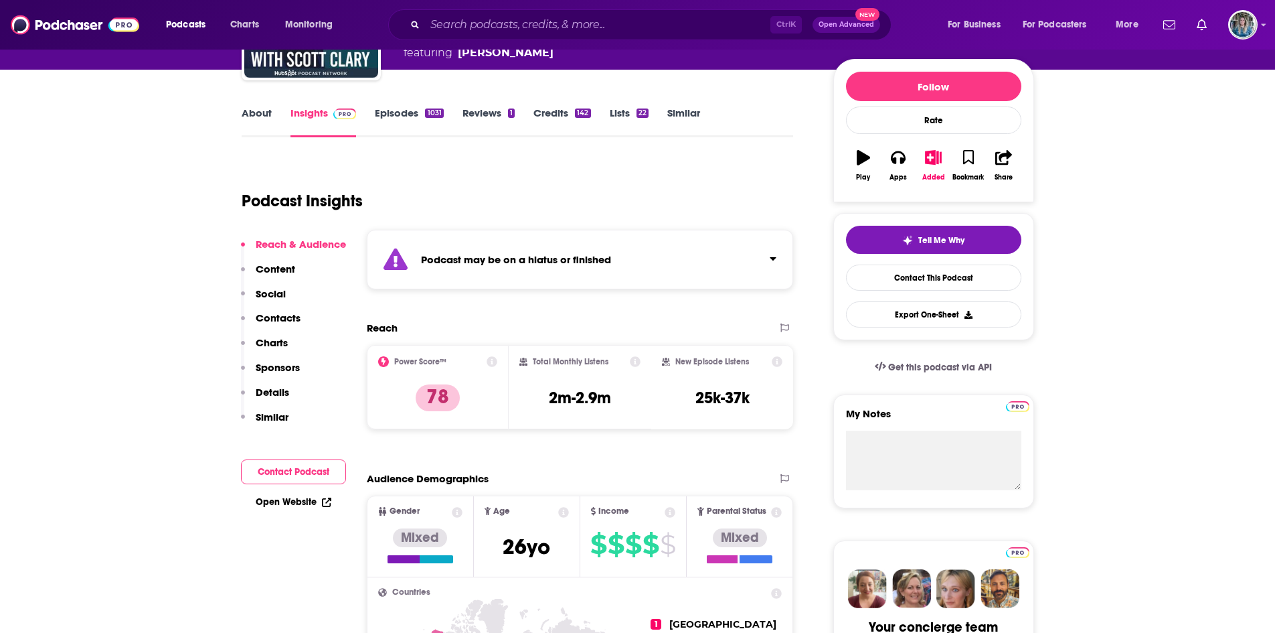
scroll to position [145, 0]
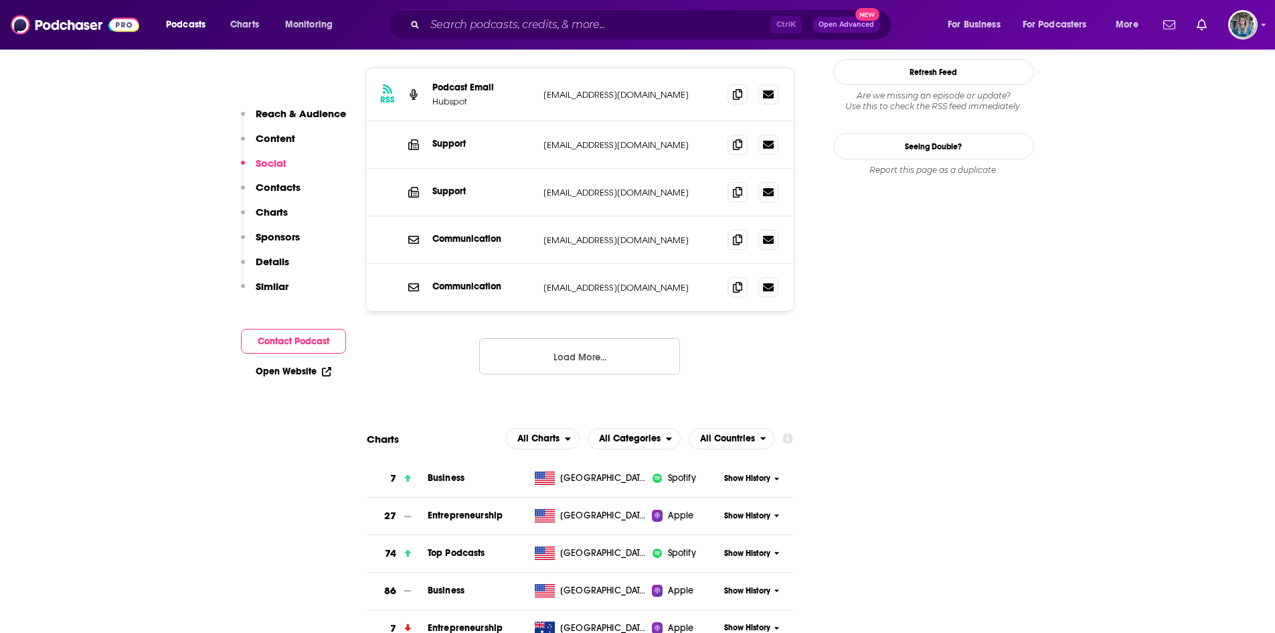
scroll to position [1459, 0]
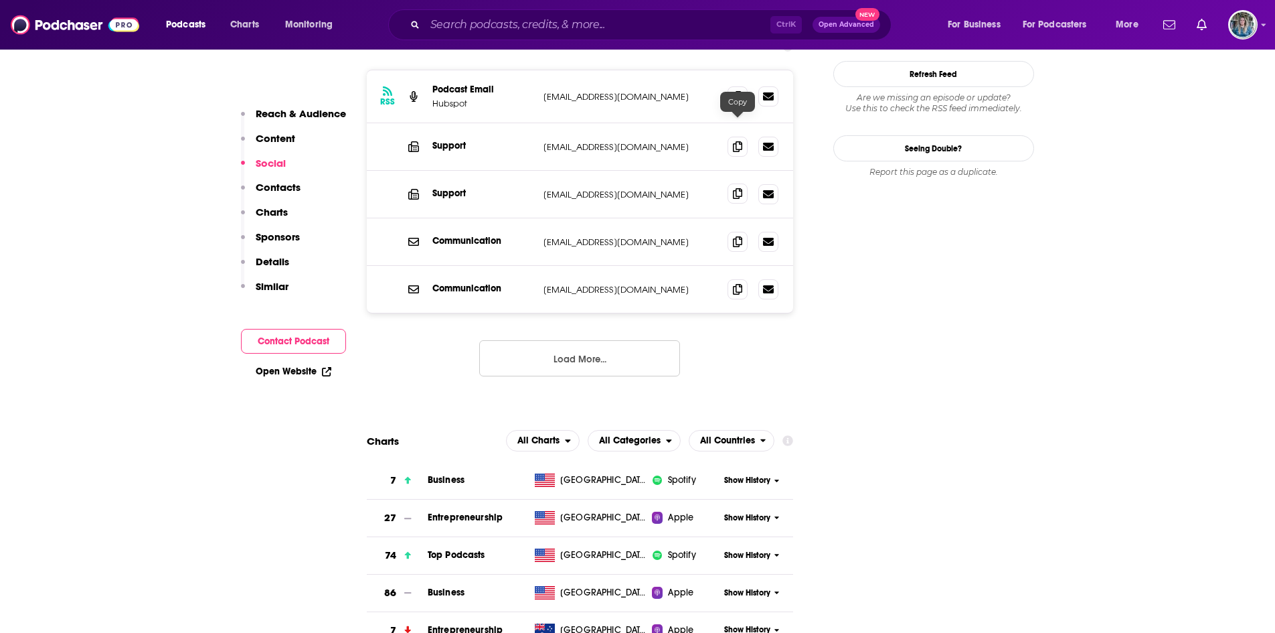
click at [740, 188] on icon at bounding box center [737, 193] width 9 height 11
